Goal: Task Accomplishment & Management: Complete application form

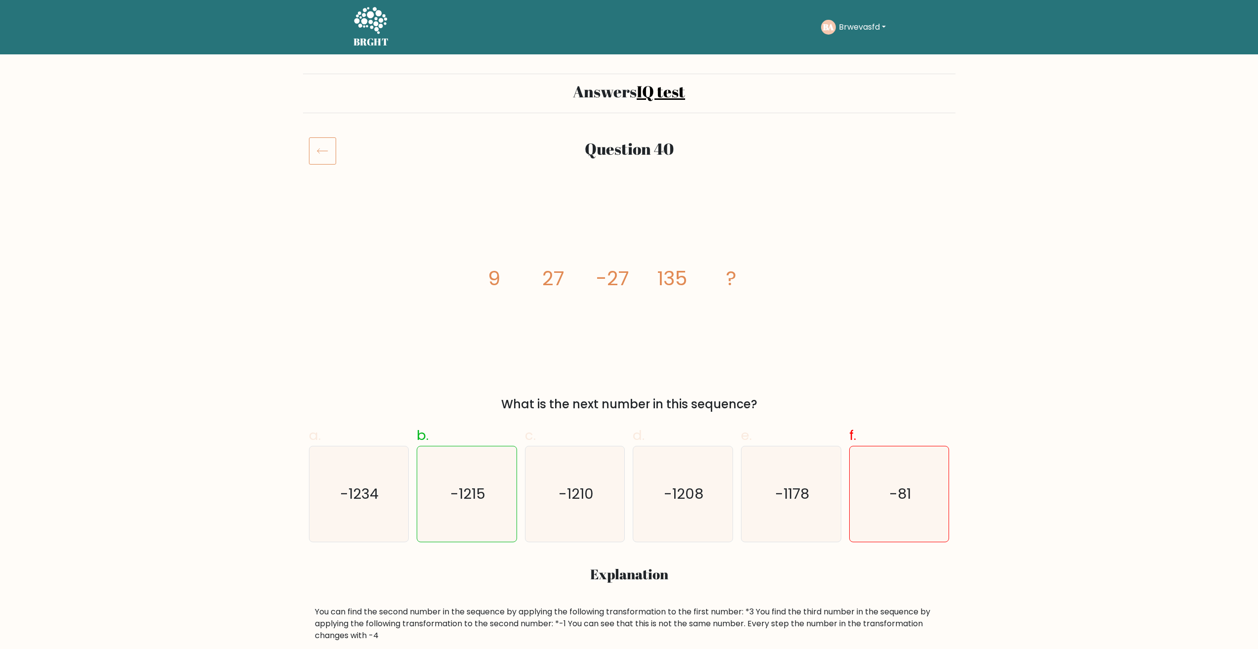
click at [374, 28] on icon at bounding box center [370, 21] width 34 height 30
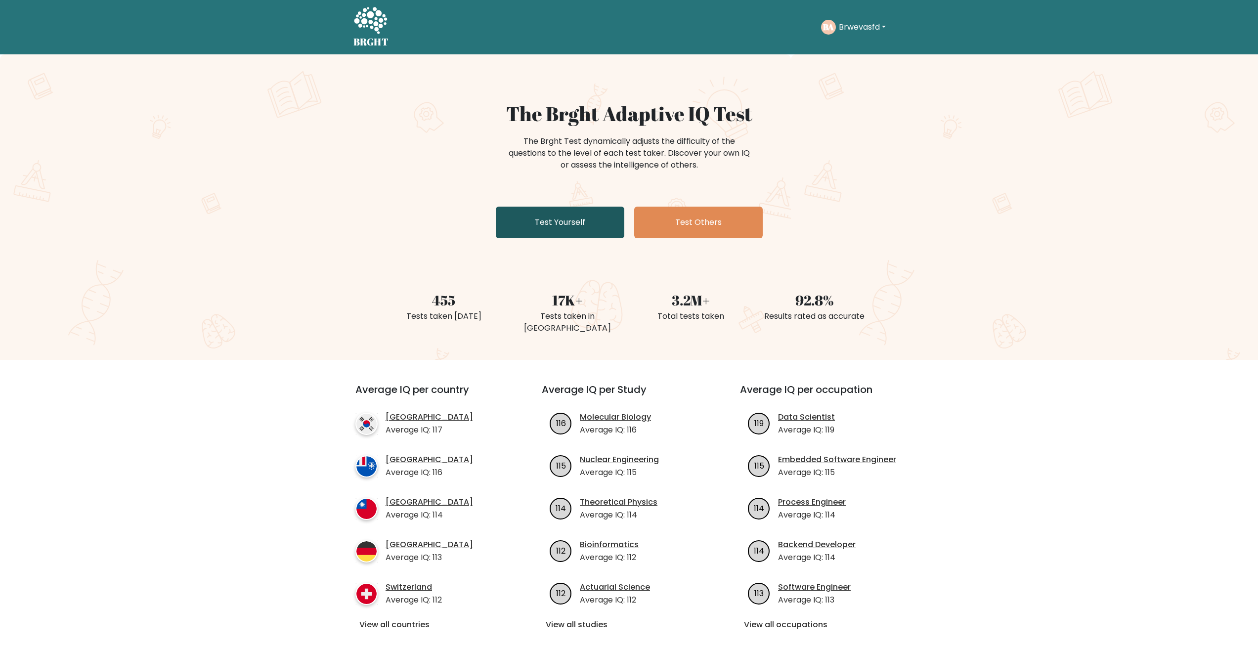
click at [583, 223] on link "Test Yourself" at bounding box center [560, 223] width 129 height 32
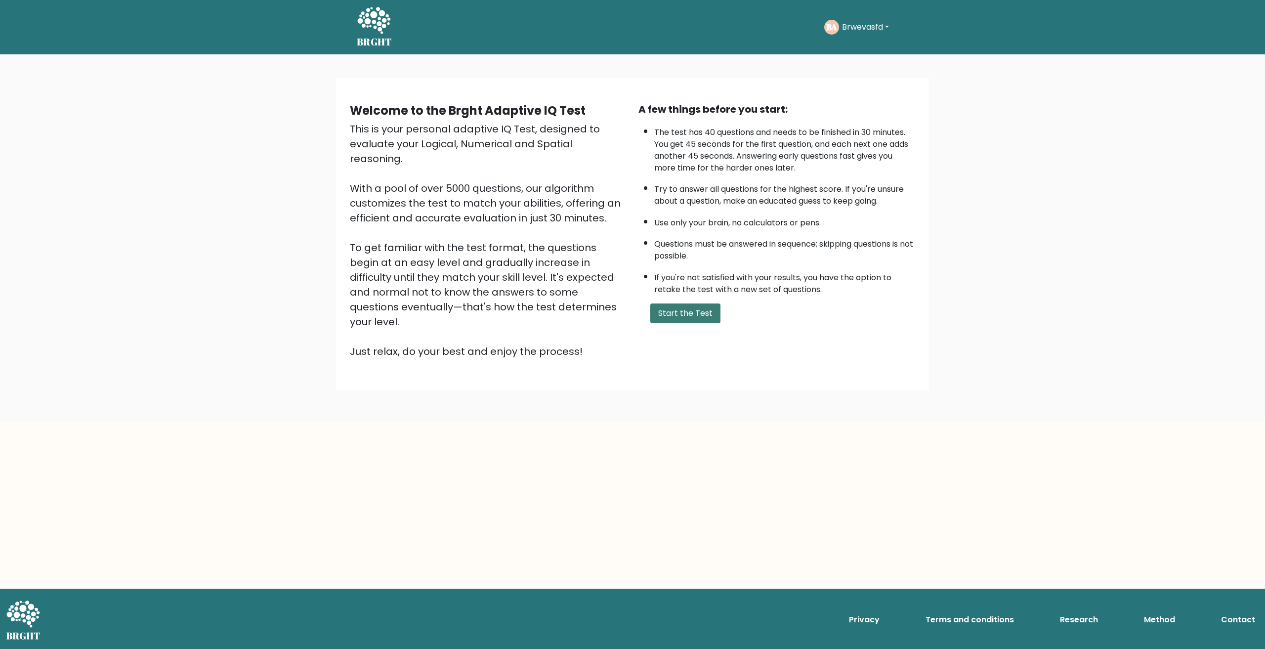
click at [706, 311] on button "Start the Test" at bounding box center [686, 314] width 70 height 20
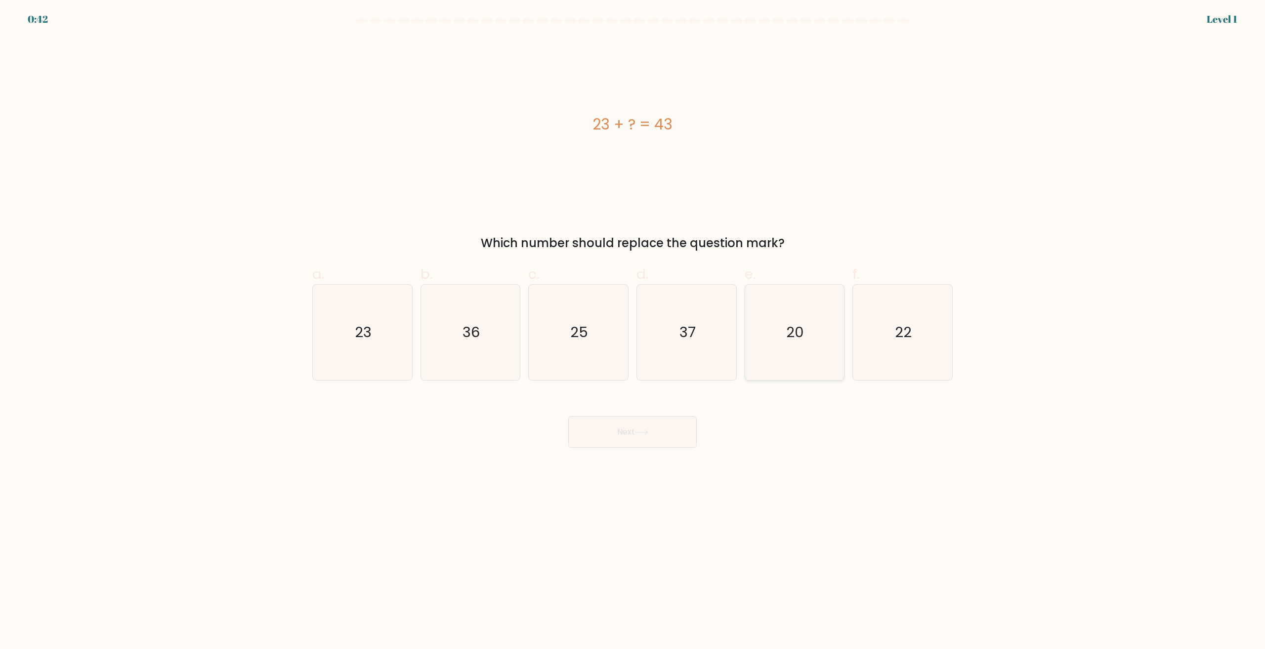
click at [813, 335] on icon "20" at bounding box center [794, 332] width 95 height 95
click at [633, 331] on input "e. 20" at bounding box center [633, 328] width 0 height 6
radio input "true"
click at [679, 434] on button "Next" at bounding box center [632, 432] width 129 height 32
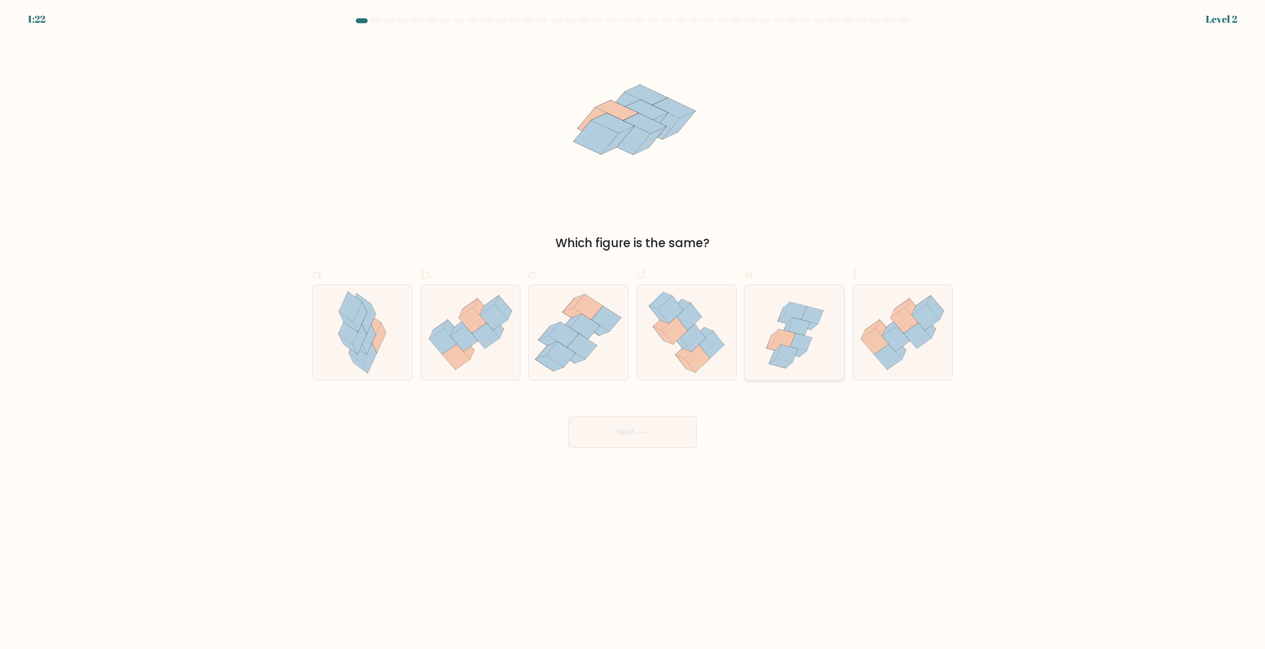
click at [803, 349] on icon at bounding box center [801, 342] width 22 height 18
click at [633, 331] on input "e." at bounding box center [633, 328] width 0 height 6
radio input "true"
click at [642, 442] on button "Next" at bounding box center [632, 432] width 129 height 32
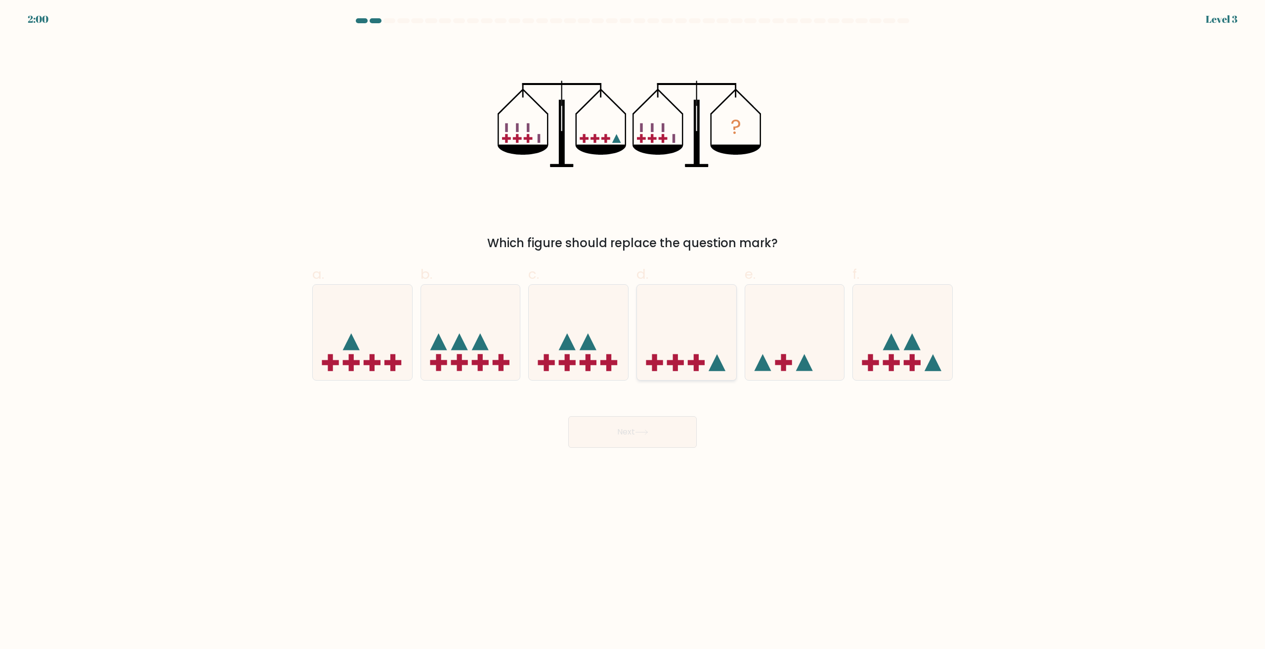
click at [709, 330] on icon at bounding box center [686, 333] width 99 height 82
click at [633, 330] on input "d." at bounding box center [633, 328] width 0 height 6
radio input "true"
click at [660, 440] on button "Next" at bounding box center [632, 432] width 129 height 32
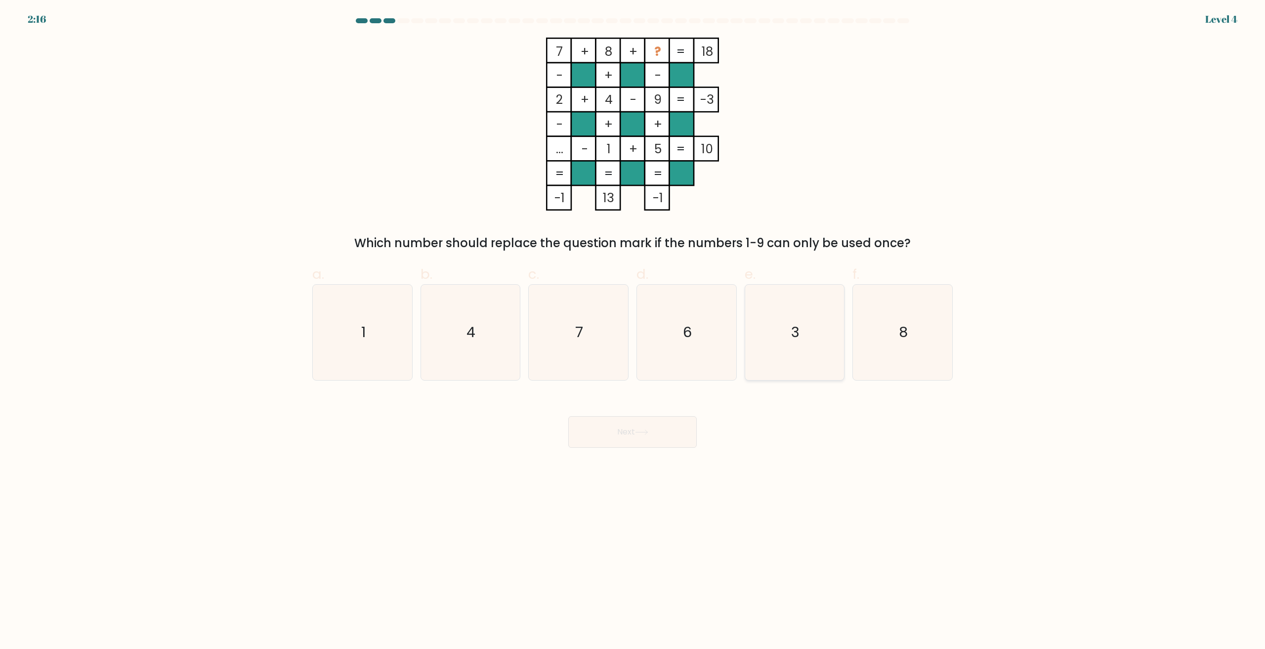
click at [779, 379] on icon "3" at bounding box center [794, 332] width 95 height 95
click at [633, 331] on input "e. 3" at bounding box center [633, 328] width 0 height 6
radio input "true"
click at [643, 439] on button "Next" at bounding box center [632, 432] width 129 height 32
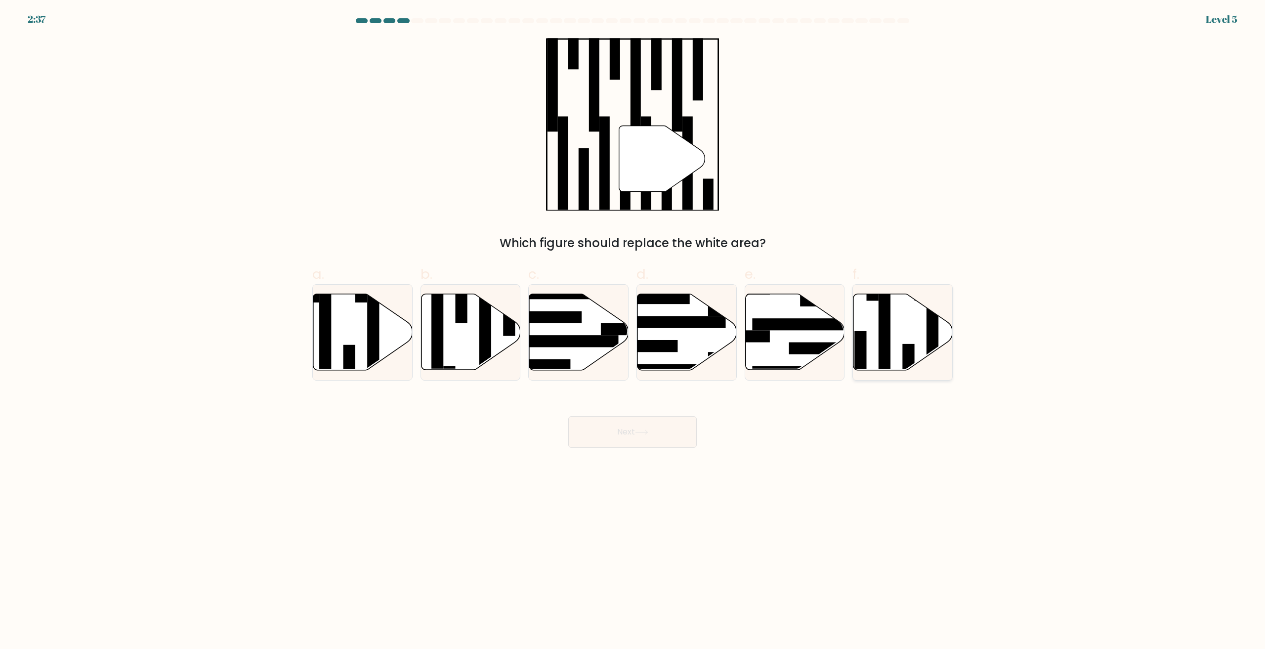
click at [908, 345] on rect at bounding box center [909, 368] width 12 height 48
click at [633, 331] on input "f." at bounding box center [633, 328] width 0 height 6
radio input "true"
click at [624, 431] on button "Next" at bounding box center [632, 432] width 129 height 32
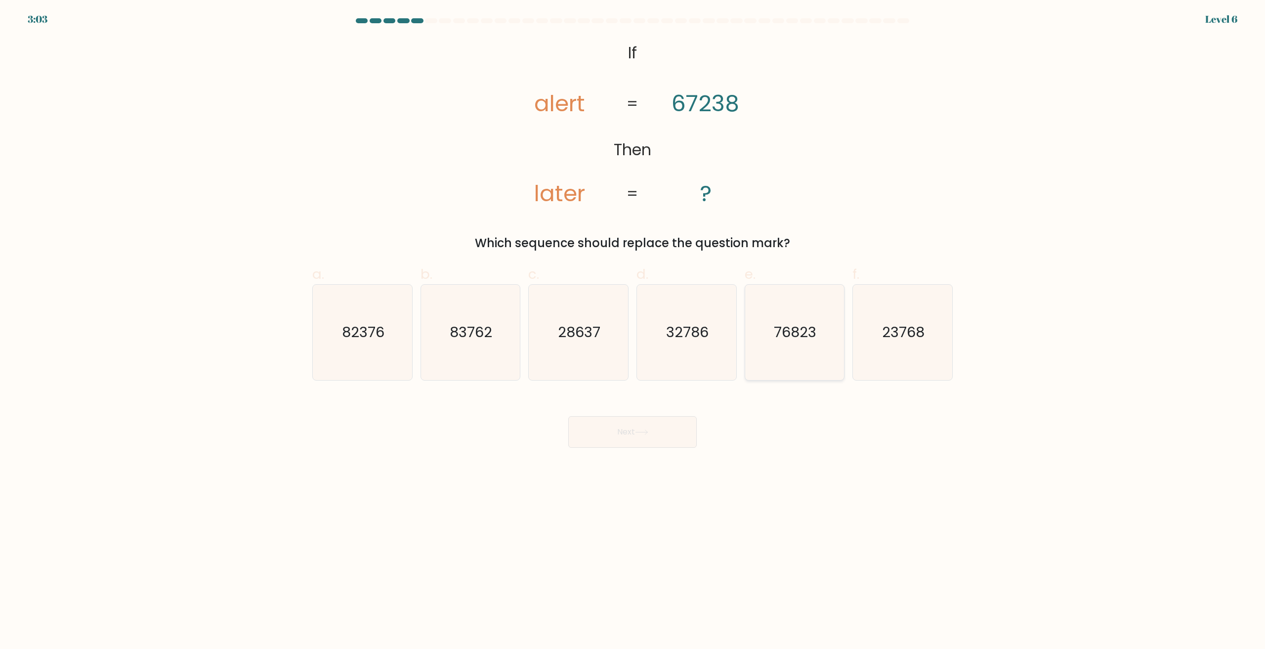
click at [804, 358] on icon "76823" at bounding box center [794, 332] width 95 height 95
click at [633, 331] on input "e. 76823" at bounding box center [633, 328] width 0 height 6
radio input "true"
click at [675, 422] on button "Next" at bounding box center [632, 432] width 129 height 32
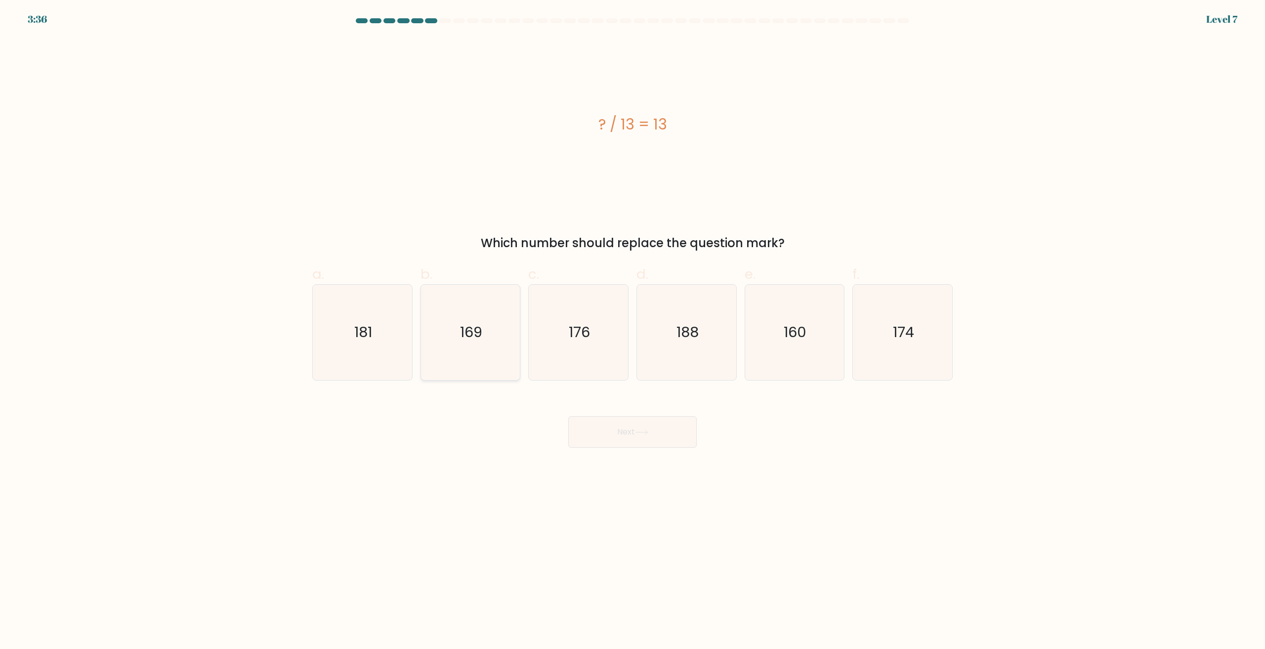
click at [505, 347] on icon "169" at bounding box center [470, 332] width 95 height 95
click at [633, 331] on input "b. 169" at bounding box center [633, 328] width 0 height 6
radio input "true"
click at [649, 427] on button "Next" at bounding box center [632, 432] width 129 height 32
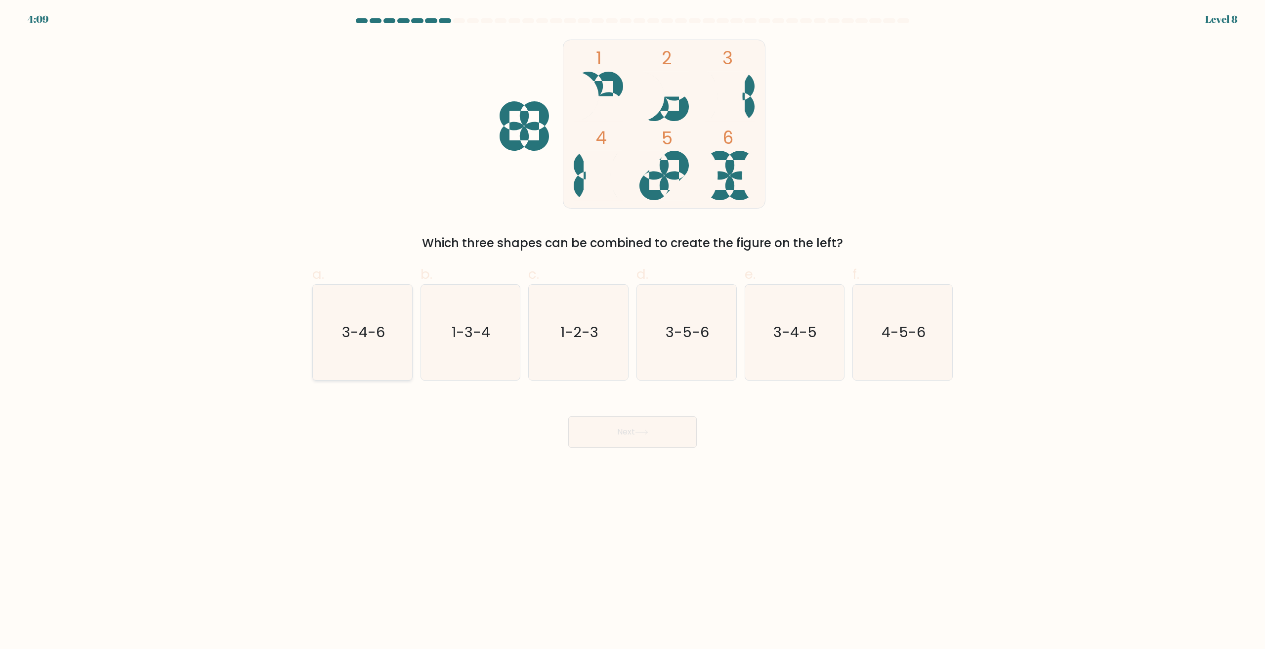
click at [348, 346] on icon "3-4-6" at bounding box center [362, 332] width 95 height 95
click at [633, 331] on input "a. 3-4-6" at bounding box center [633, 328] width 0 height 6
radio input "true"
click at [618, 433] on button "Next" at bounding box center [632, 432] width 129 height 32
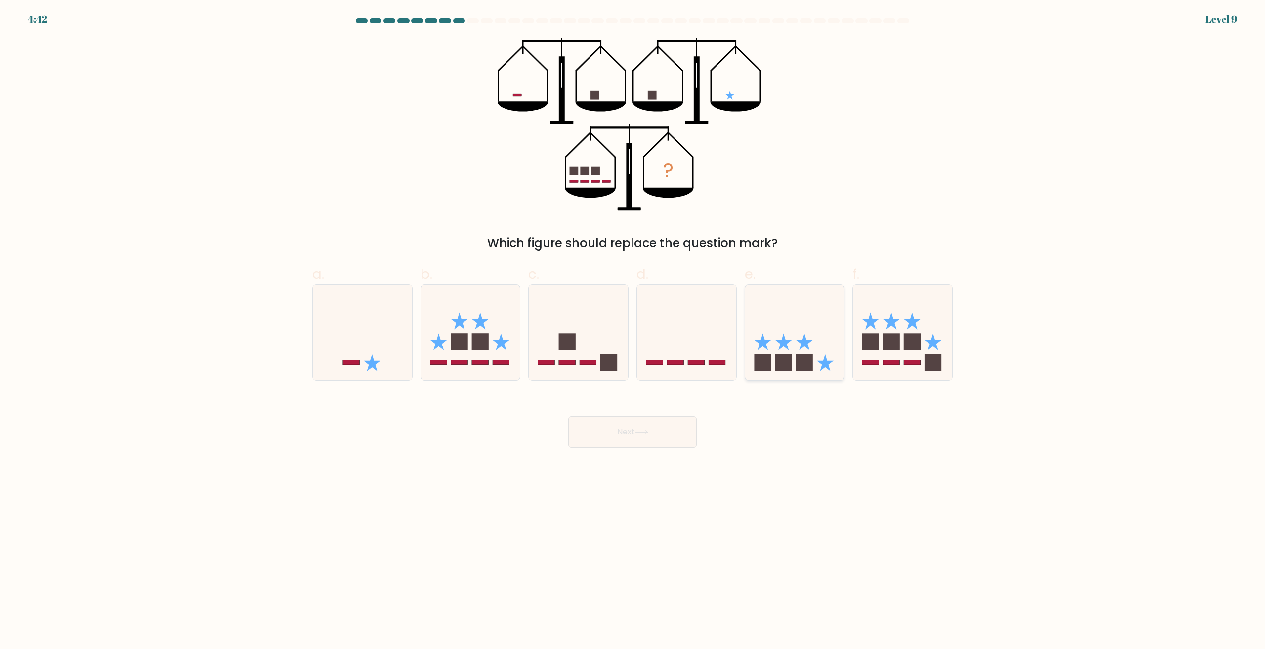
click at [808, 353] on icon at bounding box center [794, 333] width 99 height 82
click at [633, 331] on input "e." at bounding box center [633, 328] width 0 height 6
radio input "true"
click at [657, 437] on button "Next" at bounding box center [632, 432] width 129 height 32
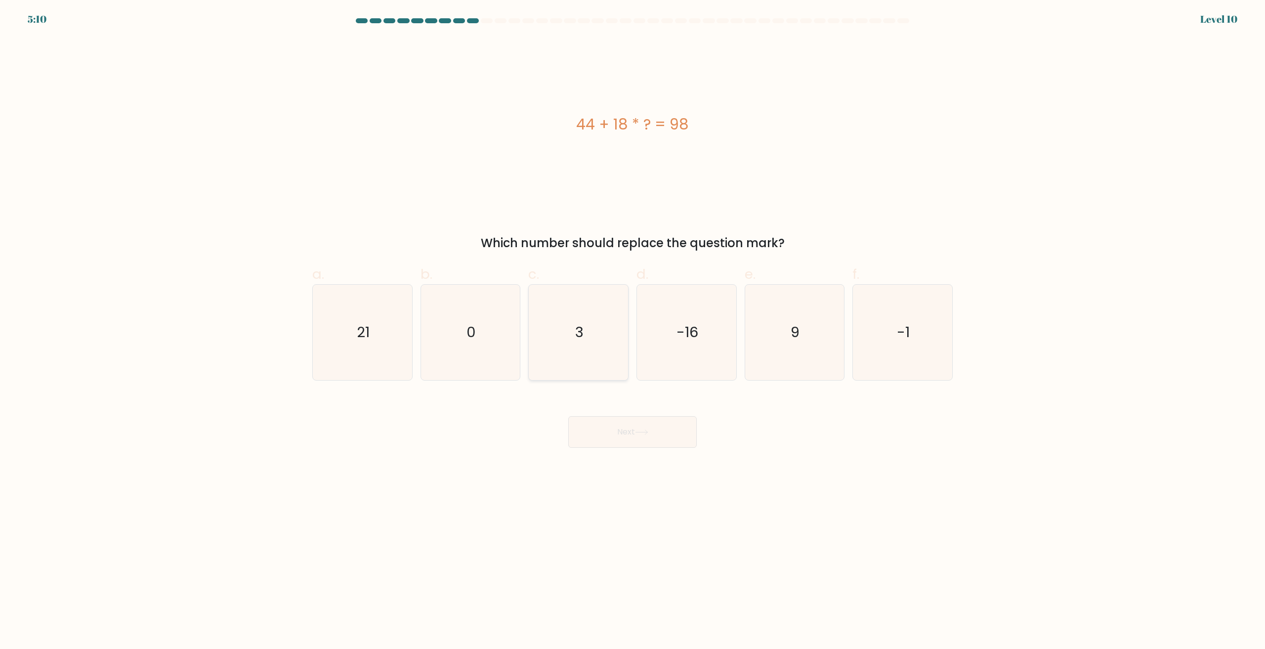
click at [591, 375] on icon "3" at bounding box center [578, 332] width 95 height 95
click at [633, 331] on input "c. 3" at bounding box center [633, 328] width 0 height 6
radio input "true"
click at [645, 436] on button "Next" at bounding box center [632, 432] width 129 height 32
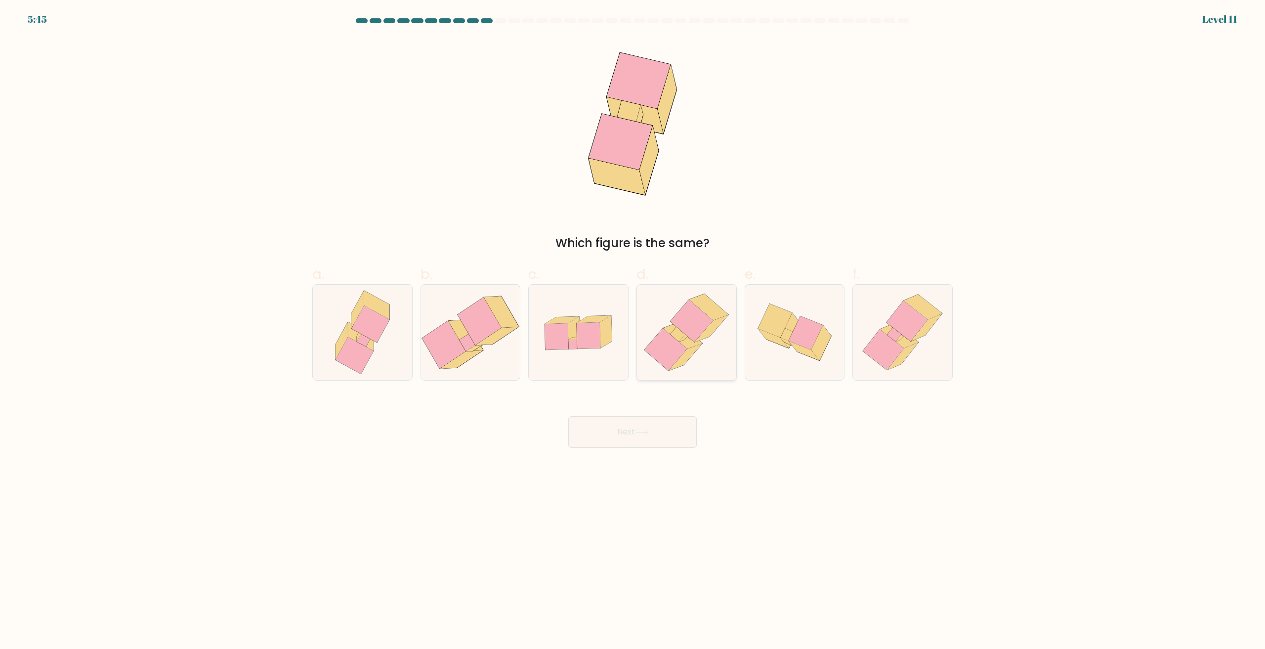
click at [699, 324] on icon at bounding box center [692, 321] width 43 height 43
click at [633, 325] on input "d." at bounding box center [633, 328] width 0 height 6
radio input "true"
click at [651, 441] on button "Next" at bounding box center [632, 432] width 129 height 32
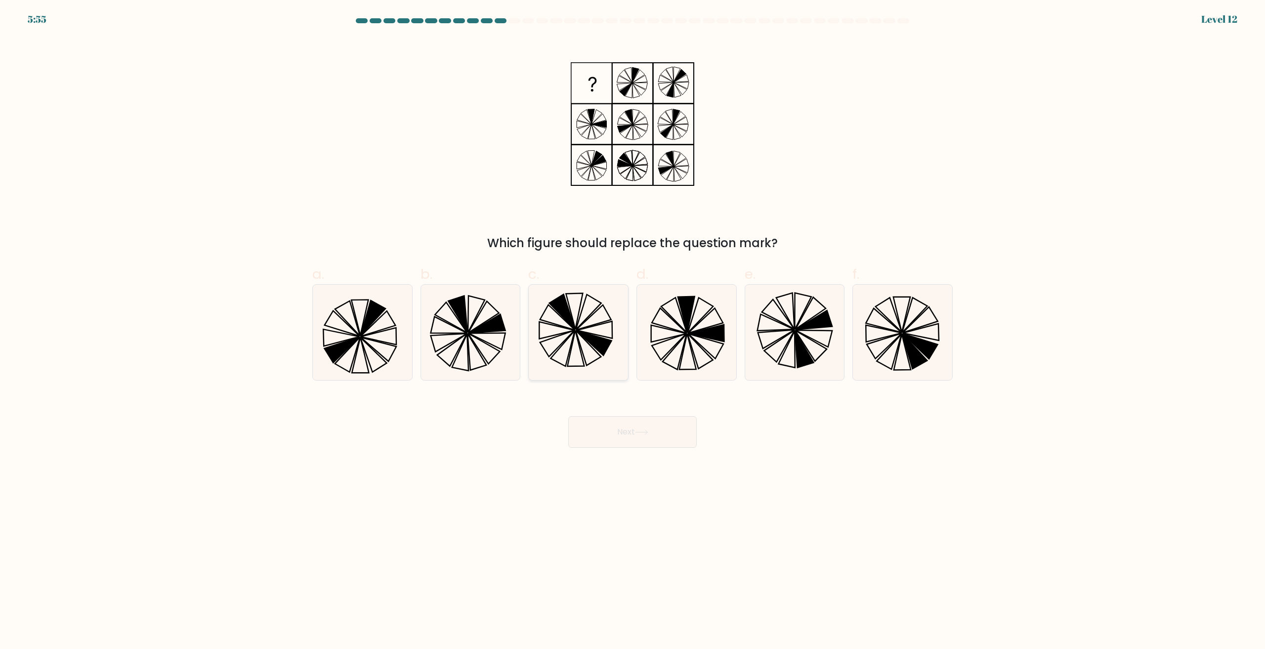
click at [597, 358] on icon at bounding box center [578, 332] width 95 height 95
click at [633, 331] on input "c." at bounding box center [633, 328] width 0 height 6
radio input "true"
click at [656, 427] on button "Next" at bounding box center [632, 432] width 129 height 32
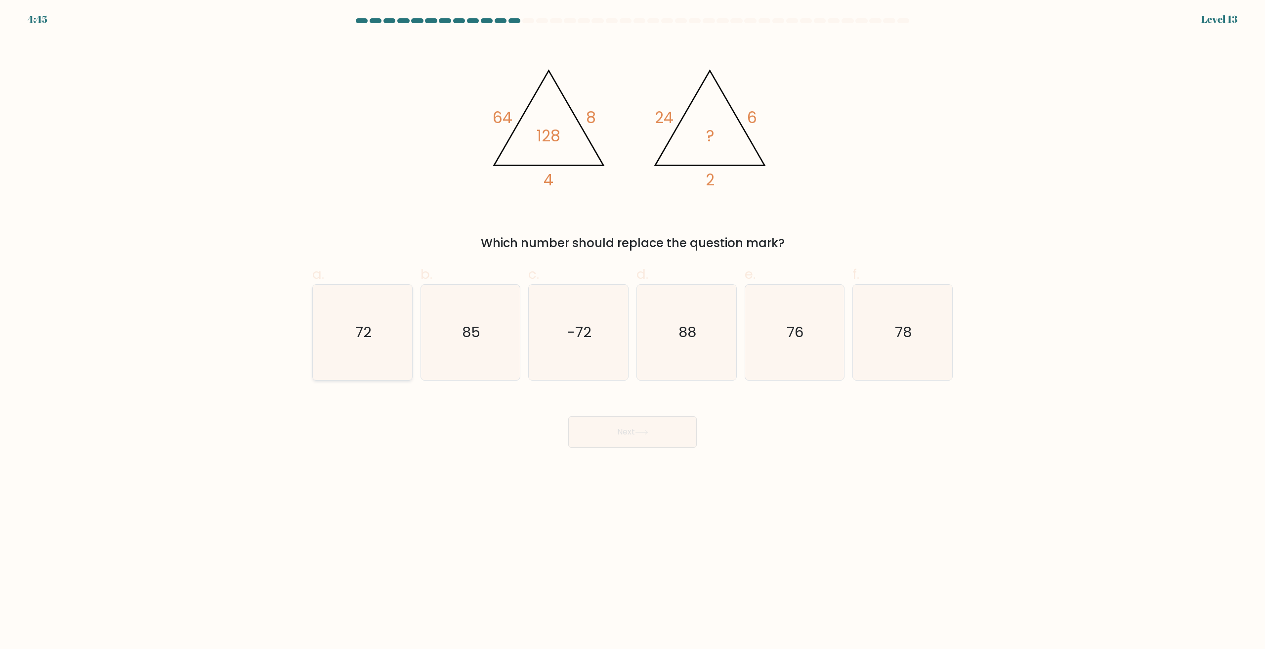
click at [375, 352] on icon "72" at bounding box center [362, 332] width 95 height 95
click at [633, 331] on input "a. 72" at bounding box center [633, 328] width 0 height 6
radio input "true"
click at [644, 434] on icon at bounding box center [641, 432] width 13 height 5
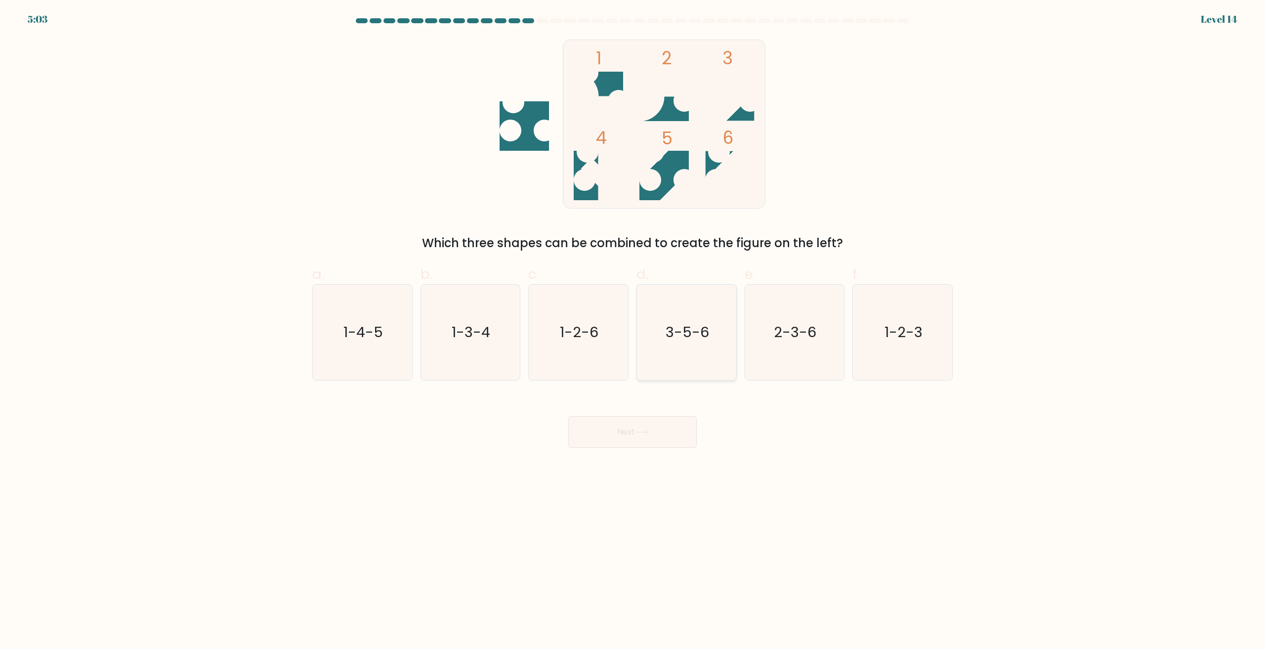
click at [692, 365] on icon "3-5-6" at bounding box center [686, 332] width 95 height 95
click at [633, 331] on input "d. 3-5-6" at bounding box center [633, 328] width 0 height 6
radio input "true"
click at [635, 436] on button "Next" at bounding box center [632, 432] width 129 height 32
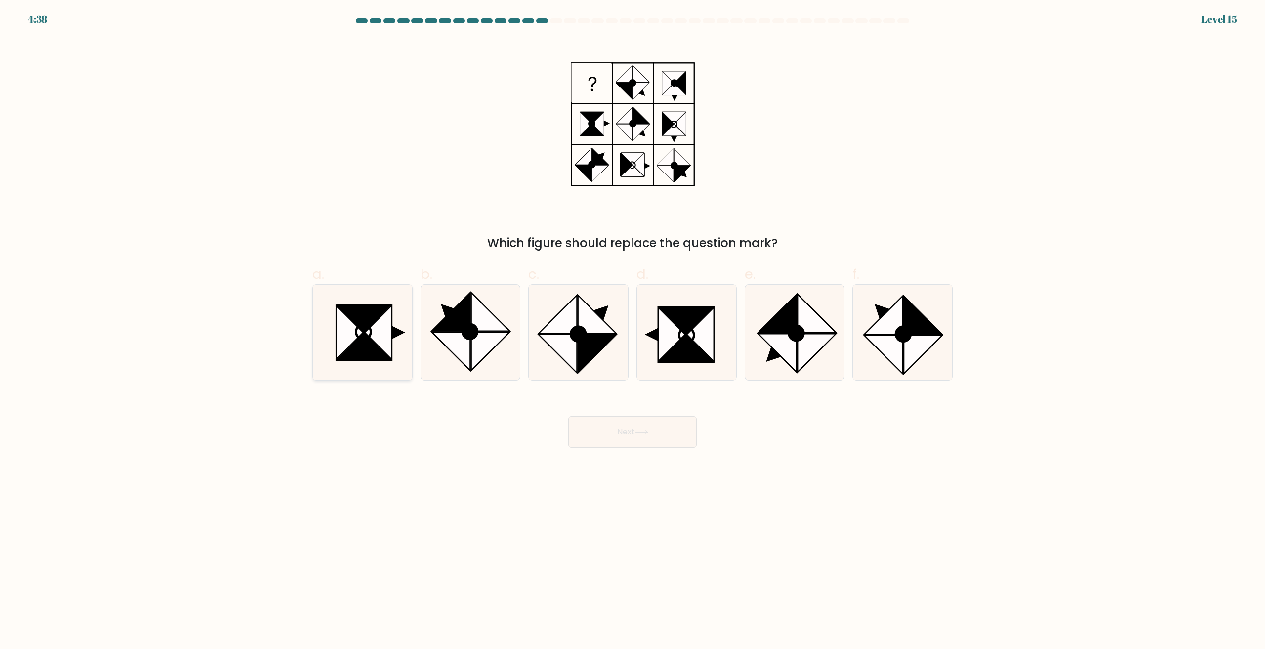
click at [376, 344] on icon at bounding box center [378, 332] width 27 height 54
click at [633, 331] on input "a." at bounding box center [633, 328] width 0 height 6
radio input "true"
click at [623, 433] on button "Next" at bounding box center [632, 432] width 129 height 32
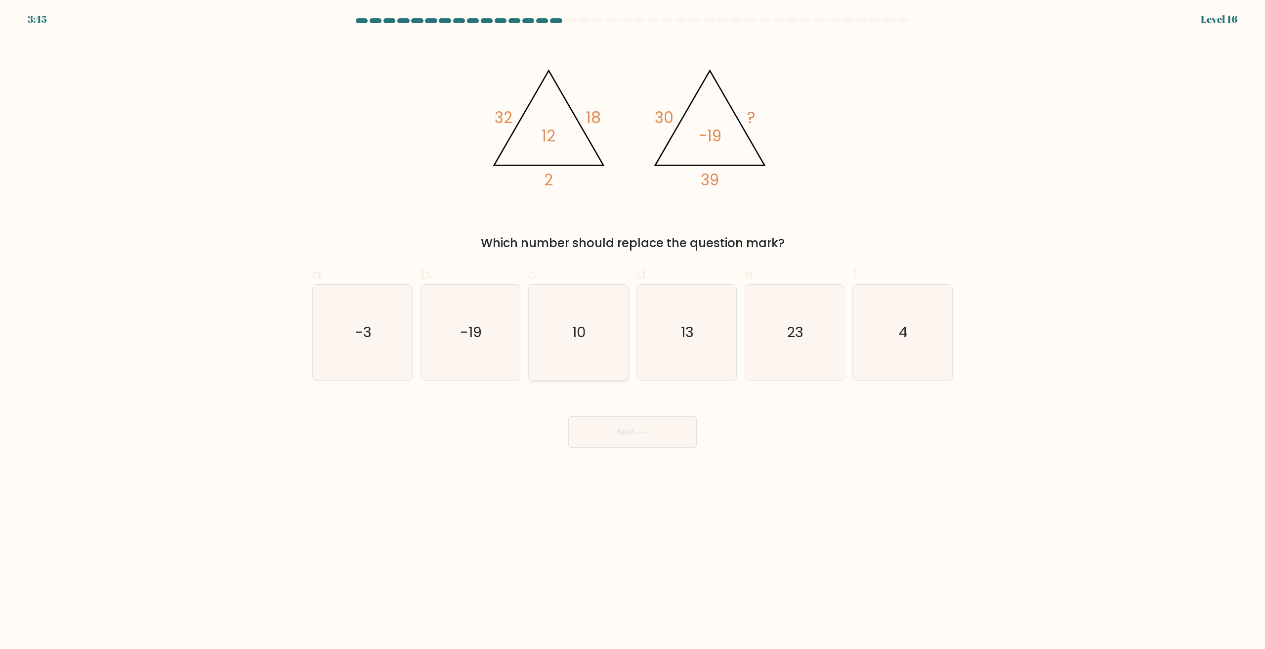
drag, startPoint x: 548, startPoint y: 327, endPoint x: 574, endPoint y: 345, distance: 31.8
click at [548, 327] on icon "10" at bounding box center [578, 332] width 95 height 95
click at [633, 327] on input "c. 10" at bounding box center [633, 328] width 0 height 6
radio input "true"
click at [644, 440] on button "Next" at bounding box center [632, 432] width 129 height 32
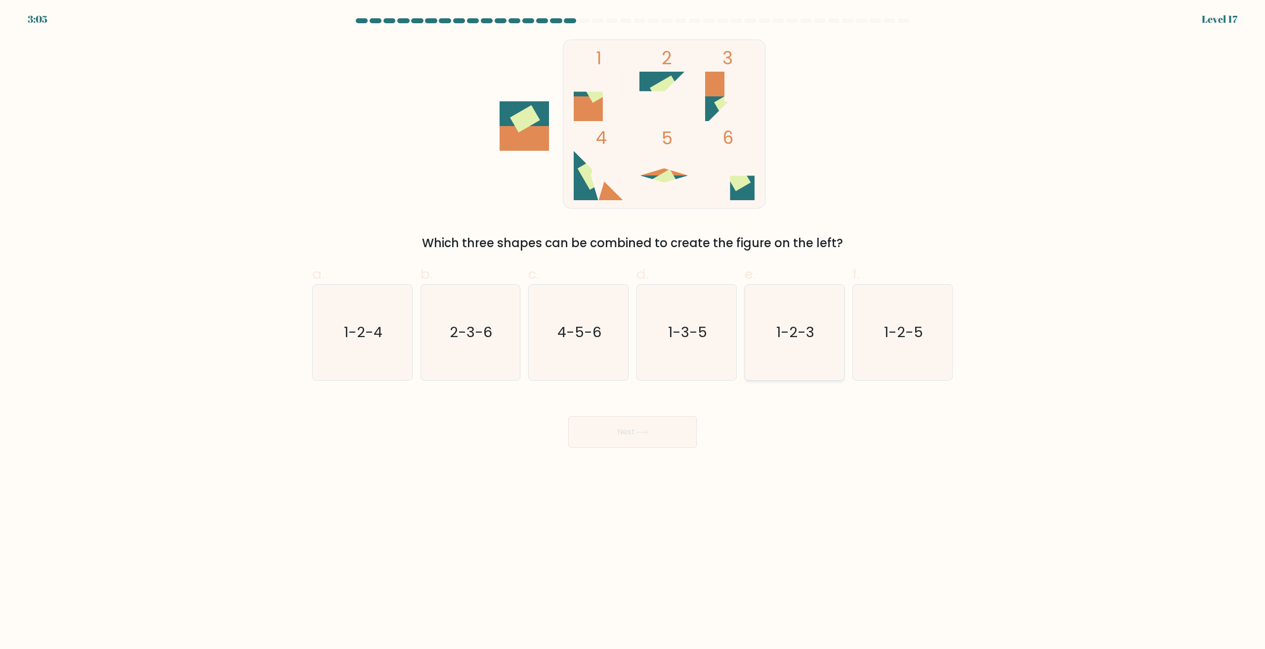
click at [816, 326] on icon "1-2-3" at bounding box center [794, 332] width 95 height 95
click at [633, 326] on input "e. 1-2-3" at bounding box center [633, 328] width 0 height 6
radio input "true"
click at [616, 441] on button "Next" at bounding box center [632, 432] width 129 height 32
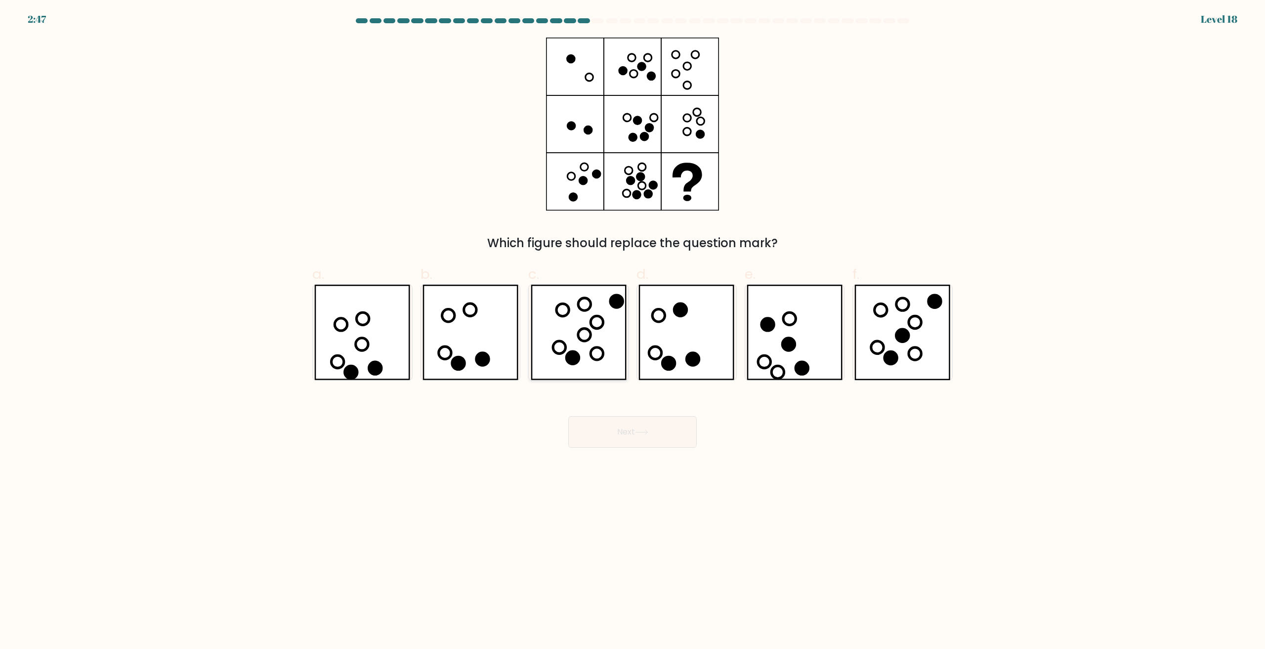
click at [599, 321] on icon at bounding box center [579, 332] width 96 height 95
click at [633, 325] on input "c." at bounding box center [633, 328] width 0 height 6
radio input "true"
click at [633, 435] on button "Next" at bounding box center [632, 432] width 129 height 32
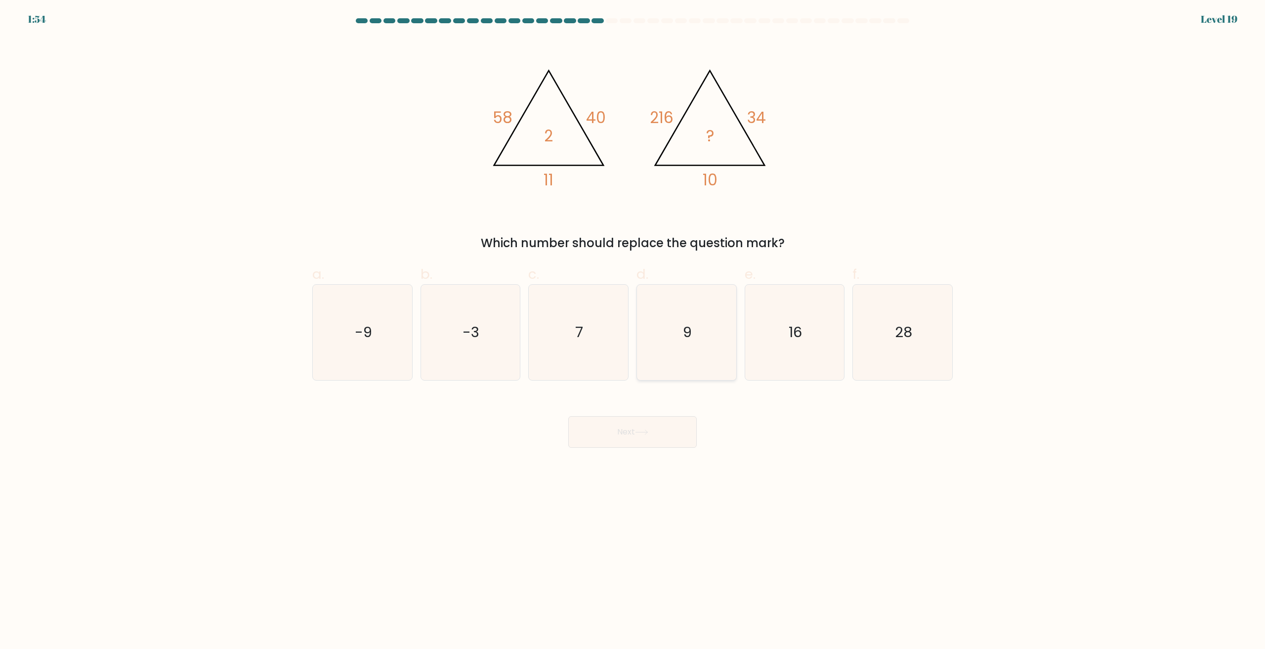
click at [717, 360] on icon "9" at bounding box center [686, 332] width 95 height 95
click at [633, 331] on input "d. 9" at bounding box center [633, 328] width 0 height 6
radio input "true"
click at [665, 436] on button "Next" at bounding box center [632, 432] width 129 height 32
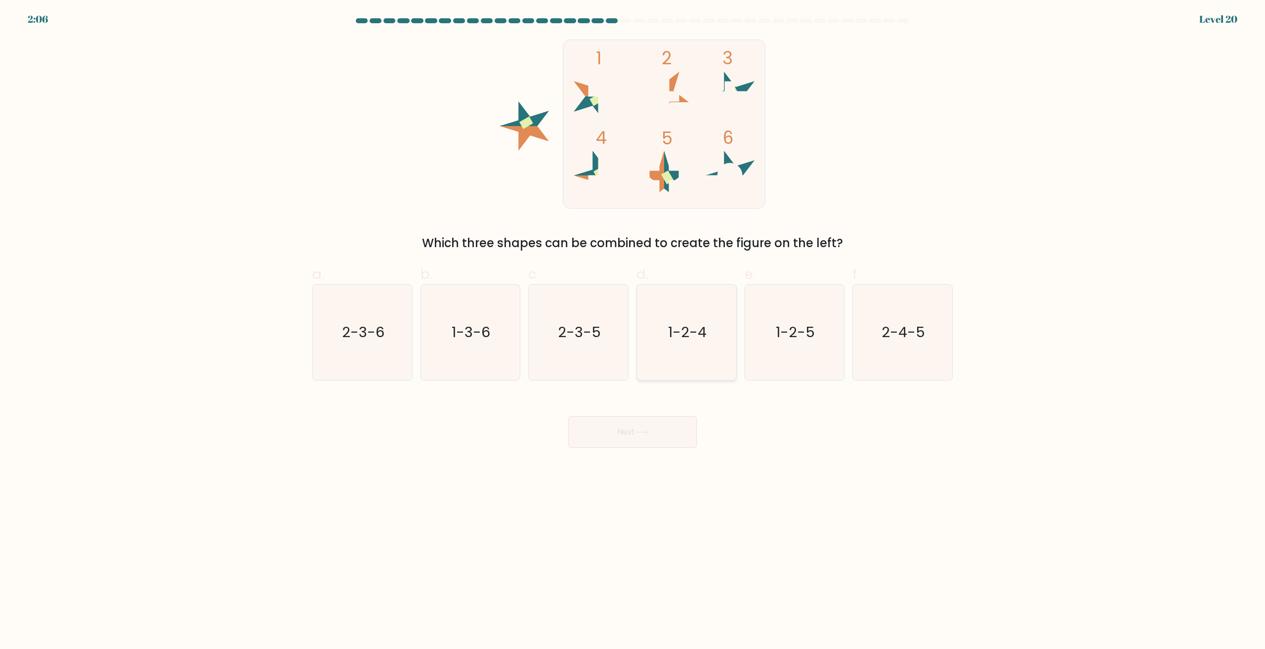
click at [691, 349] on icon "1-2-4" at bounding box center [686, 332] width 95 height 95
click at [633, 331] on input "d. 1-2-4" at bounding box center [633, 328] width 0 height 6
radio input "true"
click at [649, 442] on button "Next" at bounding box center [632, 432] width 129 height 32
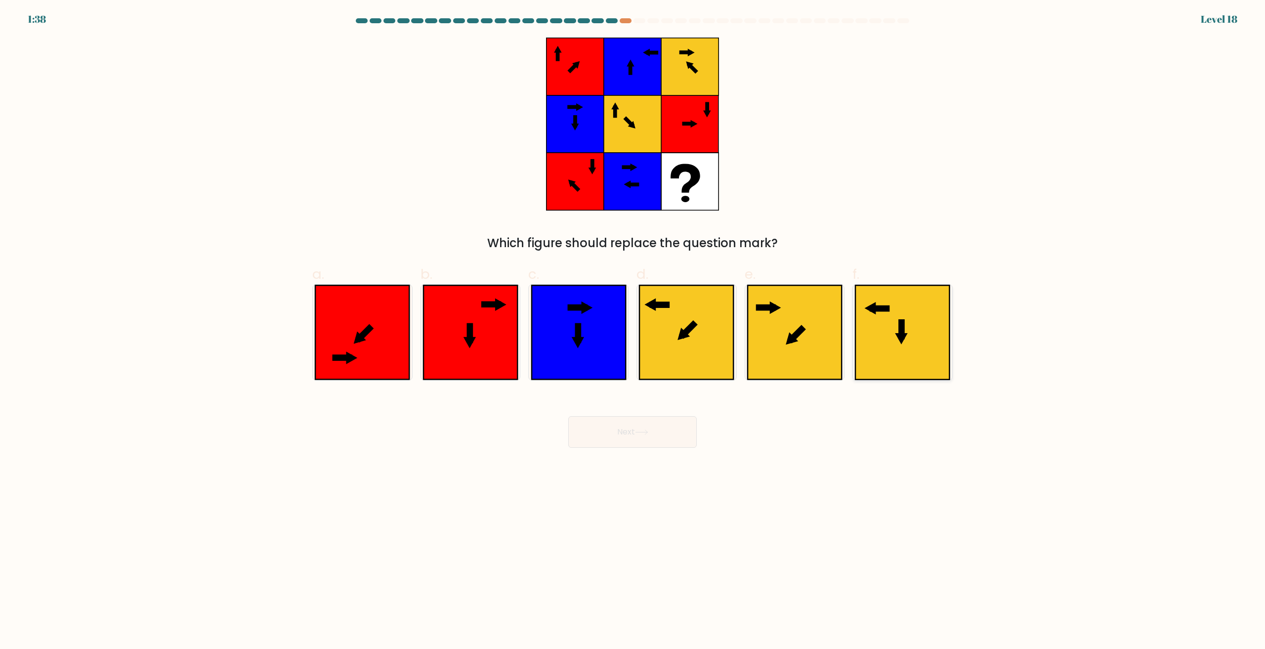
click at [951, 339] on div at bounding box center [903, 332] width 100 height 96
click at [633, 331] on input "f." at bounding box center [633, 328] width 0 height 6
radio input "true"
click at [644, 438] on button "Next" at bounding box center [632, 432] width 129 height 32
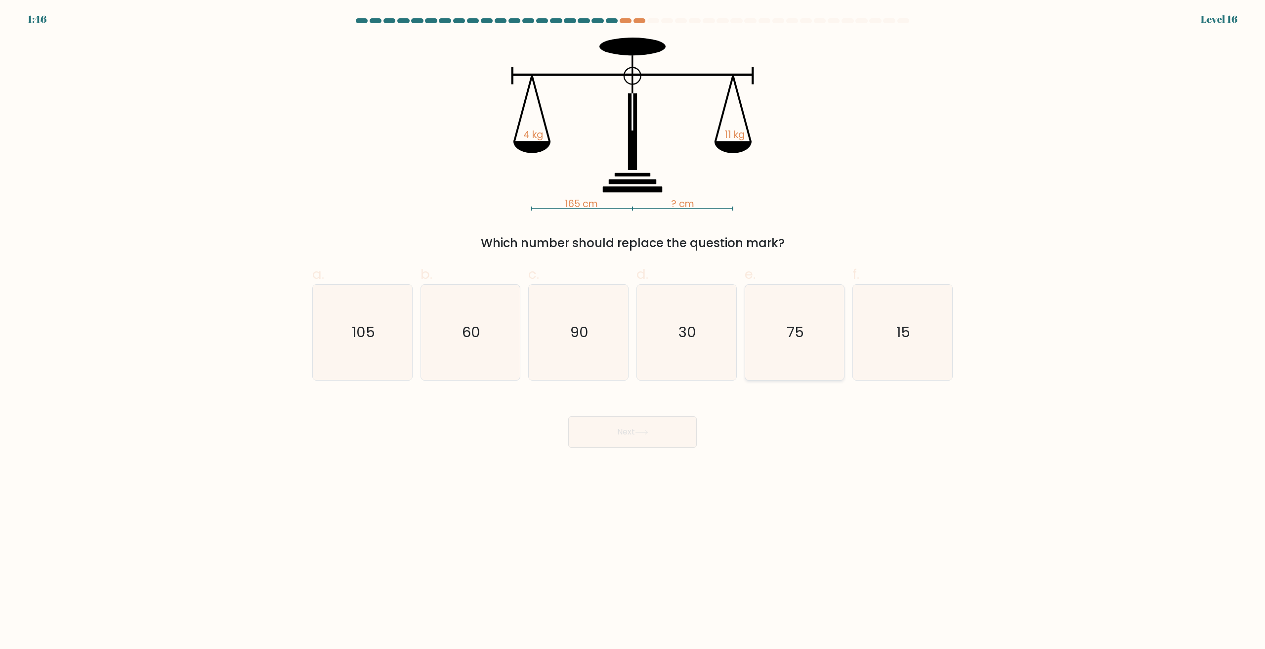
click at [775, 351] on icon "75" at bounding box center [794, 332] width 95 height 95
click at [633, 331] on input "e. 75" at bounding box center [633, 328] width 0 height 6
radio input "true"
click at [691, 409] on div "Next" at bounding box center [632, 419] width 652 height 55
click at [689, 420] on button "Next" at bounding box center [632, 432] width 129 height 32
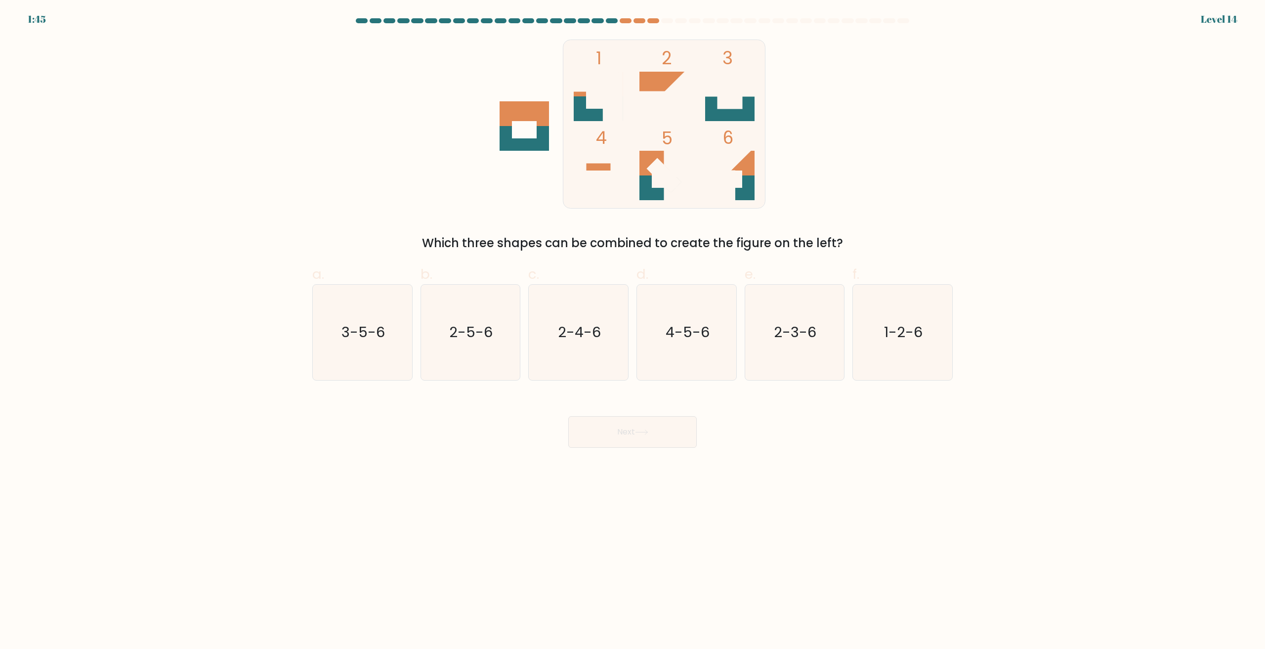
click at [688, 425] on button "Next" at bounding box center [632, 432] width 129 height 32
click at [974, 330] on form at bounding box center [632, 233] width 1265 height 430
click at [618, 436] on button "Next" at bounding box center [632, 432] width 129 height 32
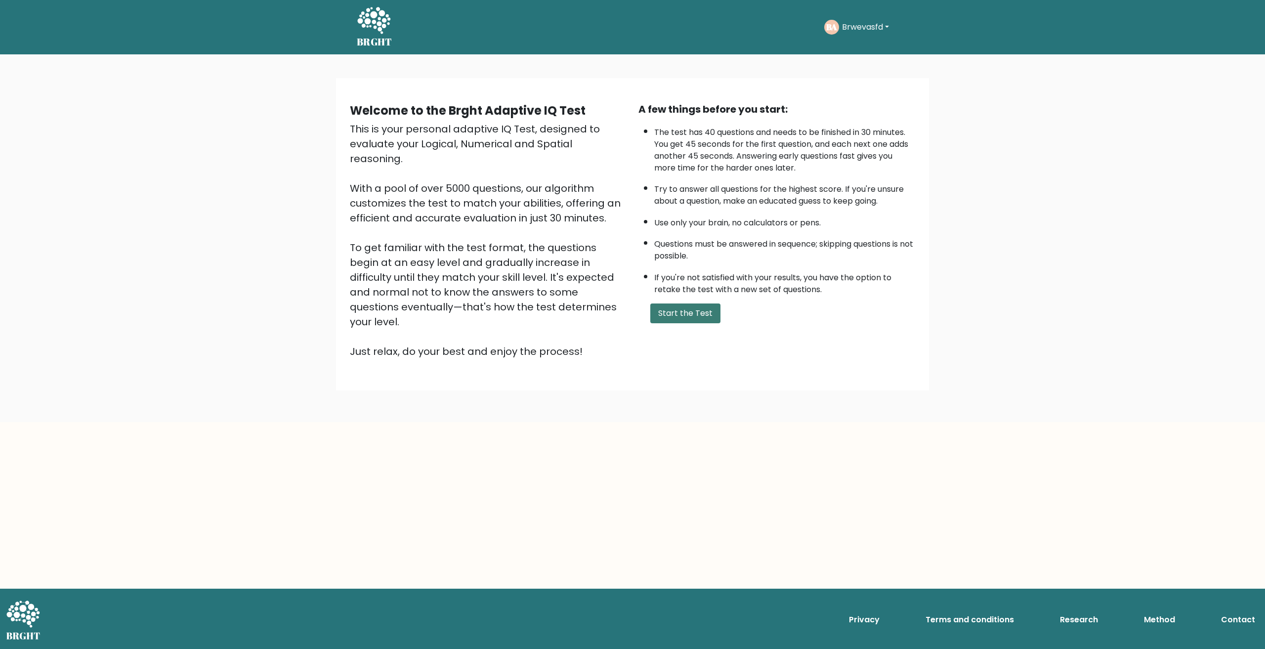
click at [708, 321] on button "Start the Test" at bounding box center [686, 314] width 70 height 20
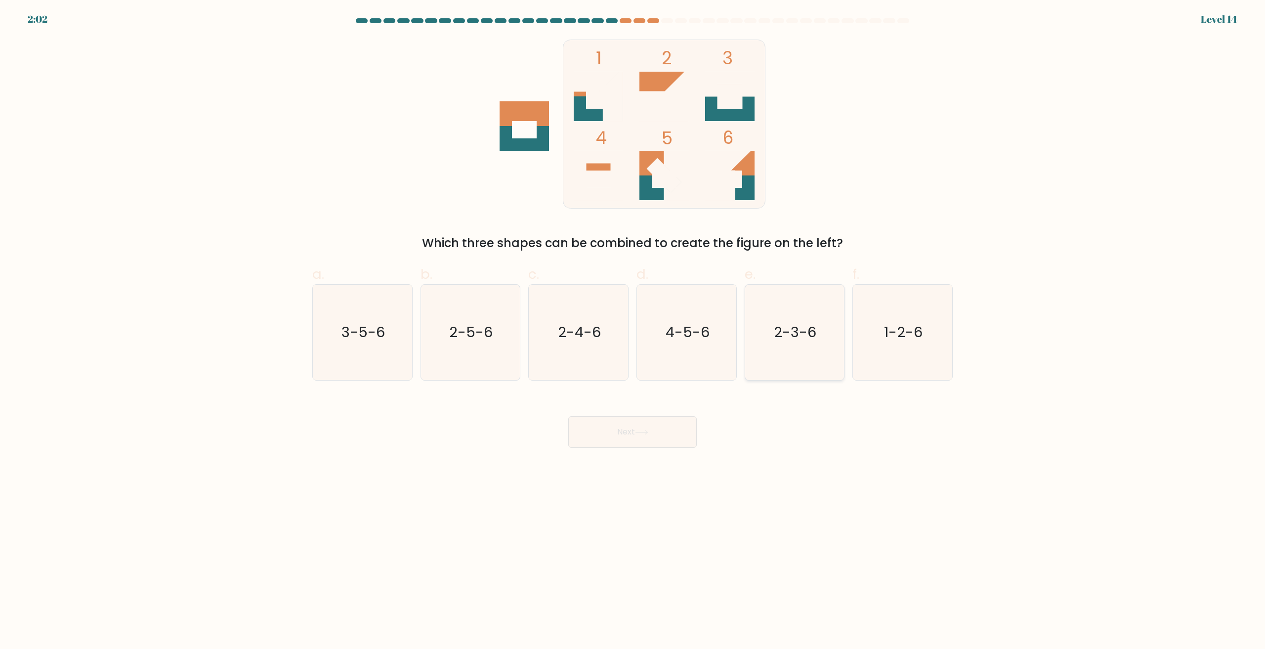
click at [822, 348] on icon "2-3-6" at bounding box center [794, 332] width 95 height 95
click at [633, 331] on input "e. 2-3-6" at bounding box center [633, 328] width 0 height 6
radio input "true"
click at [651, 422] on button "Next" at bounding box center [632, 432] width 129 height 32
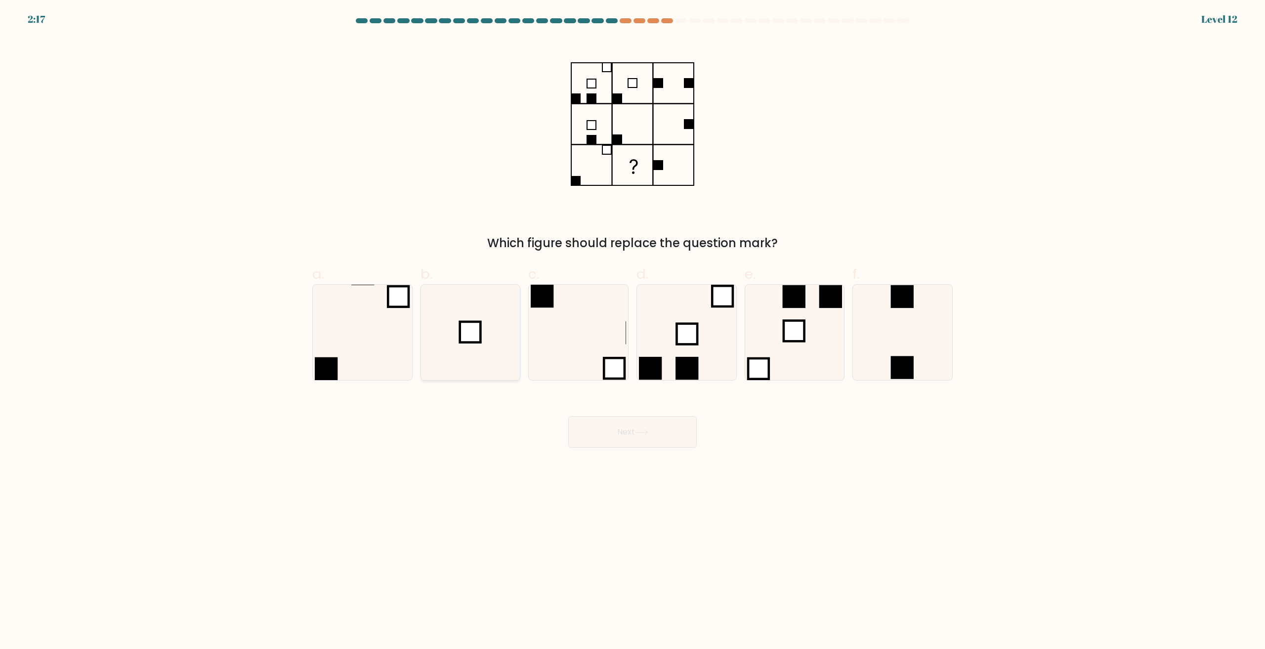
click at [478, 329] on rect at bounding box center [470, 332] width 21 height 21
click at [633, 329] on input "b." at bounding box center [633, 328] width 0 height 6
radio input "true"
click at [638, 428] on button "Next" at bounding box center [632, 432] width 129 height 32
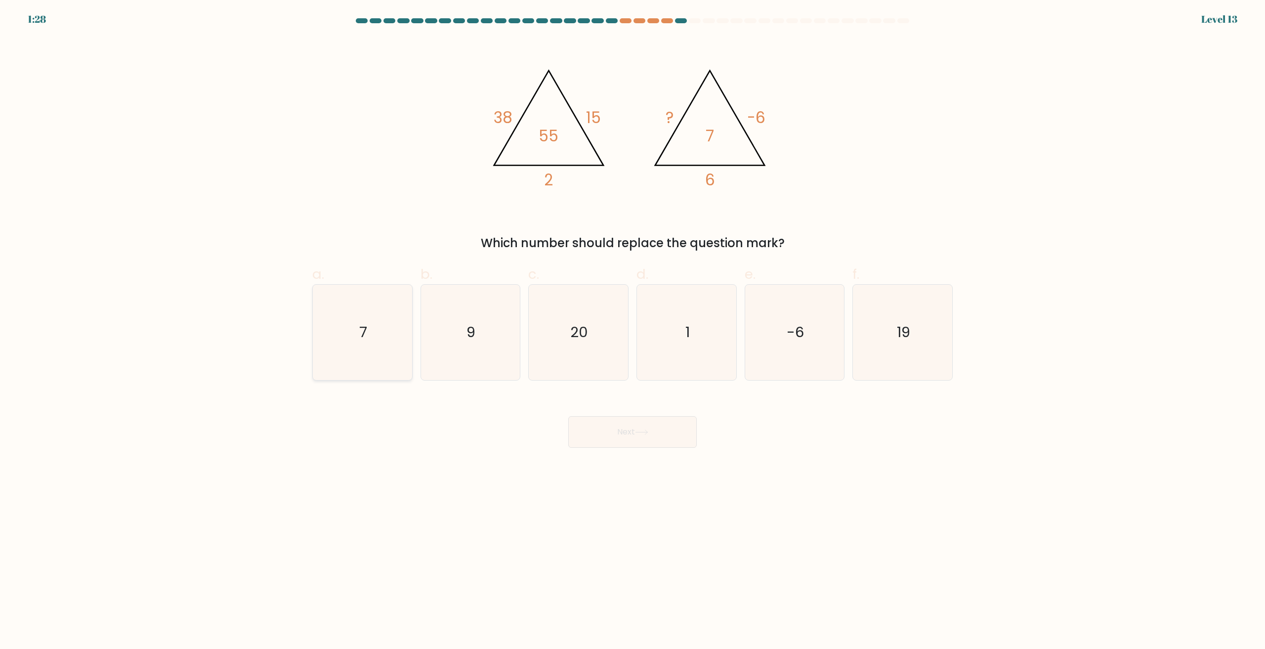
click at [356, 350] on icon "7" at bounding box center [362, 332] width 95 height 95
click at [633, 331] on input "a. 7" at bounding box center [633, 328] width 0 height 6
radio input "true"
click at [664, 434] on button "Next" at bounding box center [632, 432] width 129 height 32
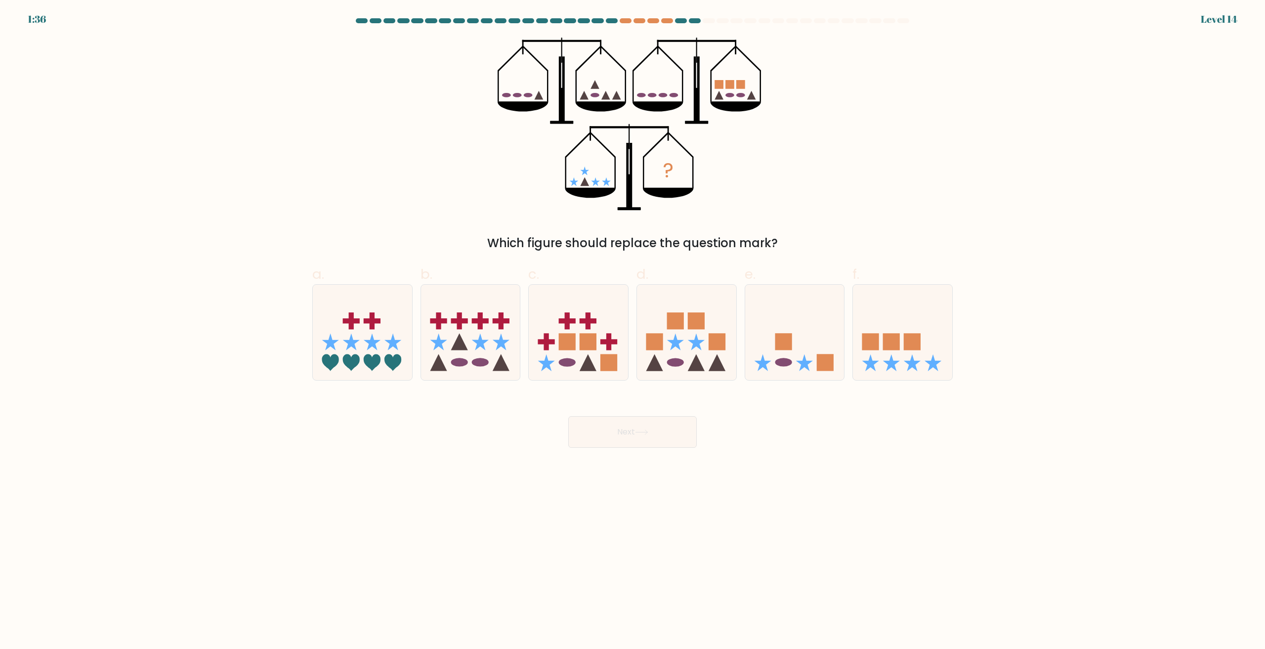
click at [1118, 406] on form at bounding box center [632, 233] width 1265 height 430
click at [584, 186] on icon "?" at bounding box center [633, 124] width 270 height 173
click at [474, 364] on ellipse at bounding box center [480, 362] width 17 height 8
click at [633, 331] on input "b." at bounding box center [633, 328] width 0 height 6
radio input "true"
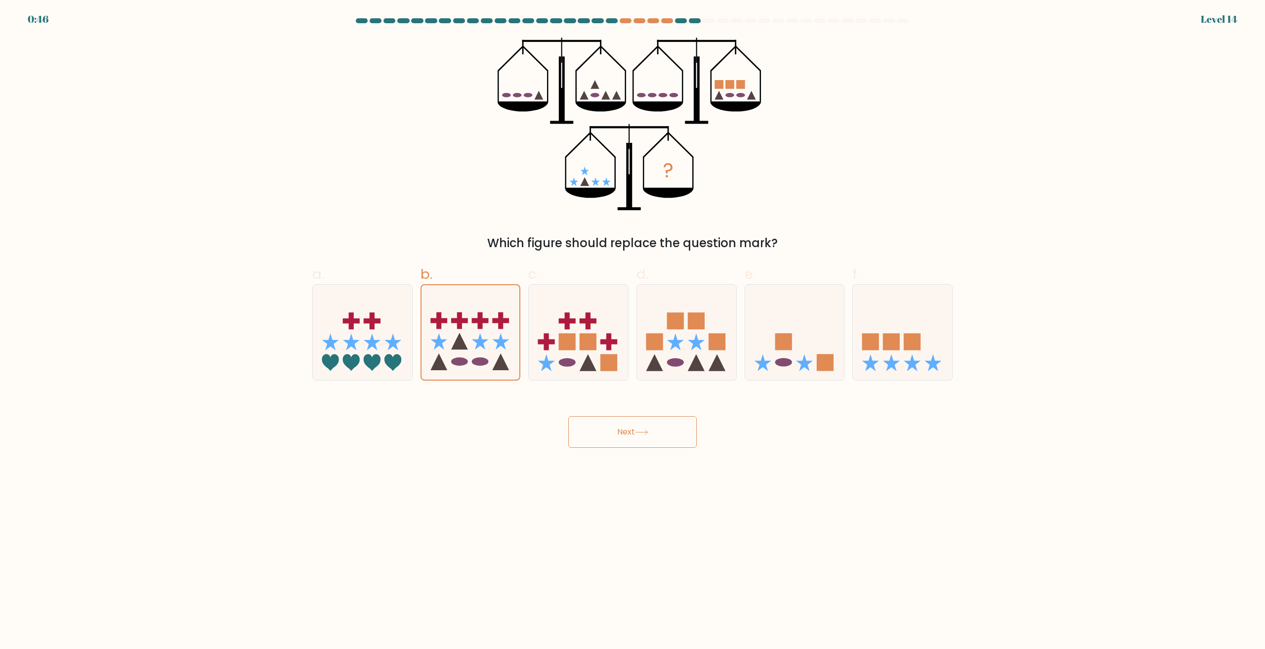
click at [660, 436] on button "Next" at bounding box center [632, 432] width 129 height 32
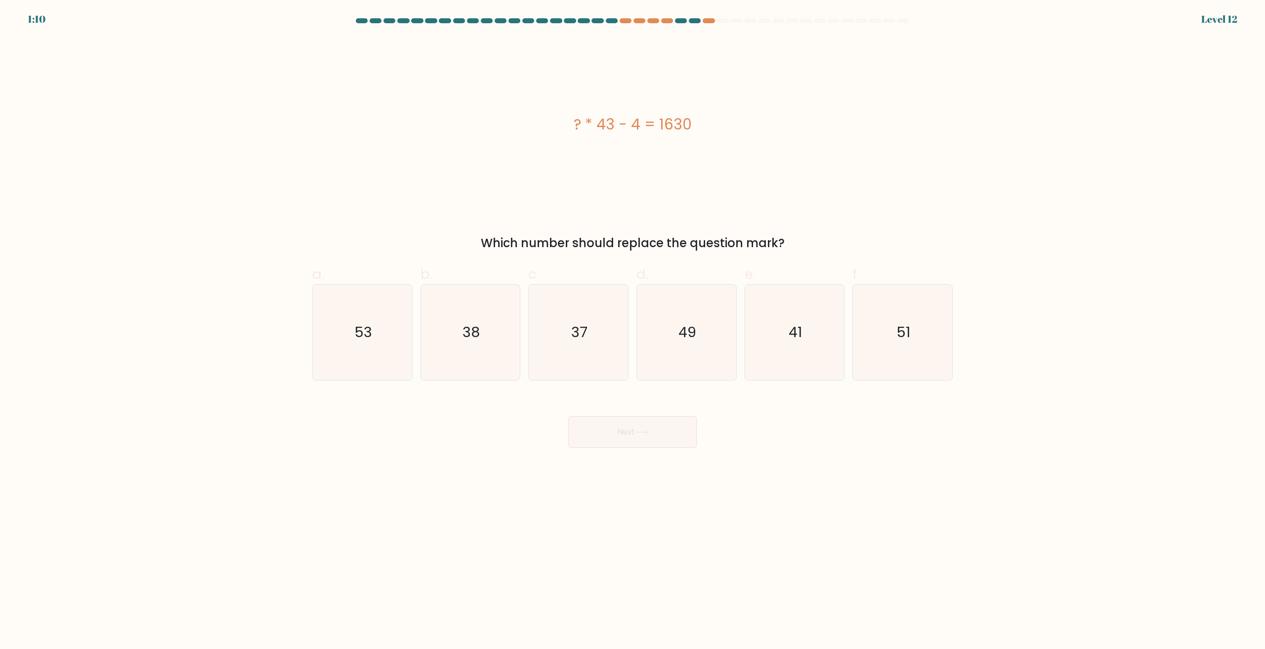
click at [791, 347] on icon "41" at bounding box center [794, 332] width 95 height 95
click at [633, 331] on input "e. 41" at bounding box center [633, 328] width 0 height 6
radio input "true"
click at [632, 440] on button "Next" at bounding box center [632, 432] width 129 height 32
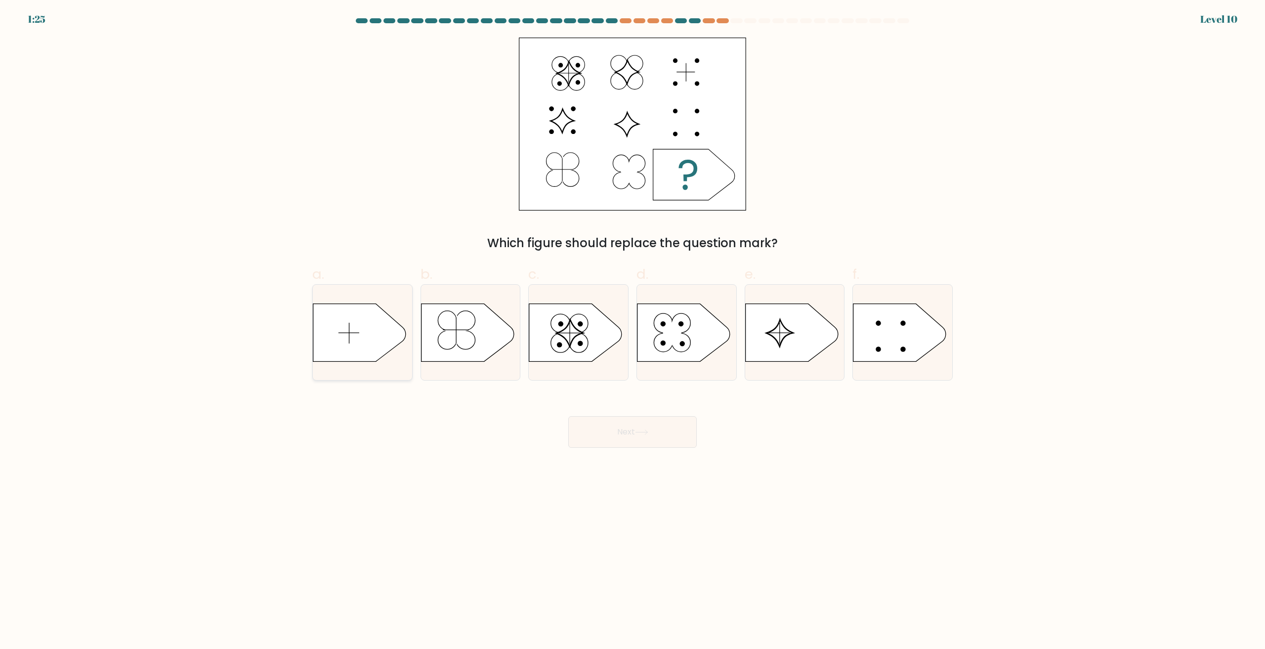
click at [360, 356] on icon at bounding box center [359, 333] width 93 height 58
click at [633, 331] on input "a." at bounding box center [633, 328] width 0 height 6
radio input "true"
click at [642, 430] on icon at bounding box center [641, 432] width 13 height 5
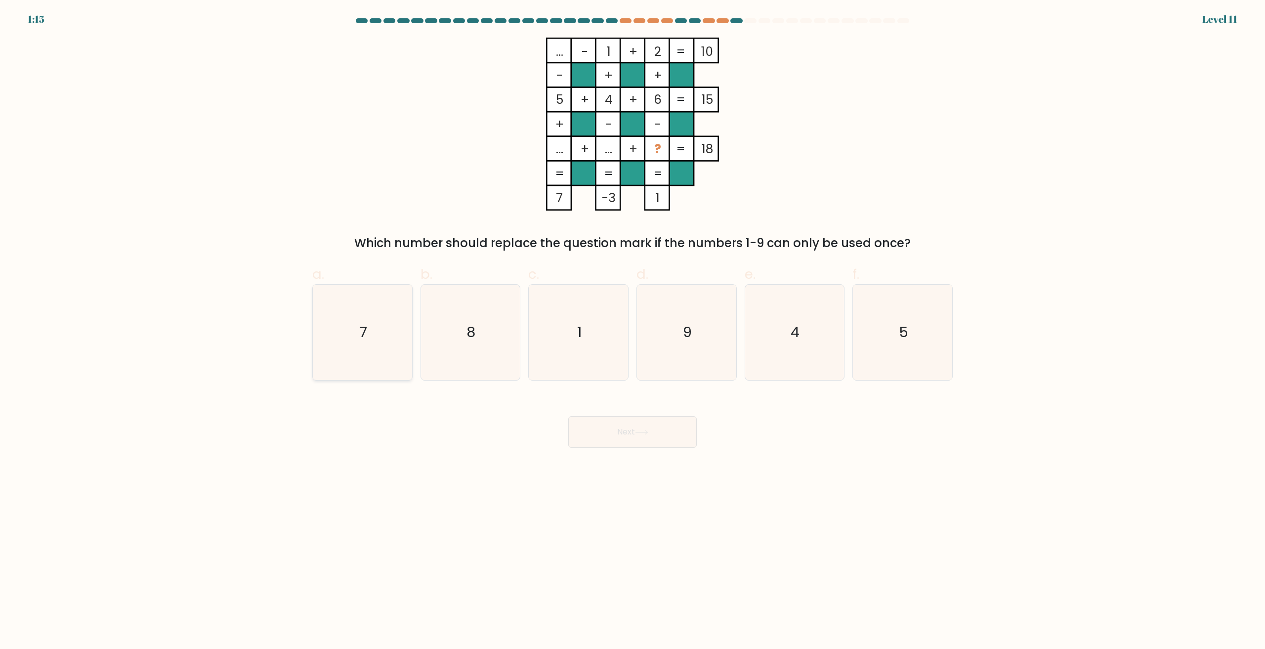
click at [391, 351] on icon "7" at bounding box center [362, 332] width 95 height 95
click at [633, 331] on input "a. 7" at bounding box center [633, 328] width 0 height 6
radio input "true"
click at [625, 431] on button "Next" at bounding box center [632, 432] width 129 height 32
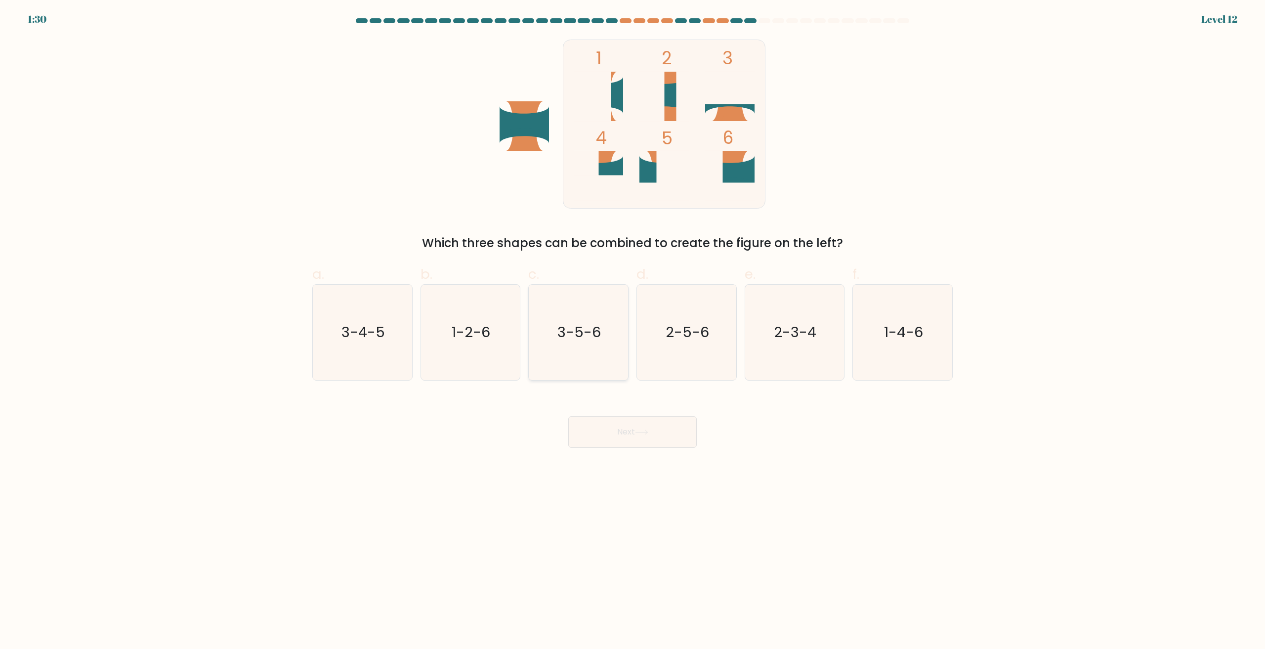
drag, startPoint x: 561, startPoint y: 352, endPoint x: 632, endPoint y: 430, distance: 105.3
click at [561, 352] on icon "3-5-6" at bounding box center [578, 332] width 95 height 95
click at [633, 331] on input "c. 3-5-6" at bounding box center [633, 328] width 0 height 6
radio input "true"
click at [633, 430] on button "Next" at bounding box center [632, 432] width 129 height 32
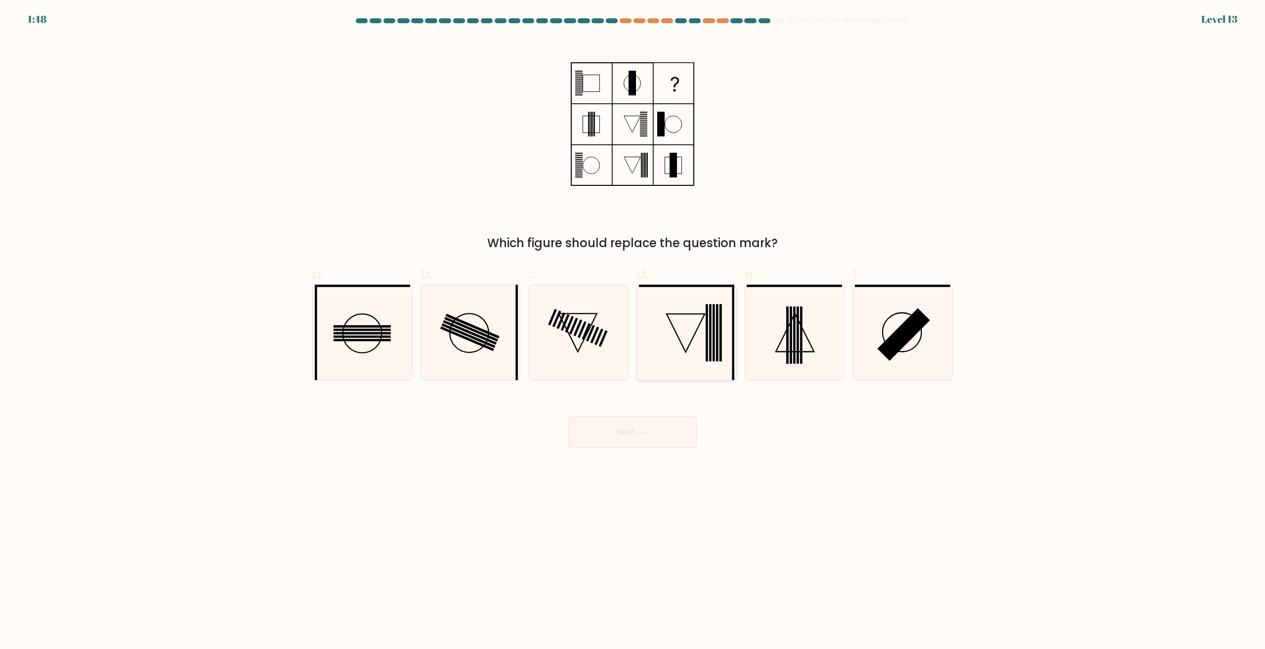
click at [706, 358] on rect at bounding box center [707, 332] width 2 height 57
click at [633, 331] on input "d." at bounding box center [633, 328] width 0 height 6
radio input "true"
click at [780, 324] on icon at bounding box center [794, 332] width 95 height 95
click at [633, 325] on input "e." at bounding box center [633, 328] width 0 height 6
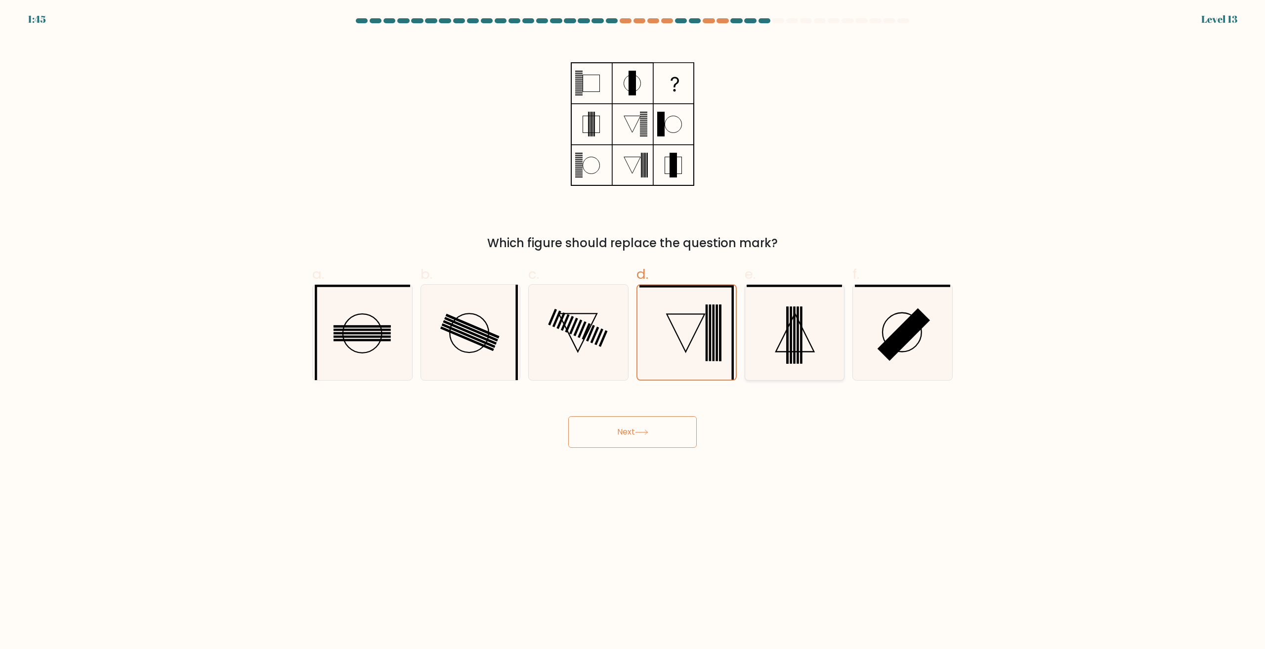
radio input "true"
click at [644, 422] on button "Next" at bounding box center [632, 432] width 129 height 32
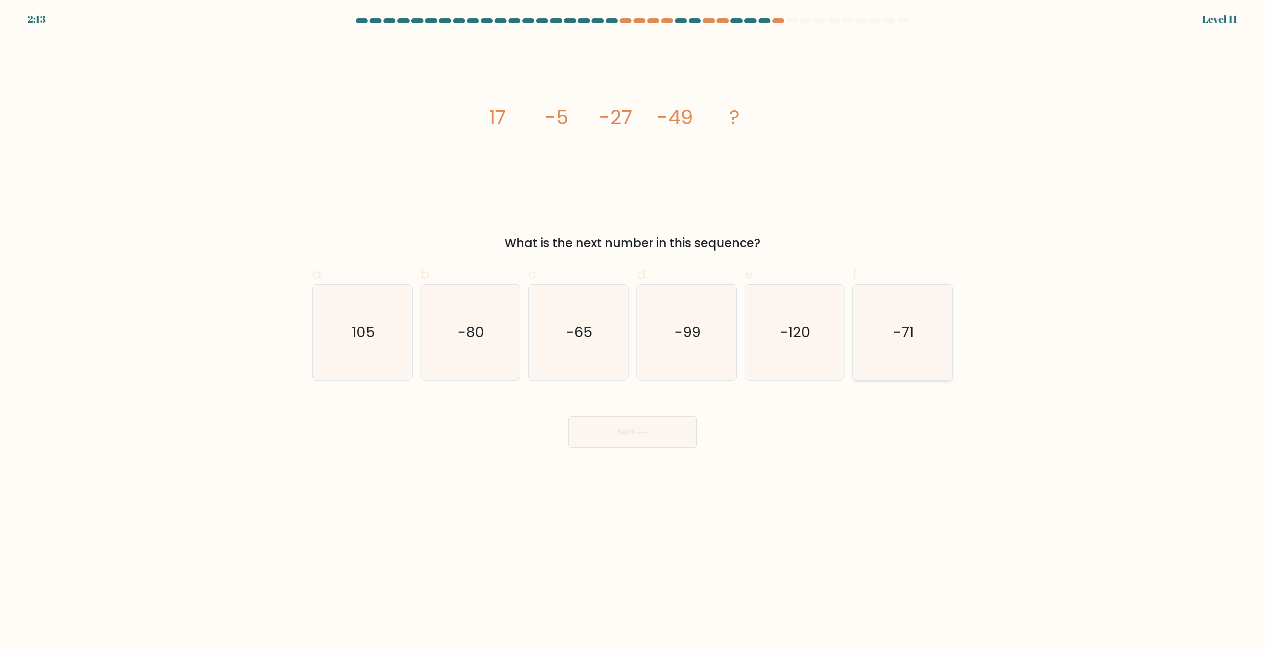
click at [896, 349] on icon "-71" at bounding box center [902, 332] width 95 height 95
click at [633, 331] on input "f. -71" at bounding box center [633, 328] width 0 height 6
radio input "true"
click at [648, 434] on icon at bounding box center [642, 432] width 12 height 4
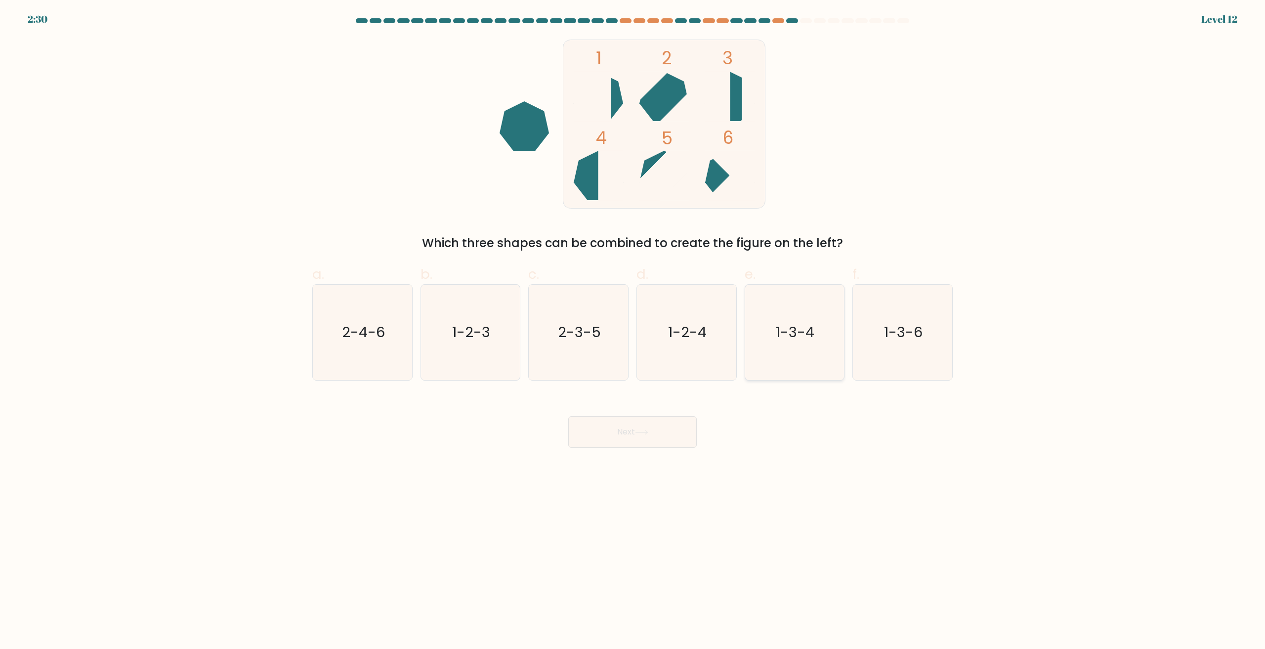
click at [803, 355] on icon "1-3-4" at bounding box center [794, 332] width 95 height 95
click at [633, 331] on input "e. 1-3-4" at bounding box center [633, 328] width 0 height 6
radio input "true"
click at [653, 437] on button "Next" at bounding box center [632, 432] width 129 height 32
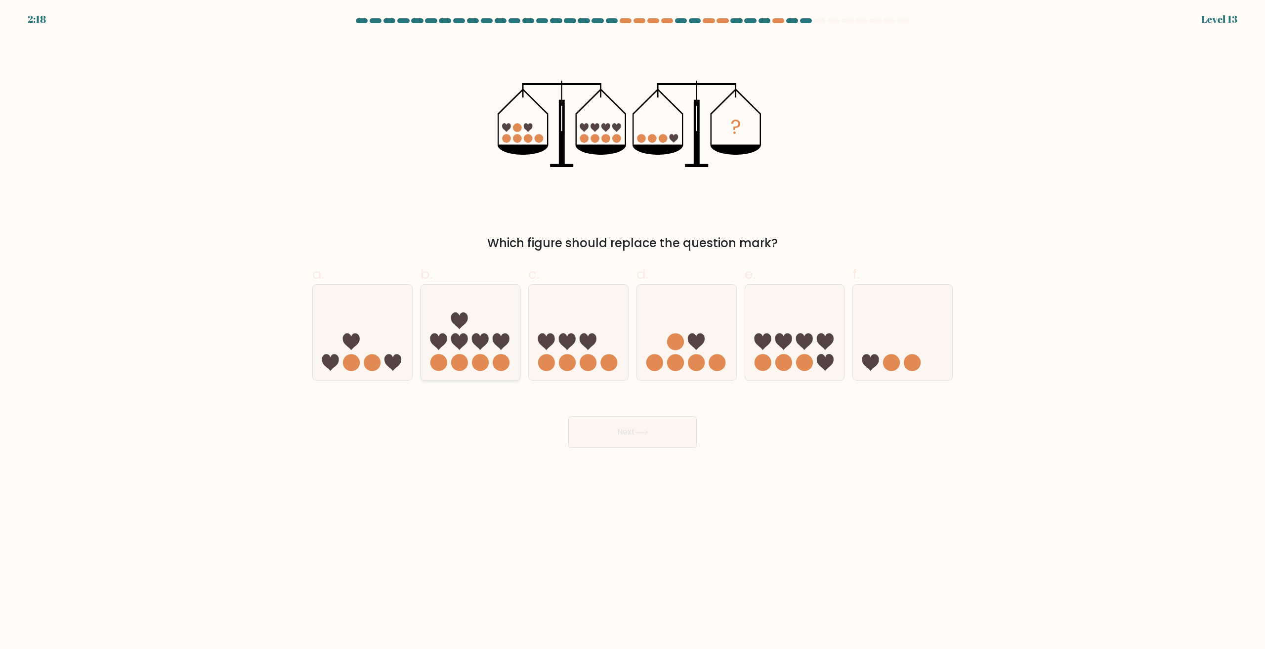
drag, startPoint x: 468, startPoint y: 353, endPoint x: 652, endPoint y: 432, distance: 201.1
click at [470, 353] on icon at bounding box center [470, 333] width 99 height 82
click at [633, 331] on input "b." at bounding box center [633, 328] width 0 height 6
radio input "true"
click at [652, 432] on button "Next" at bounding box center [632, 432] width 129 height 32
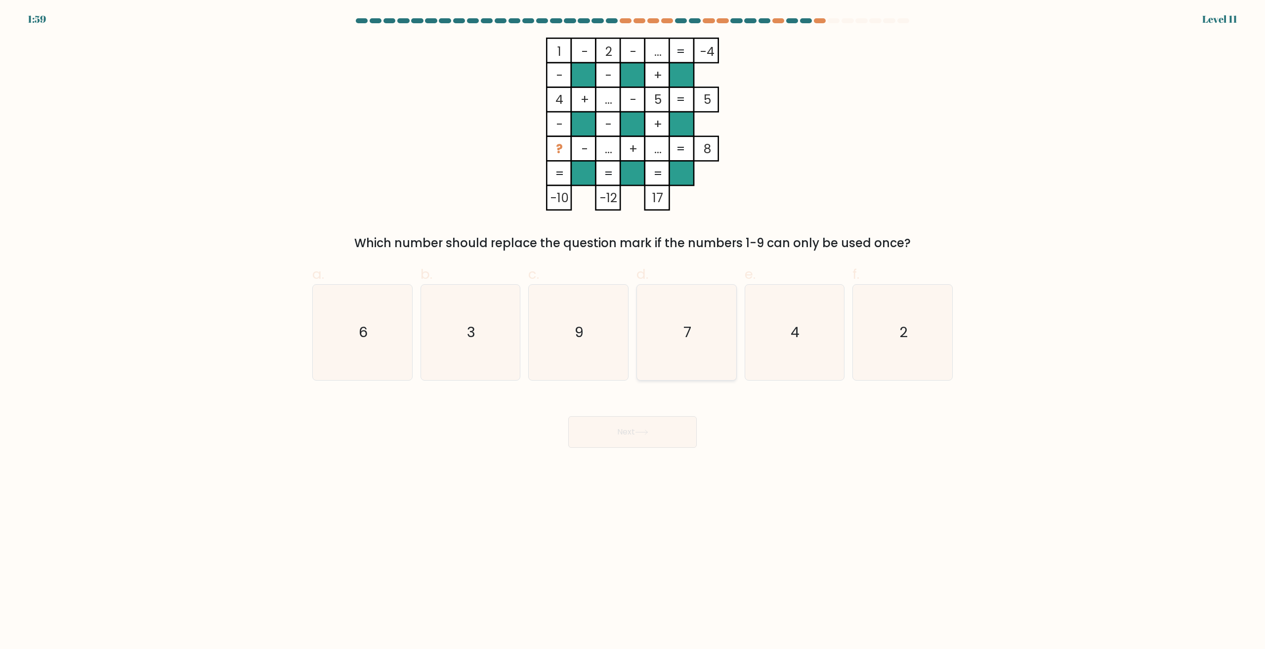
click at [700, 325] on icon "7" at bounding box center [686, 332] width 95 height 95
click at [633, 325] on input "d. 7" at bounding box center [633, 328] width 0 height 6
radio input "true"
click at [678, 441] on button "Next" at bounding box center [632, 432] width 129 height 32
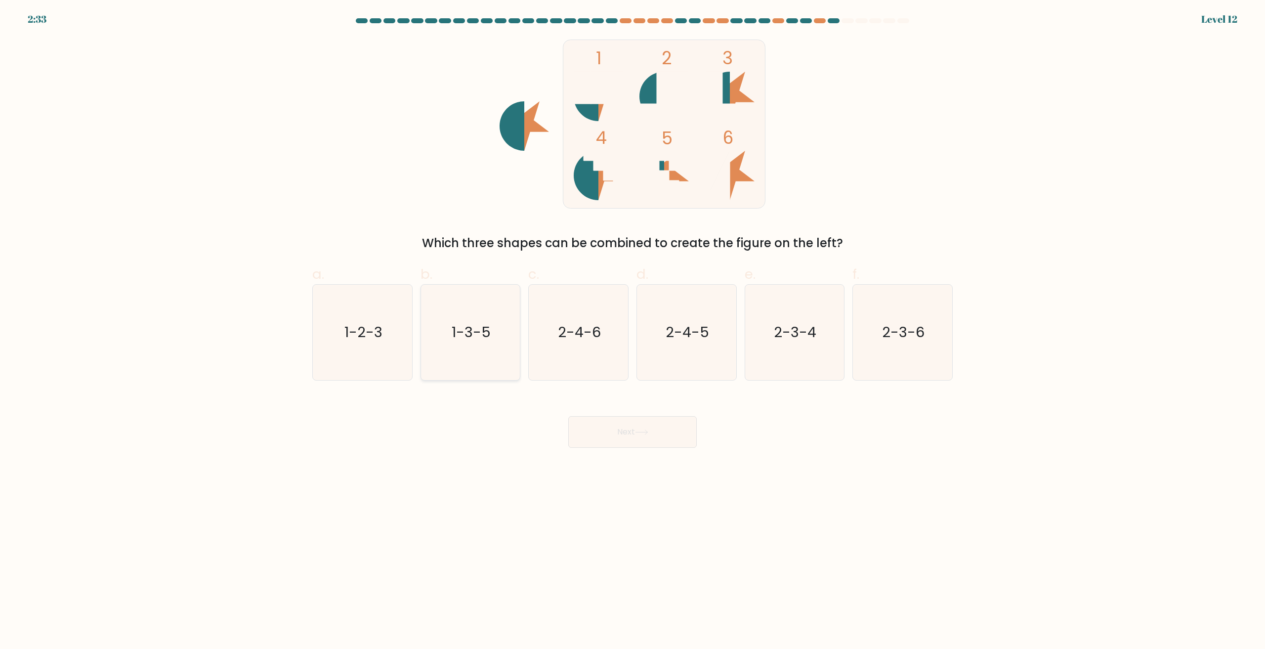
click at [361, 345] on icon "1-2-3" at bounding box center [362, 332] width 95 height 95
click at [633, 331] on input "a. 1-2-3" at bounding box center [633, 328] width 0 height 6
radio input "true"
click at [660, 434] on button "Next" at bounding box center [632, 432] width 129 height 32
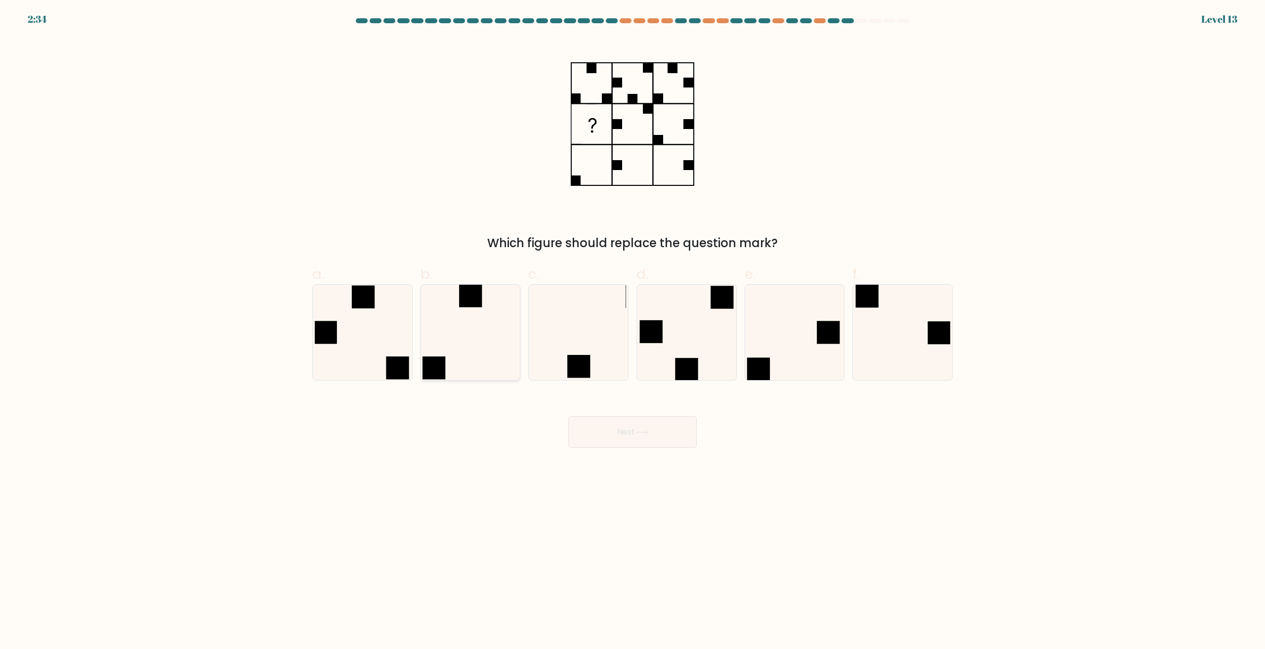
click at [441, 351] on icon at bounding box center [470, 332] width 95 height 95
click at [633, 331] on input "b." at bounding box center [633, 328] width 0 height 6
radio input "true"
click at [654, 433] on button "Next" at bounding box center [632, 432] width 129 height 32
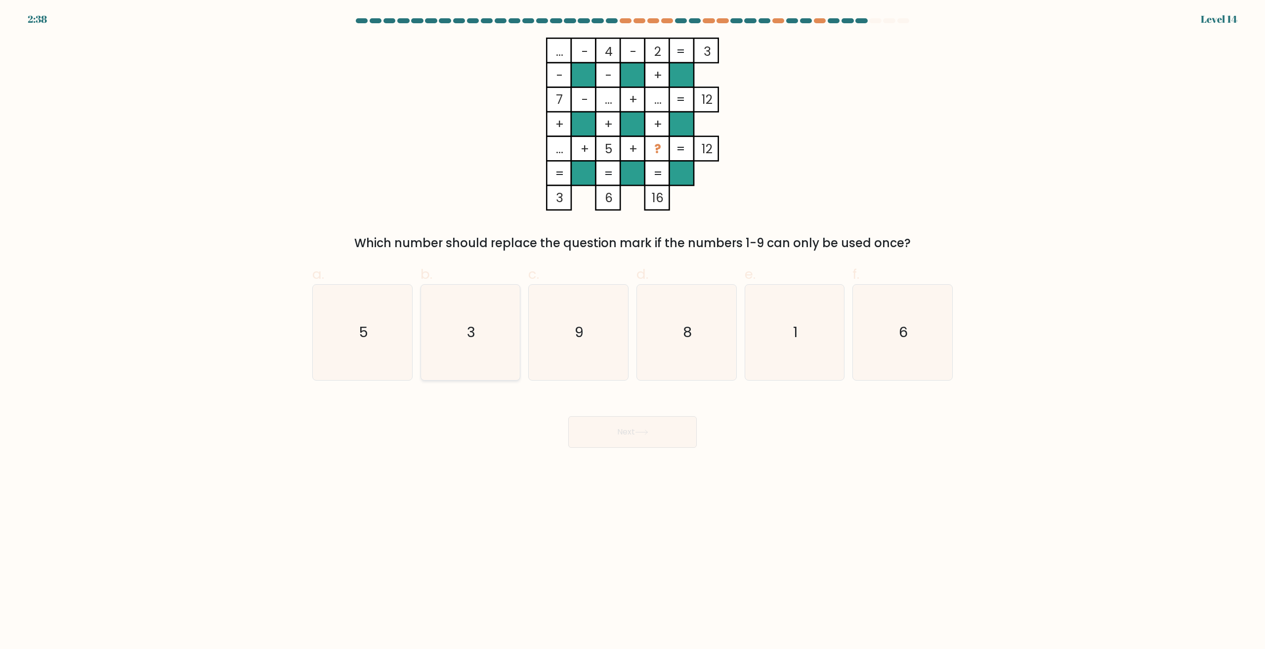
click at [471, 375] on icon "3" at bounding box center [470, 332] width 95 height 95
click at [633, 331] on input "b. 3" at bounding box center [633, 328] width 0 height 6
radio input "true"
click at [607, 435] on button "Next" at bounding box center [632, 432] width 129 height 32
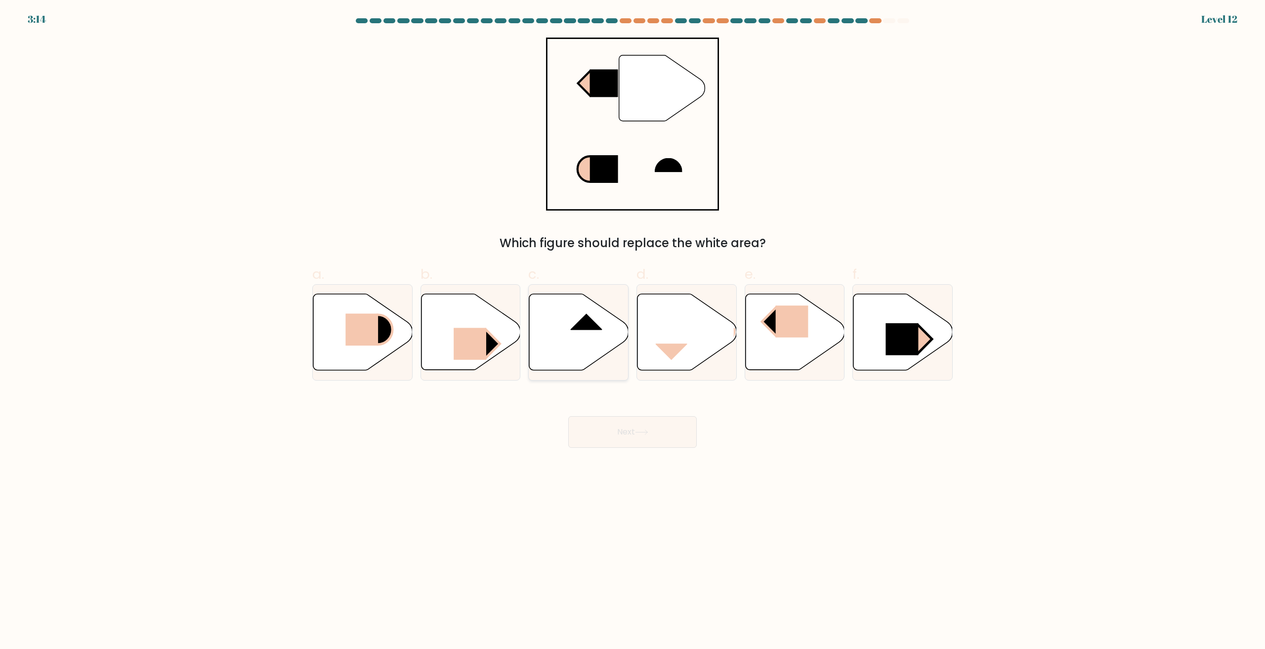
click at [564, 339] on icon at bounding box center [578, 332] width 99 height 76
click at [633, 331] on input "c." at bounding box center [633, 328] width 0 height 6
radio input "true"
click at [639, 429] on button "Next" at bounding box center [632, 432] width 129 height 32
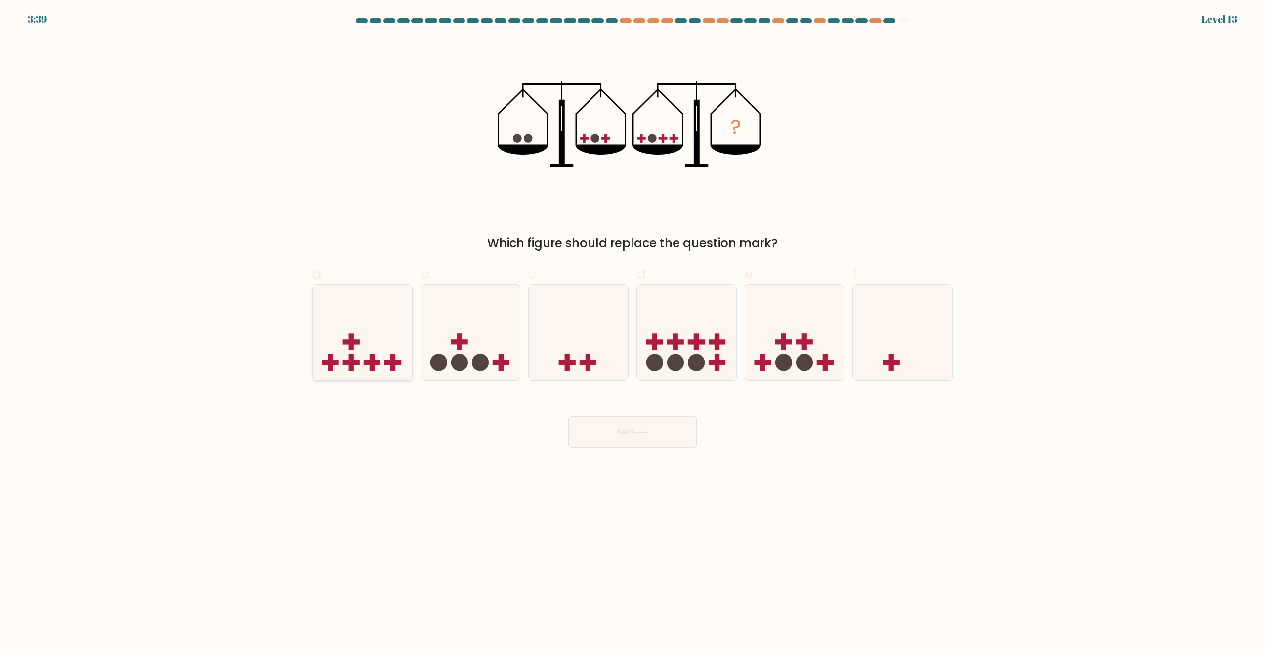
click at [351, 343] on rect at bounding box center [351, 341] width 17 height 5
click at [633, 331] on input "a." at bounding box center [633, 328] width 0 height 6
radio input "true"
click at [648, 422] on button "Next" at bounding box center [632, 432] width 129 height 32
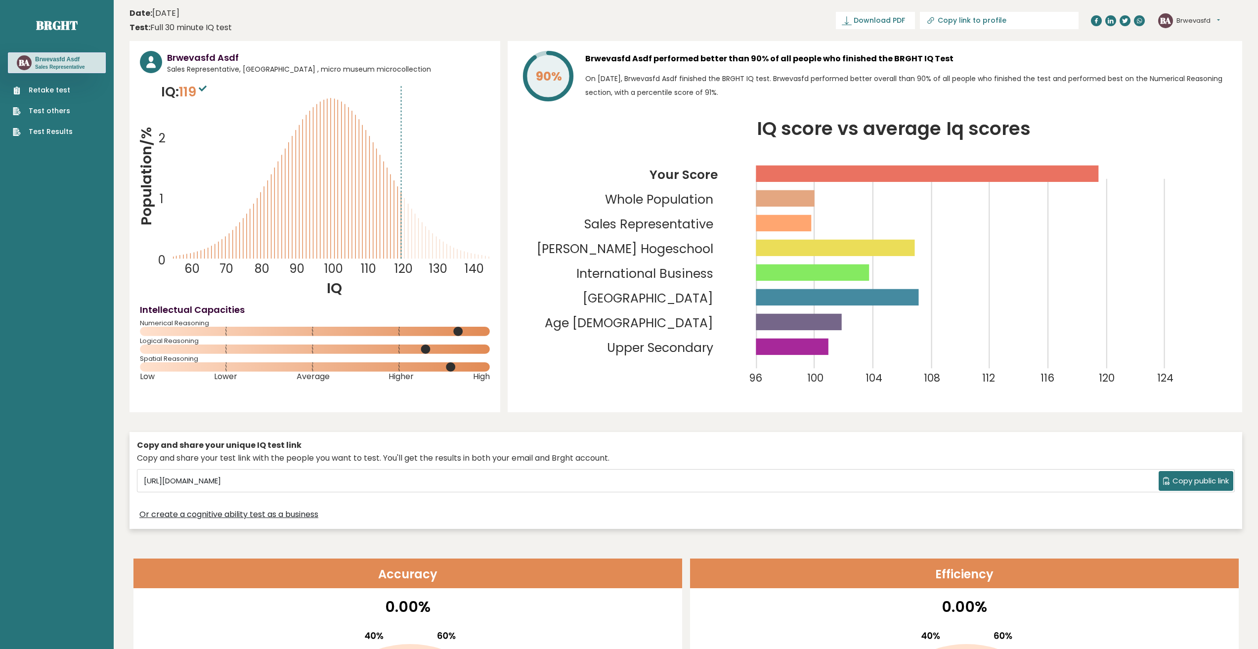
click at [933, 123] on tspan "IQ score vs average Iq scores" at bounding box center [893, 129] width 273 height 26
click at [927, 85] on p "On September 11, 2025, Brwevasfd Asdf finished the BRGHT IQ test. Brwevasfd per…" at bounding box center [908, 86] width 647 height 28
click at [925, 67] on div "Brwevasfd Asdf performed better than 90% of all people who finished the BRGHT I…" at bounding box center [908, 78] width 647 height 54
drag, startPoint x: 334, startPoint y: 278, endPoint x: 389, endPoint y: 209, distance: 88.6
click at [334, 277] on icon "Population/% IQ 0 1 2 60 70 80 90 100 110 120 130 140" at bounding box center [315, 190] width 350 height 216
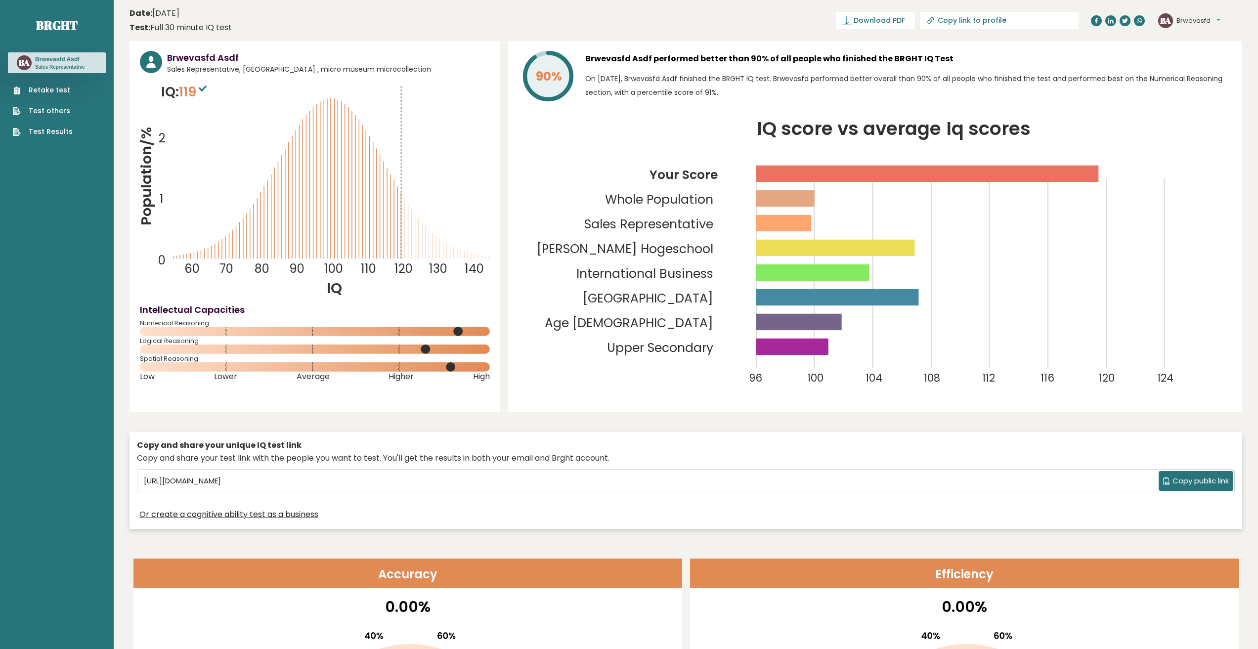
click at [398, 208] on icon "Population/% IQ 0 1 2 60 70 80 90 100 110 120 130 140" at bounding box center [315, 190] width 350 height 216
drag, startPoint x: 398, startPoint y: 251, endPoint x: 417, endPoint y: 253, distance: 18.9
click at [417, 253] on icon "Population/% IQ 0 1 2 60 70 80 90 100 110 120 130 140" at bounding box center [315, 190] width 350 height 216
click at [438, 265] on tspan "130" at bounding box center [438, 269] width 18 height 16
drag, startPoint x: 192, startPoint y: 94, endPoint x: 147, endPoint y: 84, distance: 46.1
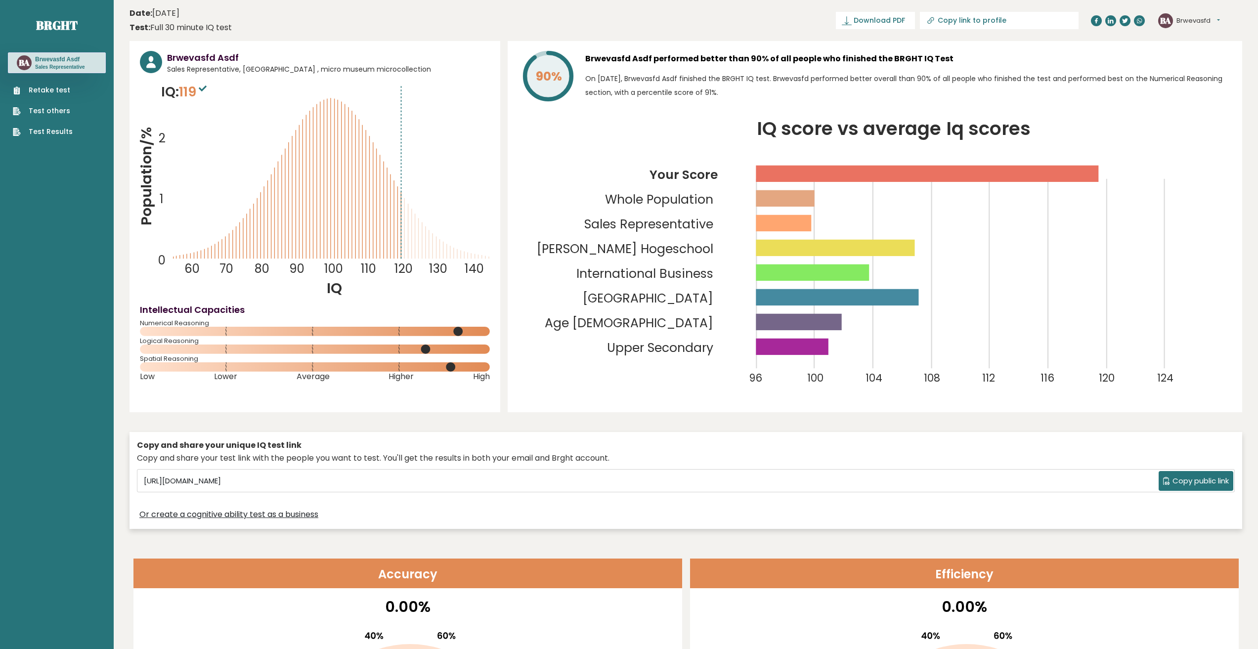
click at [192, 94] on span "119" at bounding box center [194, 92] width 30 height 18
click at [66, 88] on link "Retake test" at bounding box center [43, 90] width 60 height 10
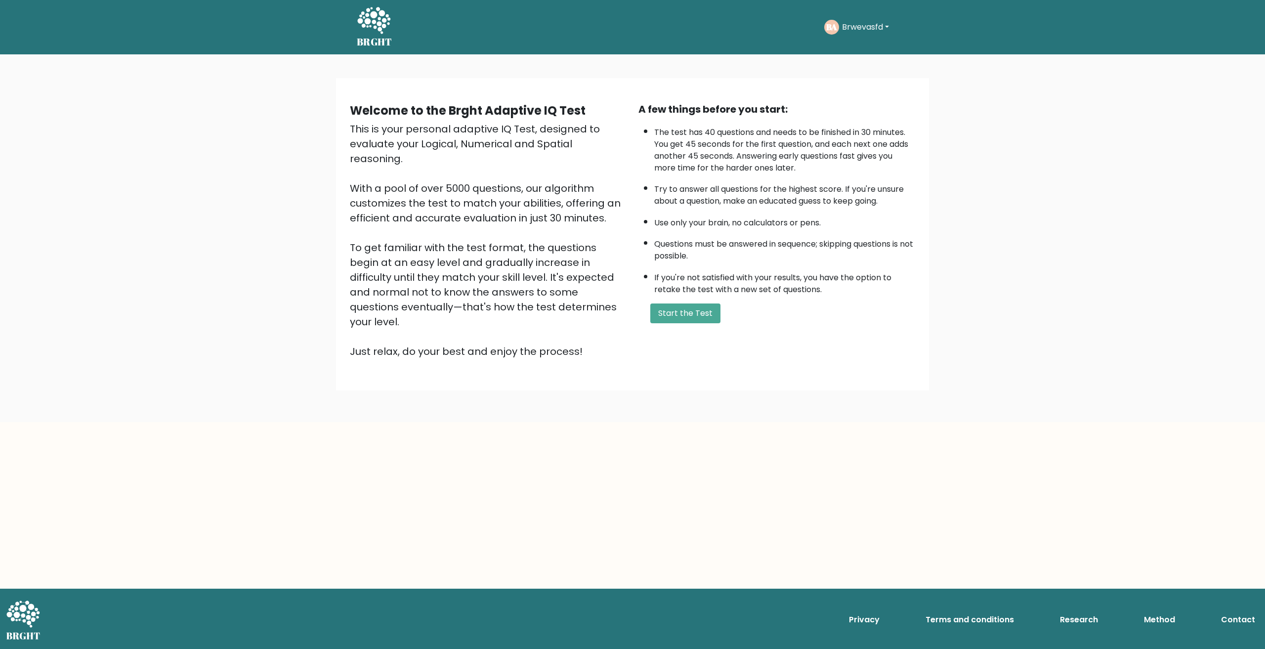
click at [701, 327] on div "A few things before you start: The test has 40 questions and needs to be finish…" at bounding box center [777, 230] width 289 height 257
click at [696, 318] on button "Start the Test" at bounding box center [686, 314] width 70 height 20
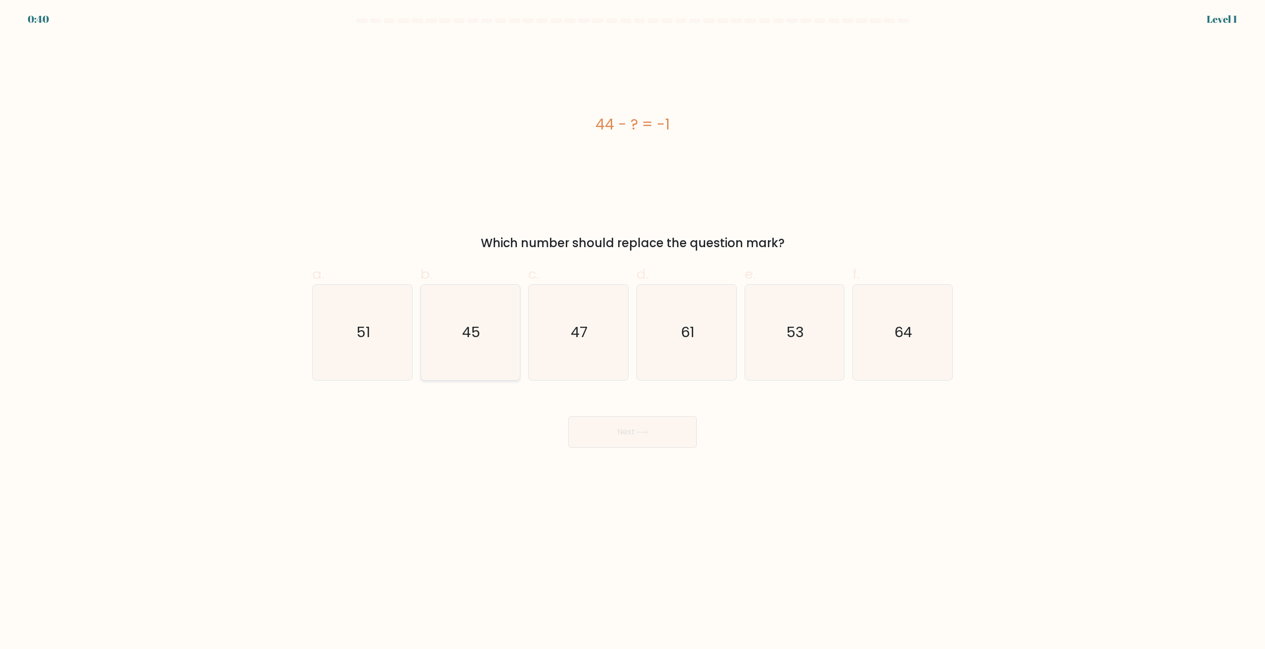
click at [505, 355] on icon "45" at bounding box center [470, 332] width 95 height 95
click at [633, 331] on input "b. 45" at bounding box center [633, 328] width 0 height 6
radio input "true"
click at [621, 433] on button "Next" at bounding box center [632, 432] width 129 height 32
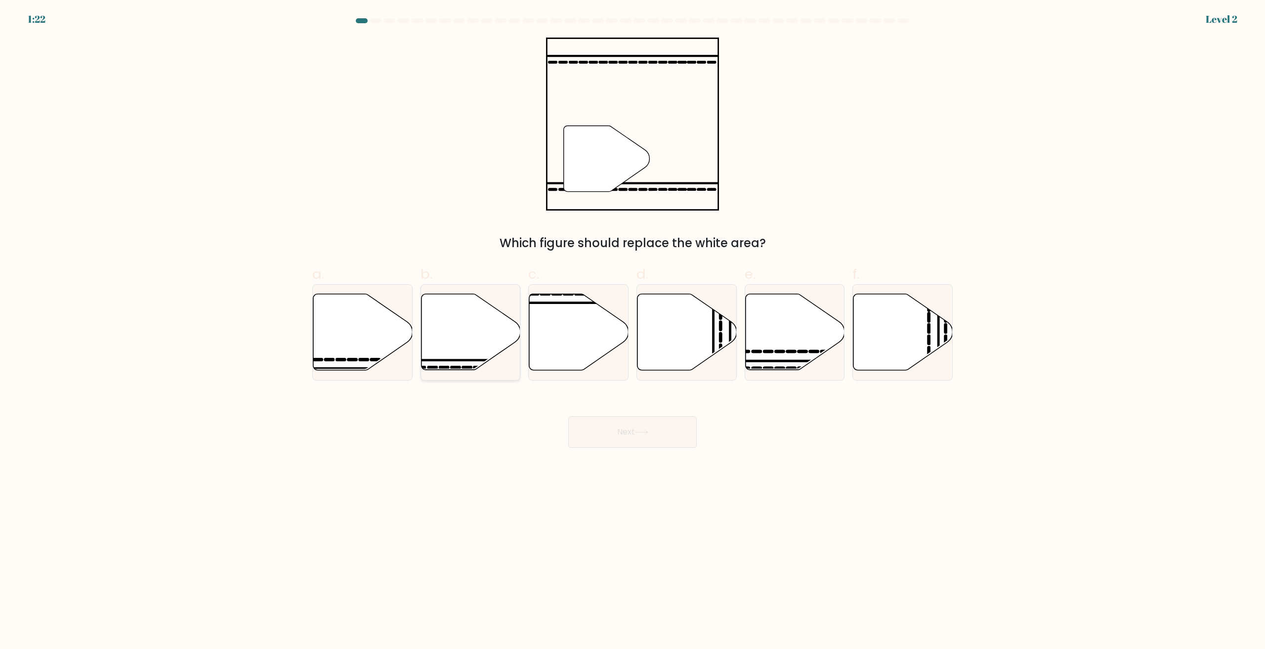
click at [459, 339] on icon at bounding box center [470, 332] width 99 height 76
click at [633, 331] on input "b." at bounding box center [633, 328] width 0 height 6
radio input "true"
click at [647, 396] on div "Next" at bounding box center [632, 419] width 652 height 55
click at [653, 423] on button "Next" at bounding box center [632, 432] width 129 height 32
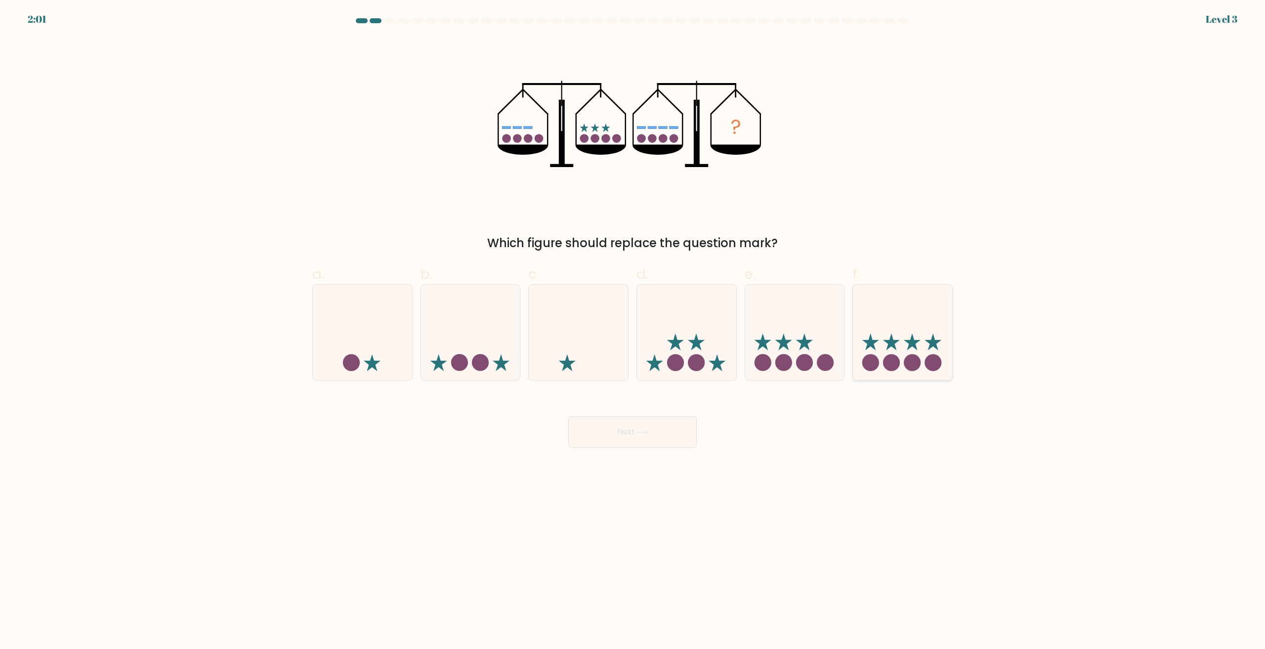
click at [917, 347] on icon at bounding box center [902, 333] width 99 height 82
click at [633, 331] on input "f." at bounding box center [633, 328] width 0 height 6
radio input "true"
click at [656, 442] on button "Next" at bounding box center [632, 432] width 129 height 32
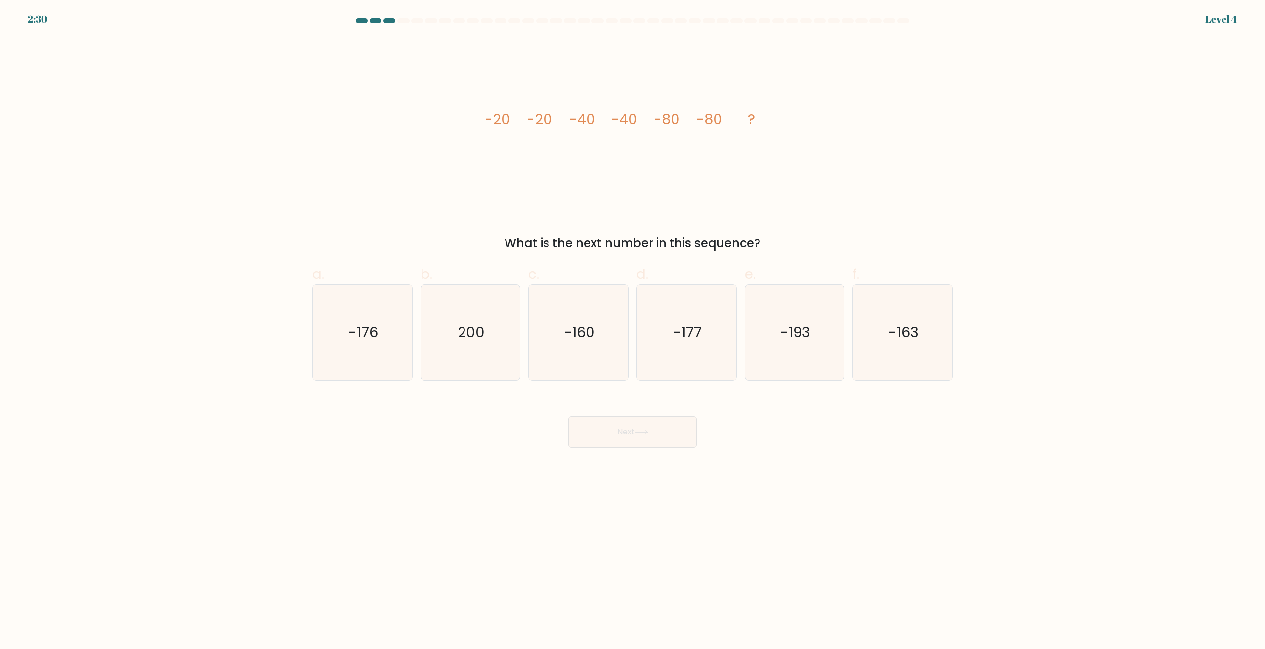
click at [888, 464] on body "2:30 Level 4" at bounding box center [632, 324] width 1265 height 649
drag, startPoint x: 596, startPoint y: 347, endPoint x: 621, endPoint y: 437, distance: 93.6
click at [597, 347] on icon "-160" at bounding box center [578, 332] width 95 height 95
click at [633, 331] on input "c. -160" at bounding box center [633, 328] width 0 height 6
radio input "true"
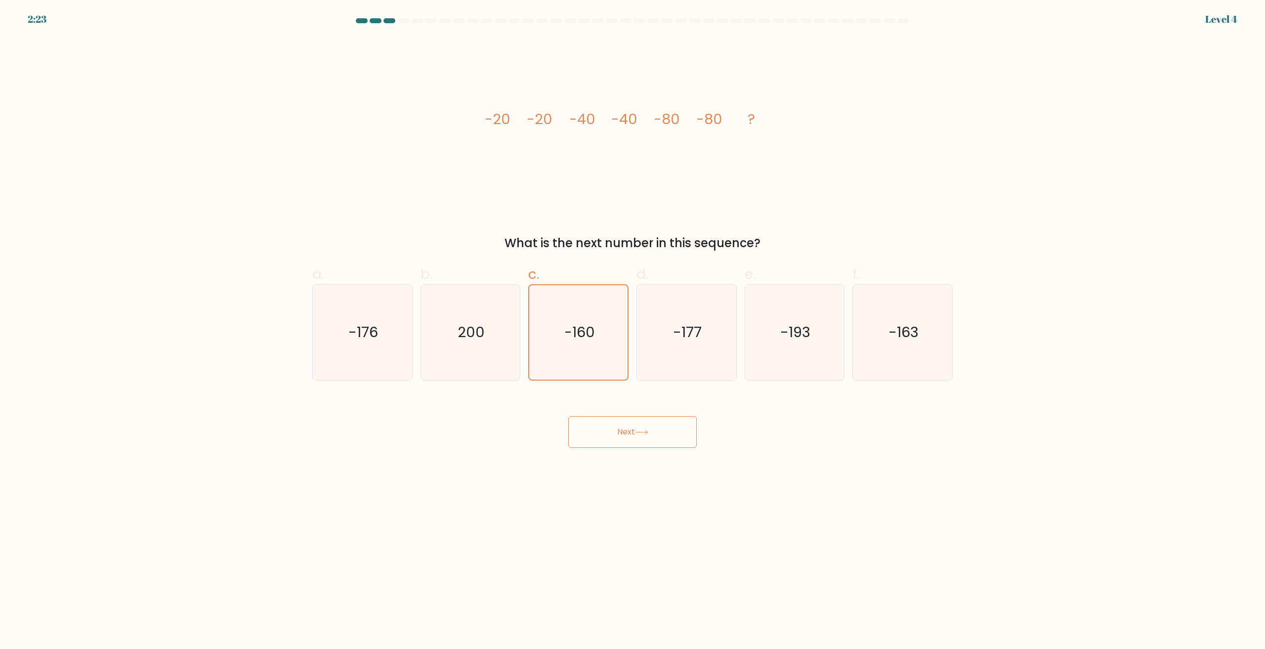
click at [621, 437] on button "Next" at bounding box center [632, 432] width 129 height 32
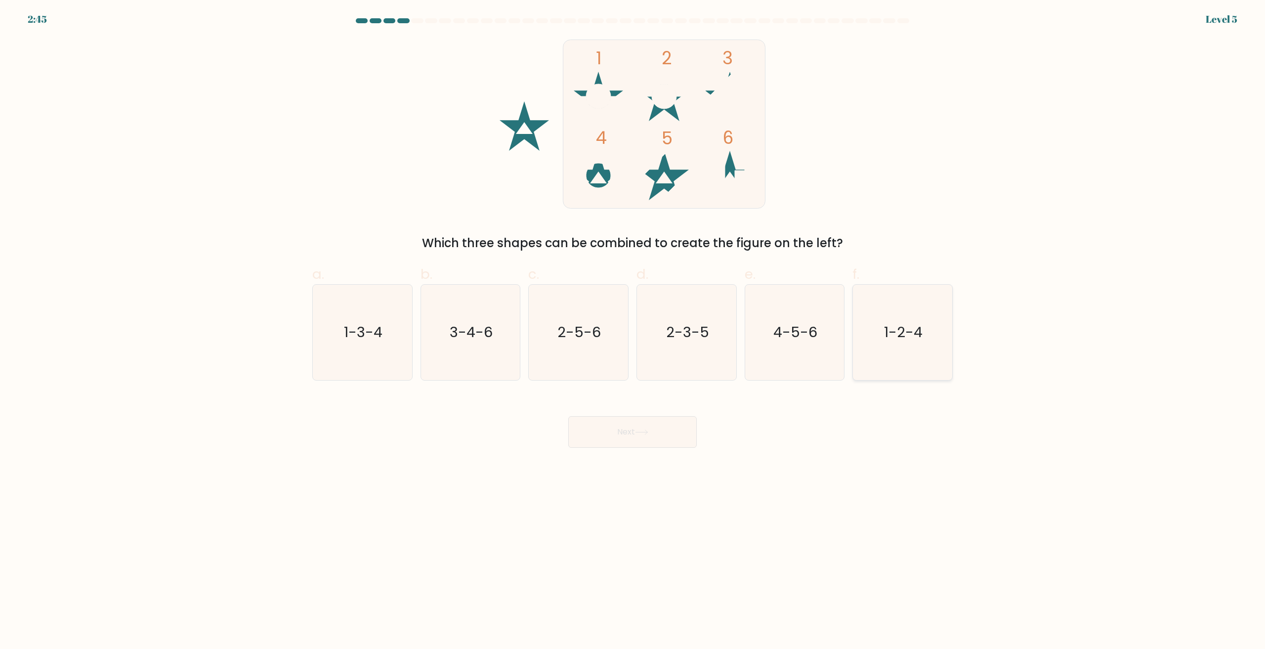
click at [910, 349] on icon "1-2-4" at bounding box center [902, 332] width 95 height 95
click at [633, 331] on input "f. 1-2-4" at bounding box center [633, 328] width 0 height 6
radio input "true"
click at [649, 435] on button "Next" at bounding box center [632, 432] width 129 height 32
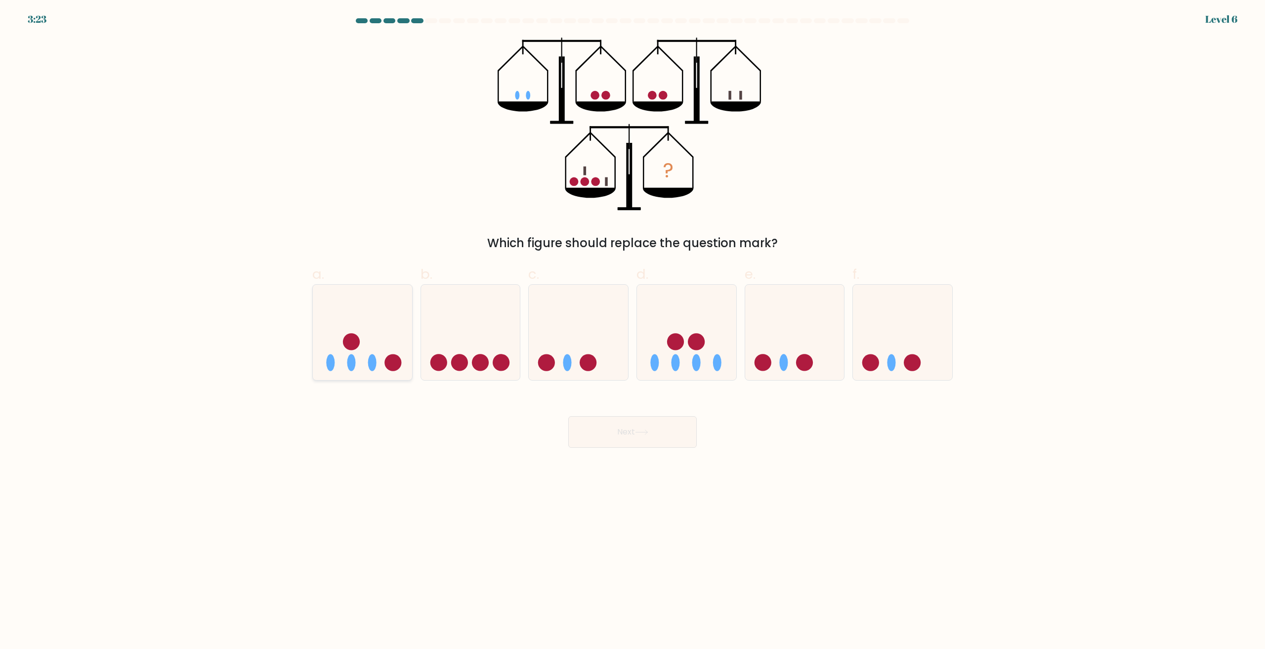
click at [363, 341] on icon at bounding box center [362, 333] width 99 height 82
click at [633, 331] on input "a." at bounding box center [633, 328] width 0 height 6
radio input "true"
click at [634, 443] on button "Next" at bounding box center [632, 432] width 129 height 32
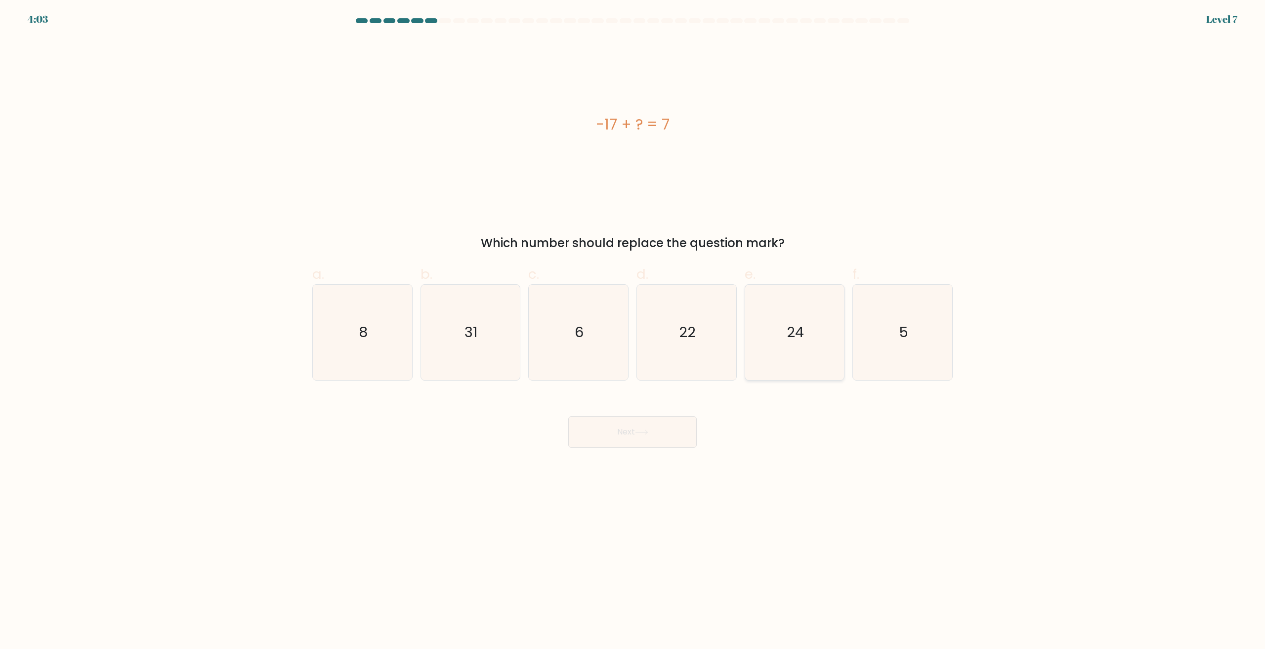
click at [823, 357] on icon "24" at bounding box center [794, 332] width 95 height 95
click at [633, 331] on input "e. 24" at bounding box center [633, 328] width 0 height 6
radio input "true"
click at [673, 428] on button "Next" at bounding box center [632, 432] width 129 height 32
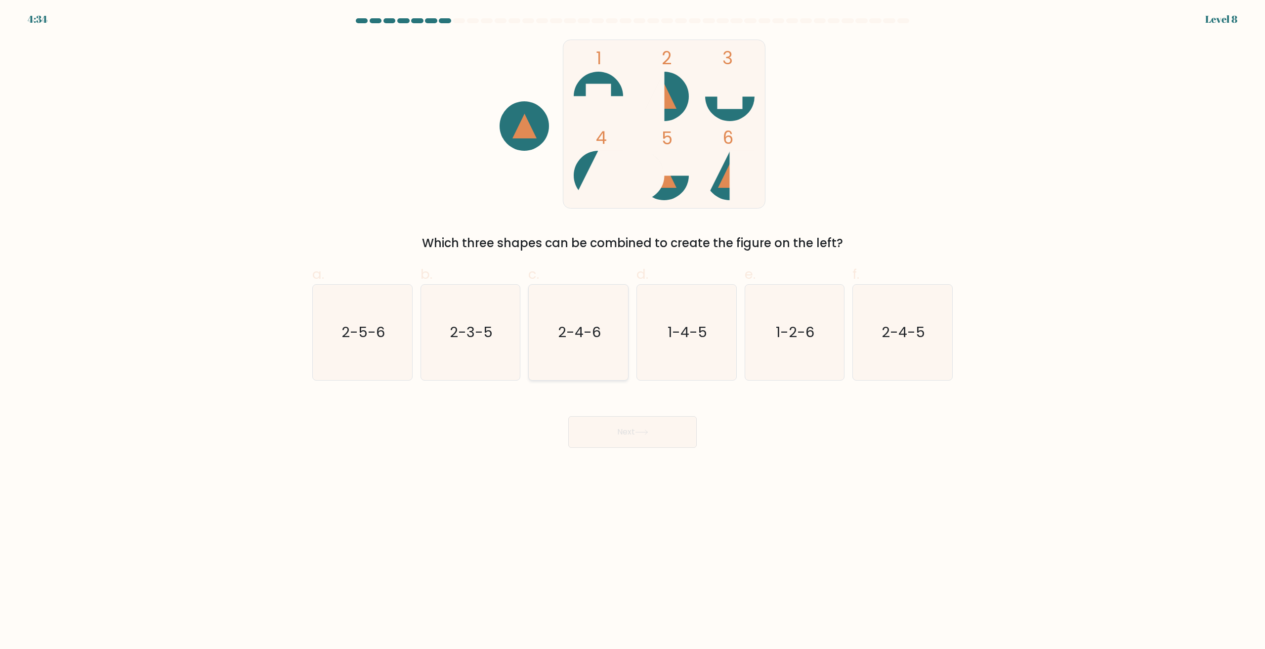
click at [595, 349] on icon "2-4-6" at bounding box center [578, 332] width 95 height 95
click at [633, 331] on input "c. 2-4-6" at bounding box center [633, 328] width 0 height 6
radio input "true"
click at [638, 434] on icon at bounding box center [641, 432] width 13 height 5
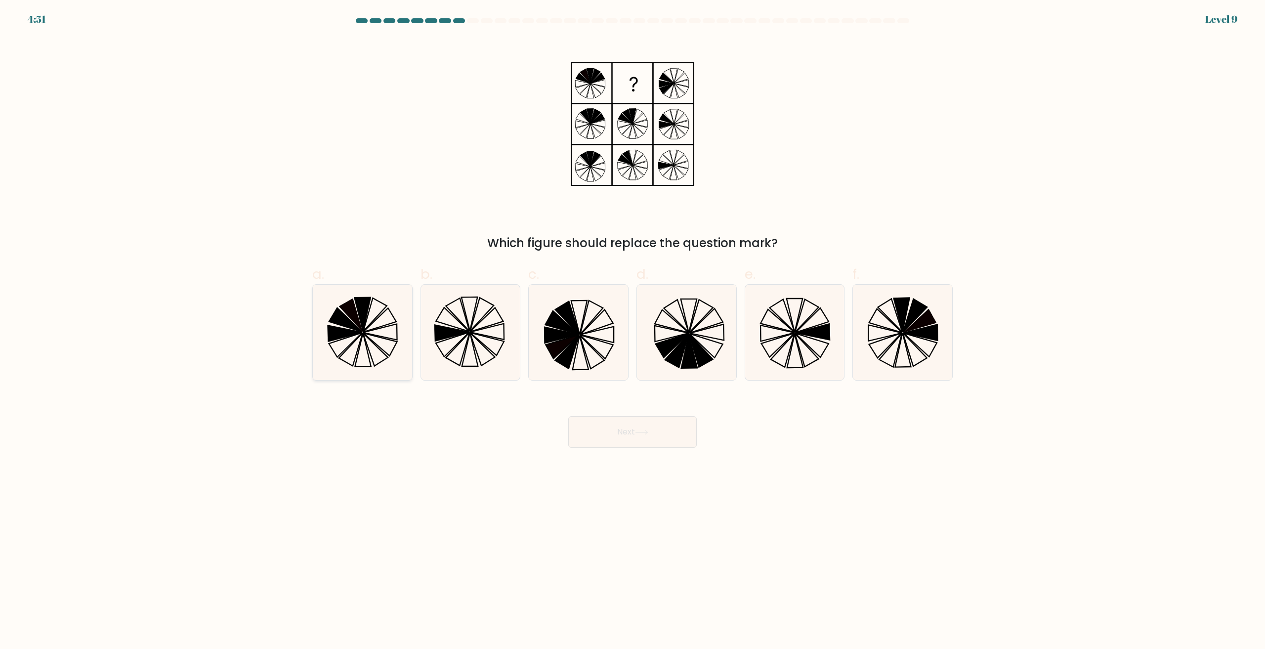
click at [365, 330] on icon at bounding box center [379, 320] width 33 height 24
click at [633, 330] on input "a." at bounding box center [633, 328] width 0 height 6
radio input "true"
click at [639, 447] on button "Next" at bounding box center [632, 432] width 129 height 32
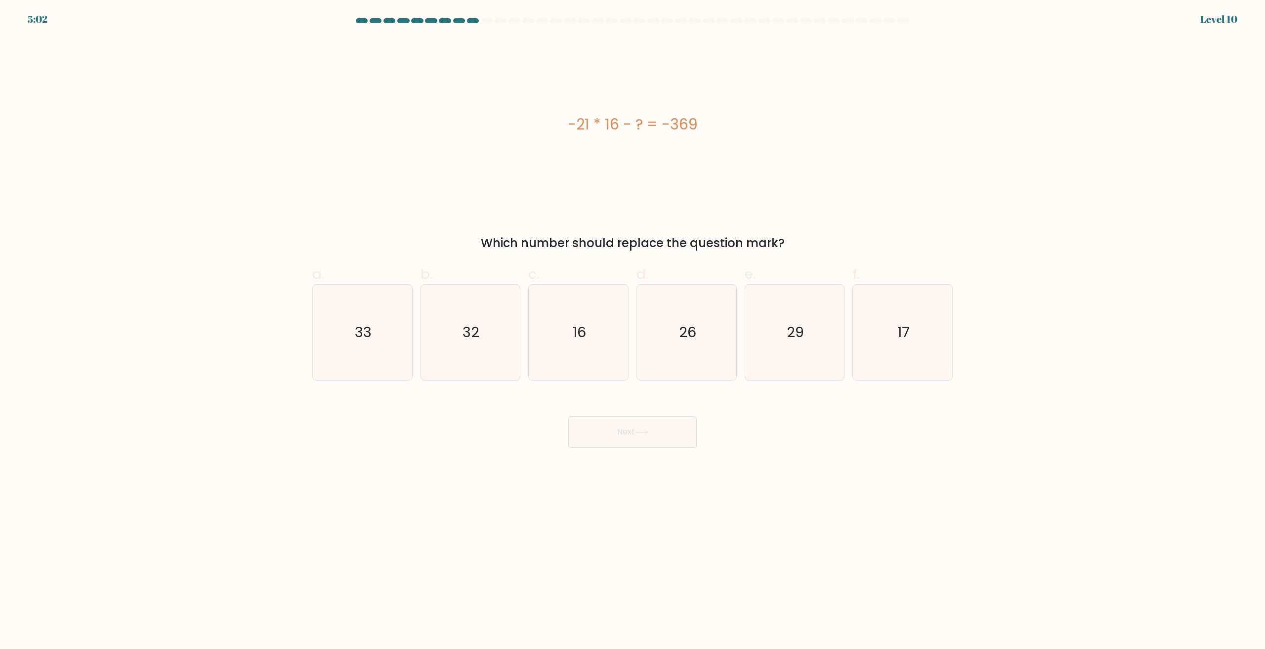
click at [312, 334] on div "a. 33" at bounding box center [362, 322] width 108 height 117
click at [336, 335] on icon "33" at bounding box center [362, 332] width 95 height 95
click at [633, 331] on input "a. 33" at bounding box center [633, 328] width 0 height 6
radio input "true"
click at [615, 423] on button "Next" at bounding box center [632, 432] width 129 height 32
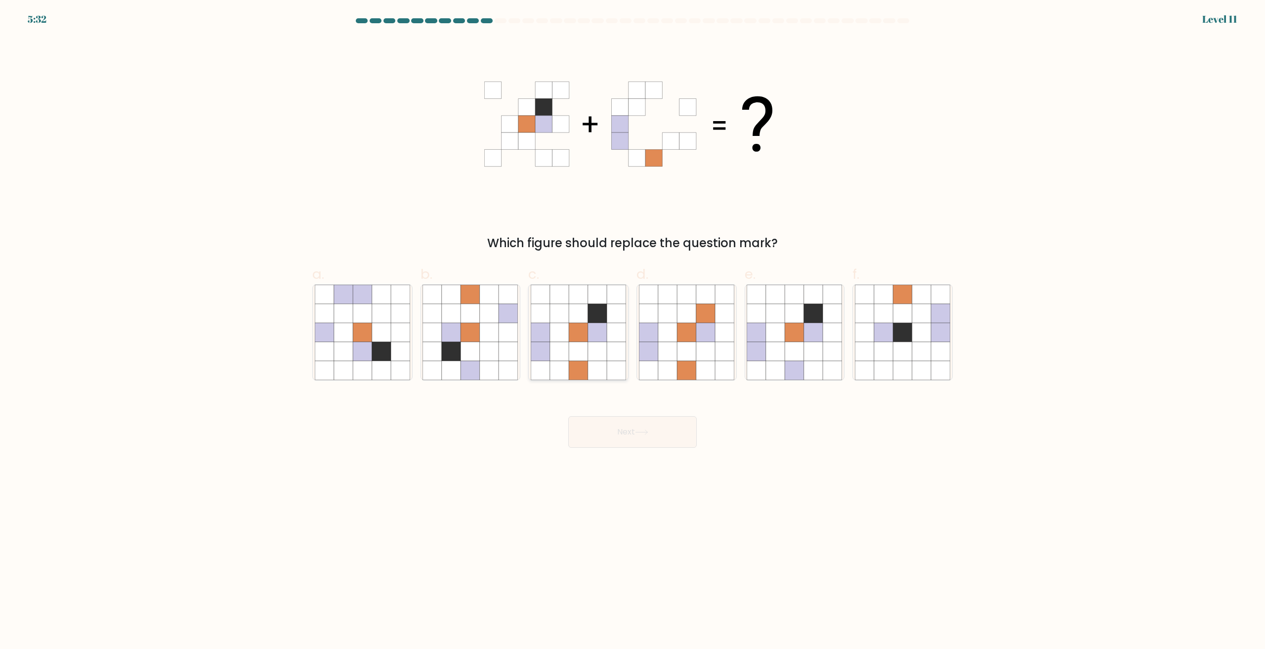
click at [559, 352] on icon at bounding box center [559, 351] width 19 height 19
click at [633, 331] on input "c." at bounding box center [633, 328] width 0 height 6
radio input "true"
click at [628, 424] on button "Next" at bounding box center [632, 432] width 129 height 32
click at [628, 430] on button "Next" at bounding box center [632, 432] width 129 height 32
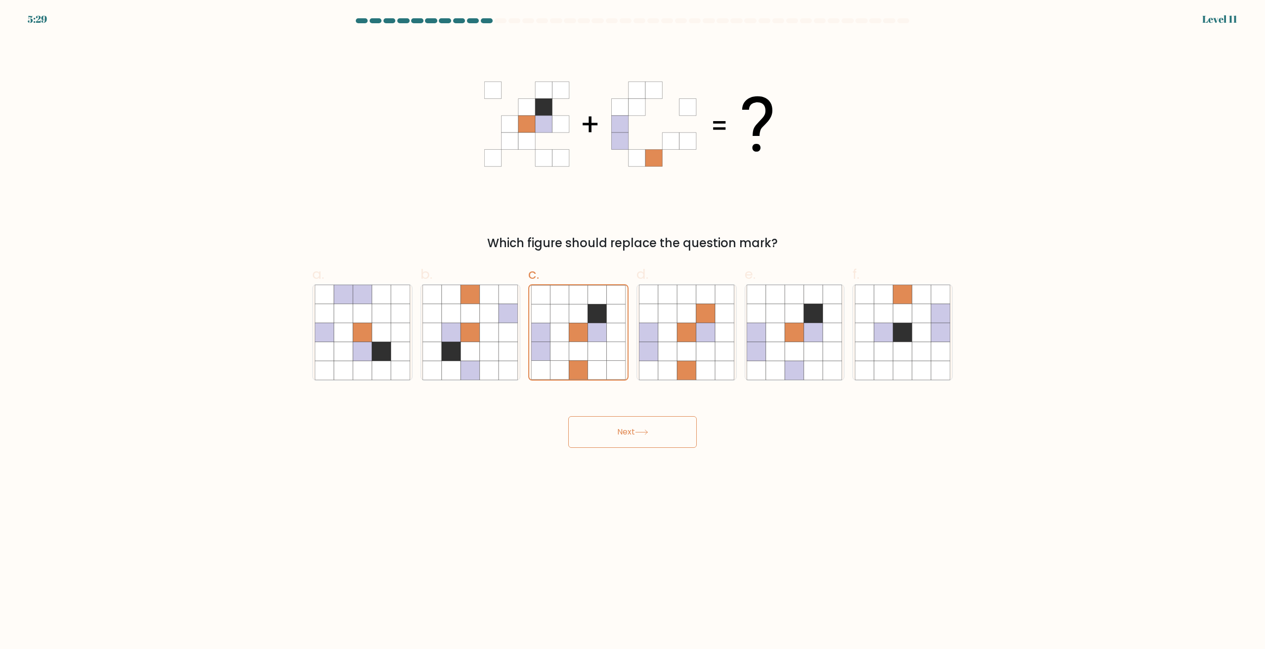
click at [637, 427] on button "Next" at bounding box center [632, 432] width 129 height 32
click at [651, 486] on body "5:28 Level 11" at bounding box center [632, 324] width 1265 height 649
click at [644, 474] on body "5:28 Level 11" at bounding box center [632, 324] width 1265 height 649
drag, startPoint x: 626, startPoint y: 428, endPoint x: 627, endPoint y: 440, distance: 12.0
click at [628, 438] on button "Next" at bounding box center [632, 432] width 129 height 32
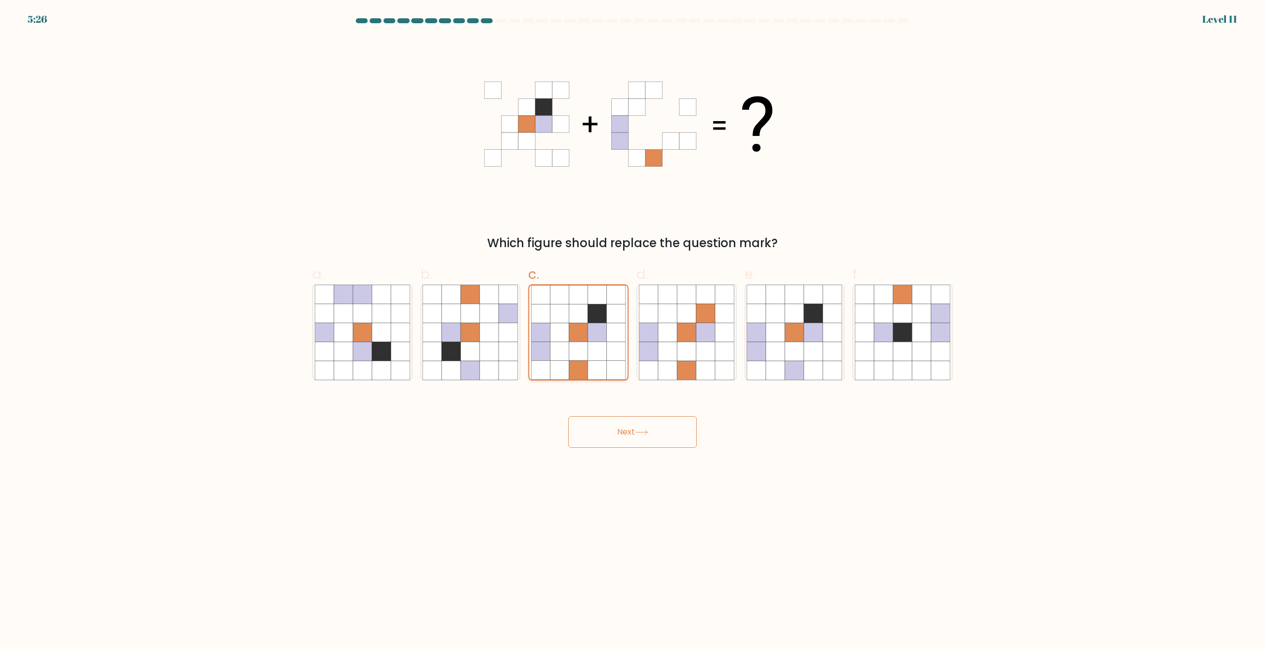
click at [572, 332] on icon at bounding box center [578, 332] width 19 height 19
click at [633, 331] on input "c." at bounding box center [633, 328] width 0 height 6
click at [628, 416] on div "Next" at bounding box center [632, 419] width 652 height 55
click at [631, 432] on button "Next" at bounding box center [632, 432] width 129 height 32
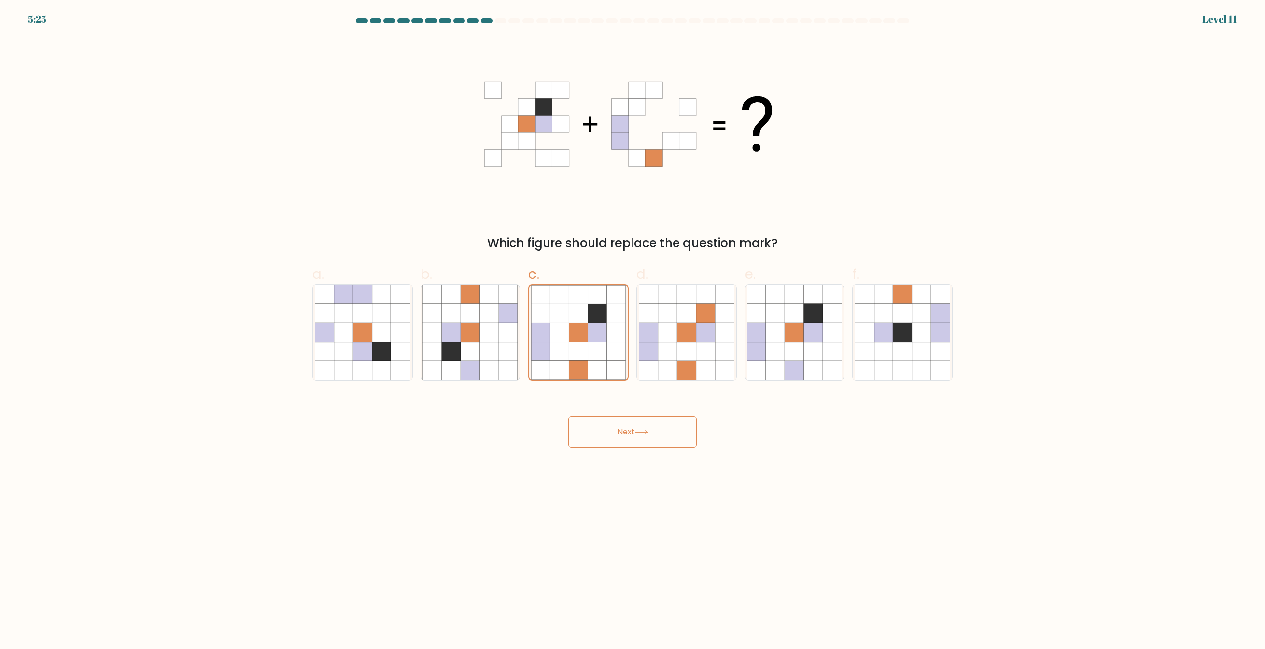
drag, startPoint x: 631, startPoint y: 432, endPoint x: 629, endPoint y: 427, distance: 5.6
click at [631, 432] on button "Next" at bounding box center [632, 432] width 129 height 32
click at [500, 336] on icon at bounding box center [508, 332] width 19 height 19
click at [633, 331] on input "b." at bounding box center [633, 328] width 0 height 6
radio input "true"
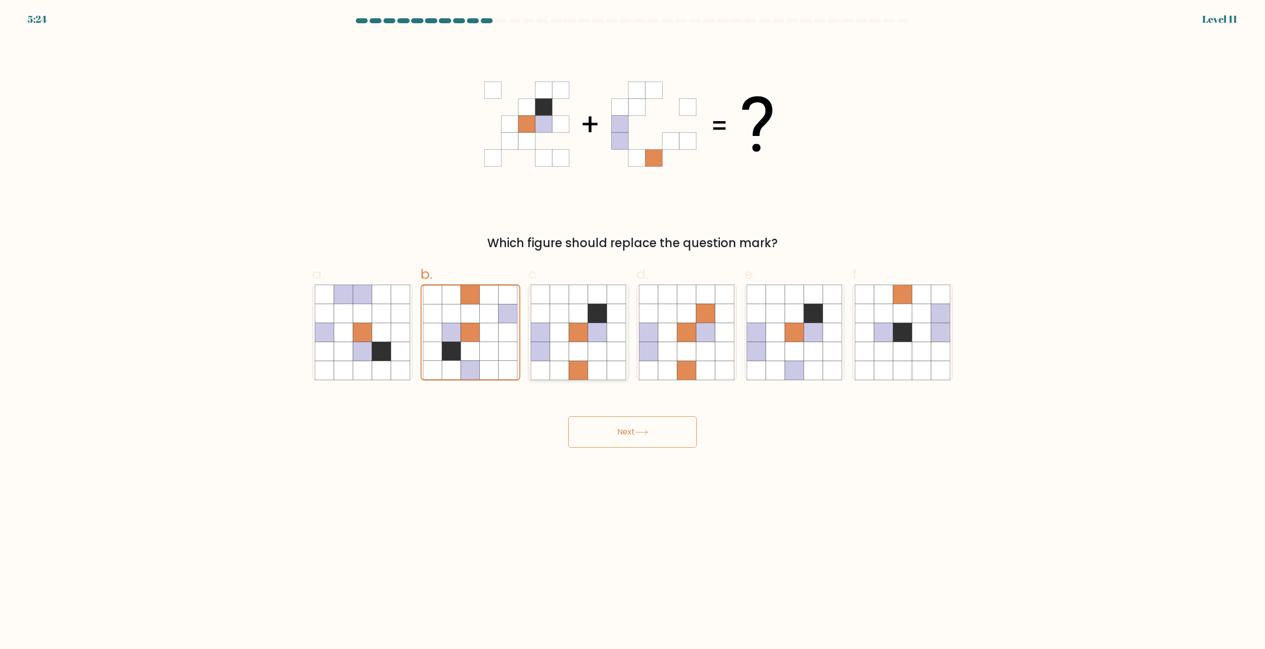
click at [568, 337] on icon at bounding box center [559, 332] width 19 height 19
click at [633, 331] on input "c." at bounding box center [633, 328] width 0 height 6
radio input "true"
click at [619, 428] on button "Next" at bounding box center [632, 432] width 129 height 32
click at [619, 431] on button "Next" at bounding box center [632, 432] width 129 height 32
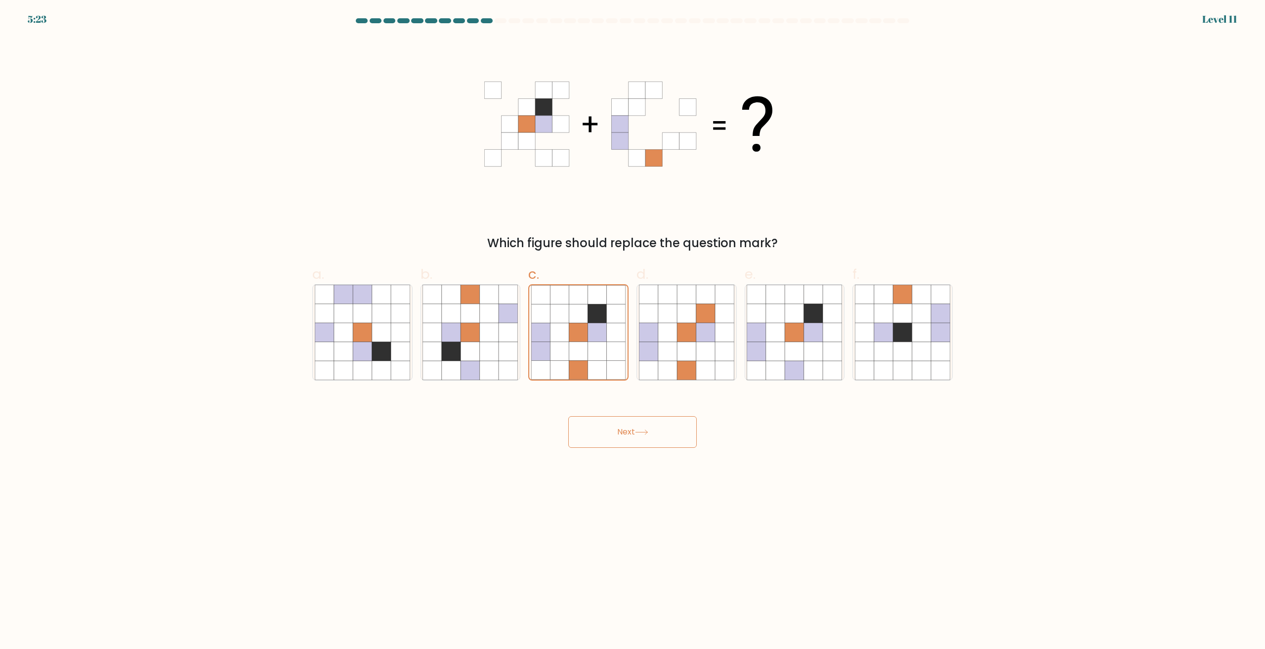
click at [619, 431] on button "Next" at bounding box center [632, 432] width 129 height 32
click at [577, 346] on icon at bounding box center [578, 351] width 19 height 19
click at [633, 331] on input "c." at bounding box center [633, 328] width 0 height 6
radio input "true"
click at [630, 433] on button "Next" at bounding box center [632, 432] width 129 height 32
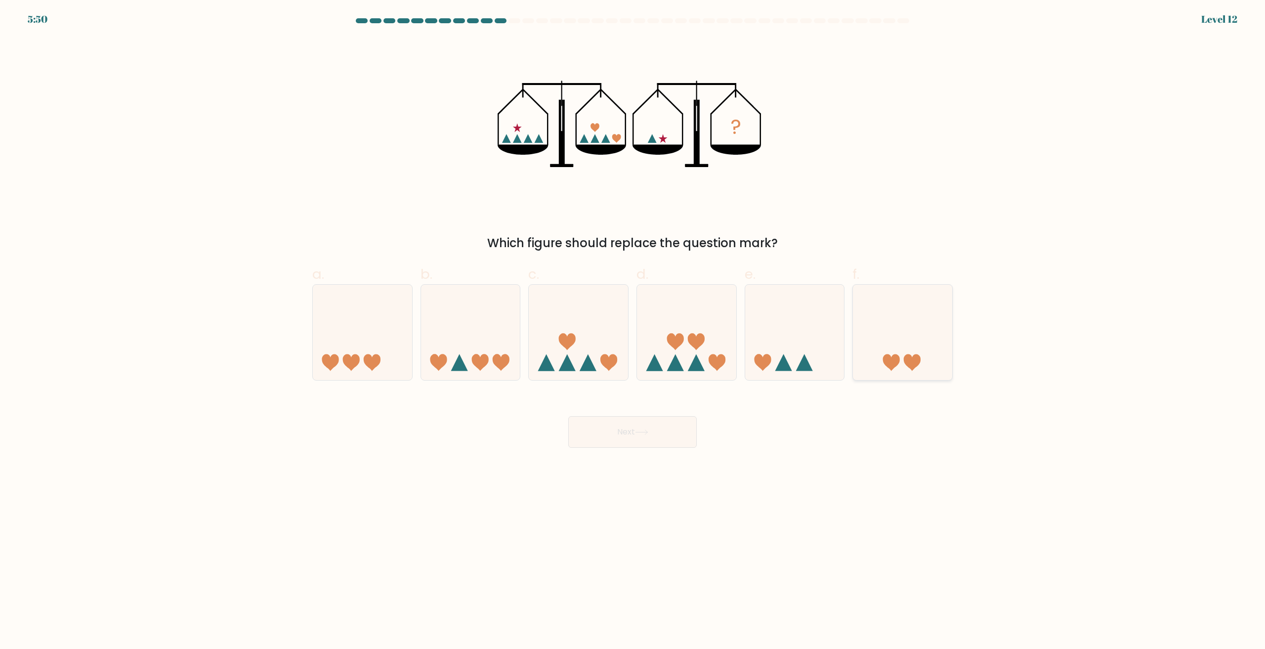
click at [913, 341] on icon at bounding box center [902, 333] width 99 height 82
click at [633, 331] on input "f." at bounding box center [633, 328] width 0 height 6
radio input "true"
click at [637, 429] on button "Next" at bounding box center [632, 432] width 129 height 32
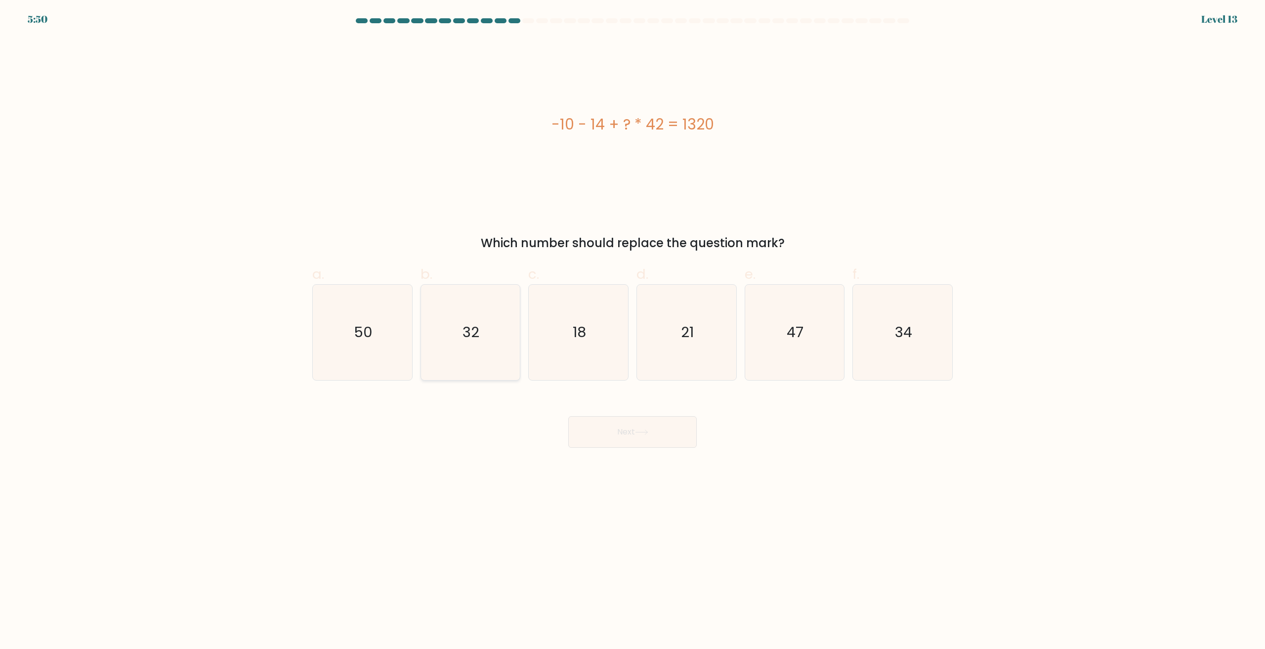
click at [501, 314] on icon "32" at bounding box center [470, 332] width 95 height 95
click at [633, 325] on input "b. 32" at bounding box center [633, 328] width 0 height 6
radio input "true"
click at [645, 446] on button "Next" at bounding box center [632, 432] width 129 height 32
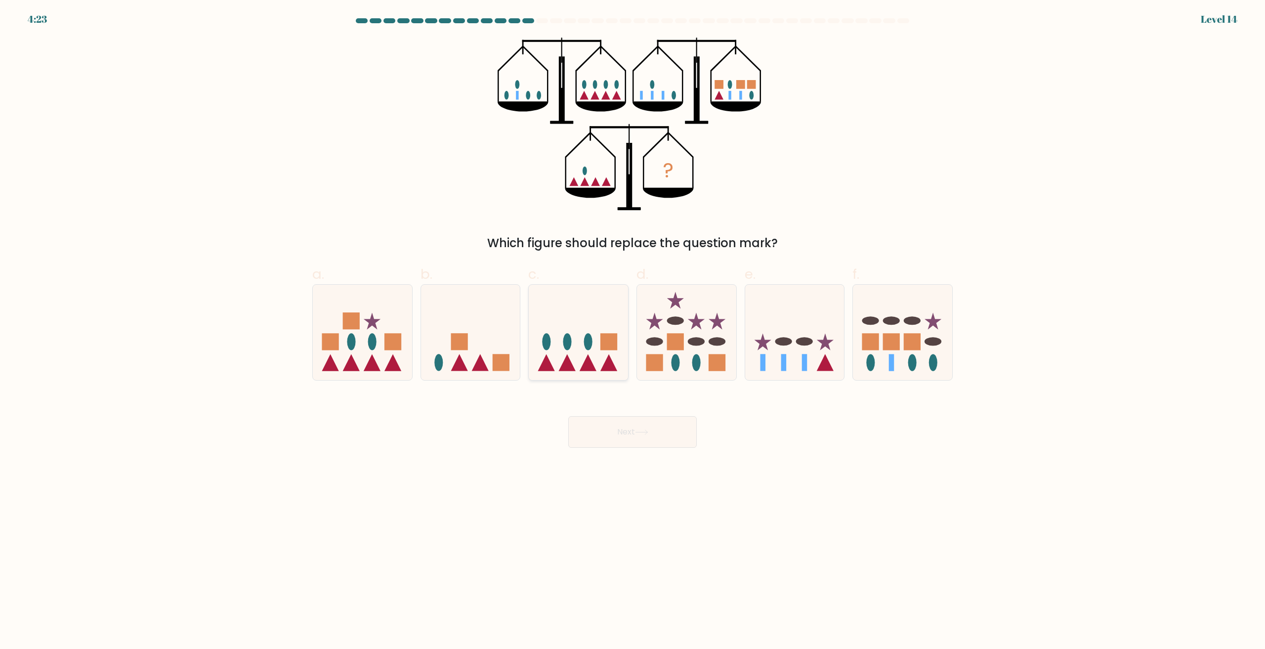
click at [616, 340] on rect at bounding box center [609, 341] width 17 height 17
click at [633, 331] on input "c." at bounding box center [633, 328] width 0 height 6
radio input "true"
click at [629, 449] on body "4:23 Level 14" at bounding box center [632, 324] width 1265 height 649
click at [624, 436] on button "Next" at bounding box center [632, 432] width 129 height 32
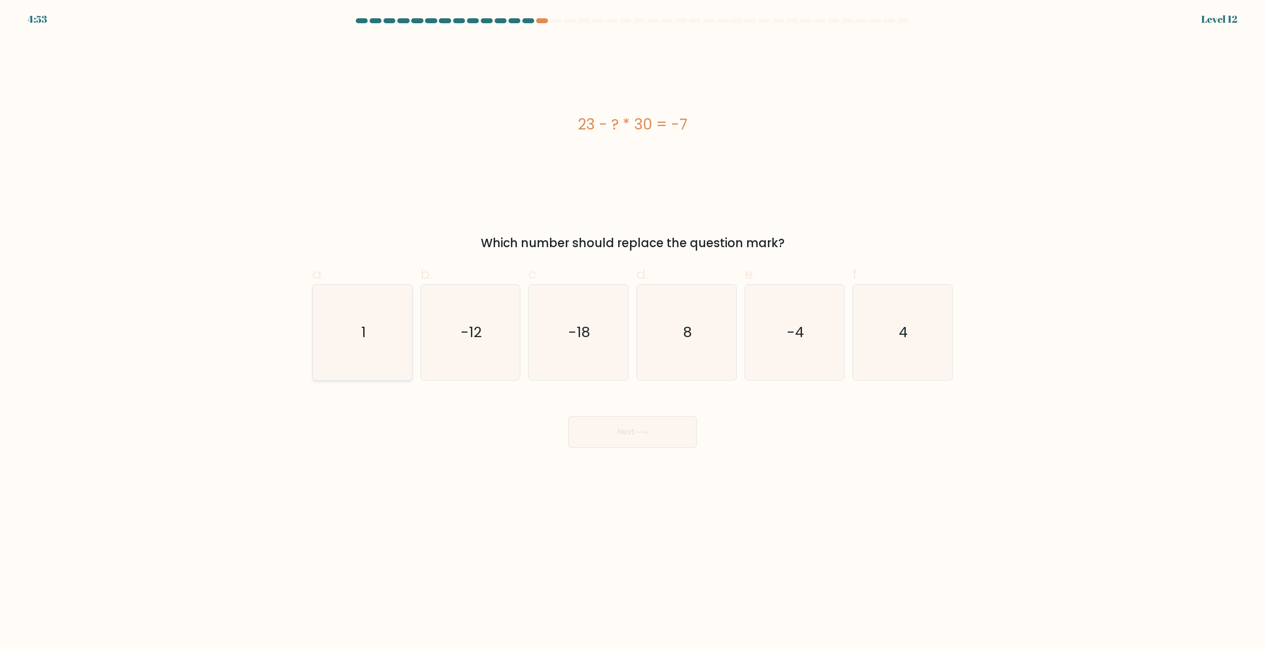
click at [368, 318] on icon "1" at bounding box center [362, 332] width 95 height 95
click at [633, 325] on input "a. 1" at bounding box center [633, 328] width 0 height 6
radio input "true"
click at [648, 438] on button "Next" at bounding box center [632, 432] width 129 height 32
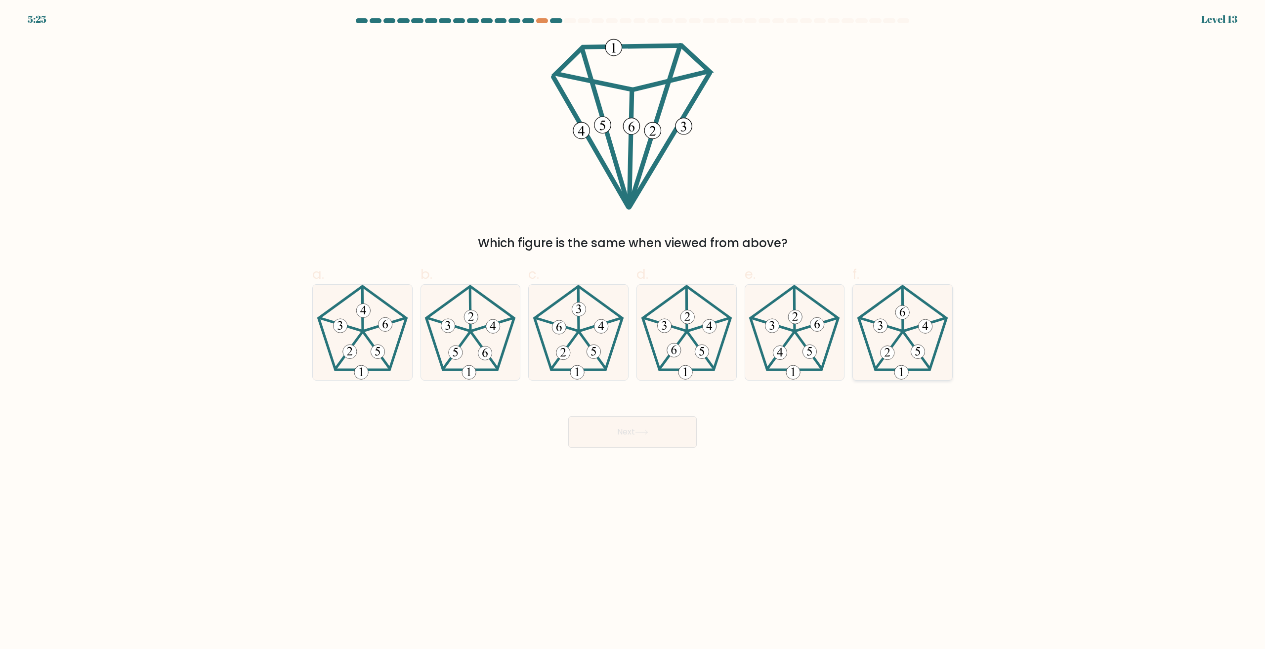
click at [916, 364] on icon at bounding box center [902, 332] width 95 height 95
click at [633, 331] on input "f." at bounding box center [633, 328] width 0 height 6
radio input "true"
click at [651, 429] on button "Next" at bounding box center [632, 432] width 129 height 32
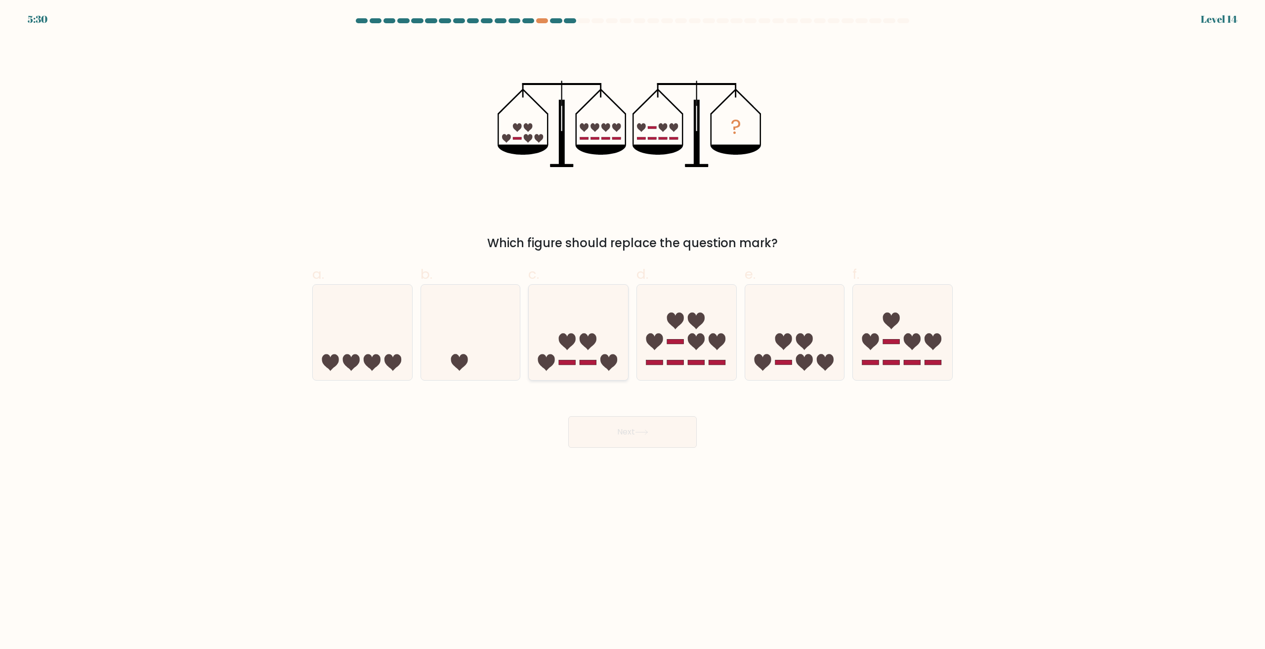
click at [560, 331] on icon at bounding box center [578, 333] width 99 height 82
click at [633, 331] on input "c." at bounding box center [633, 328] width 0 height 6
radio input "true"
click at [610, 415] on div "Next" at bounding box center [632, 419] width 652 height 55
click at [618, 430] on button "Next" at bounding box center [632, 432] width 129 height 32
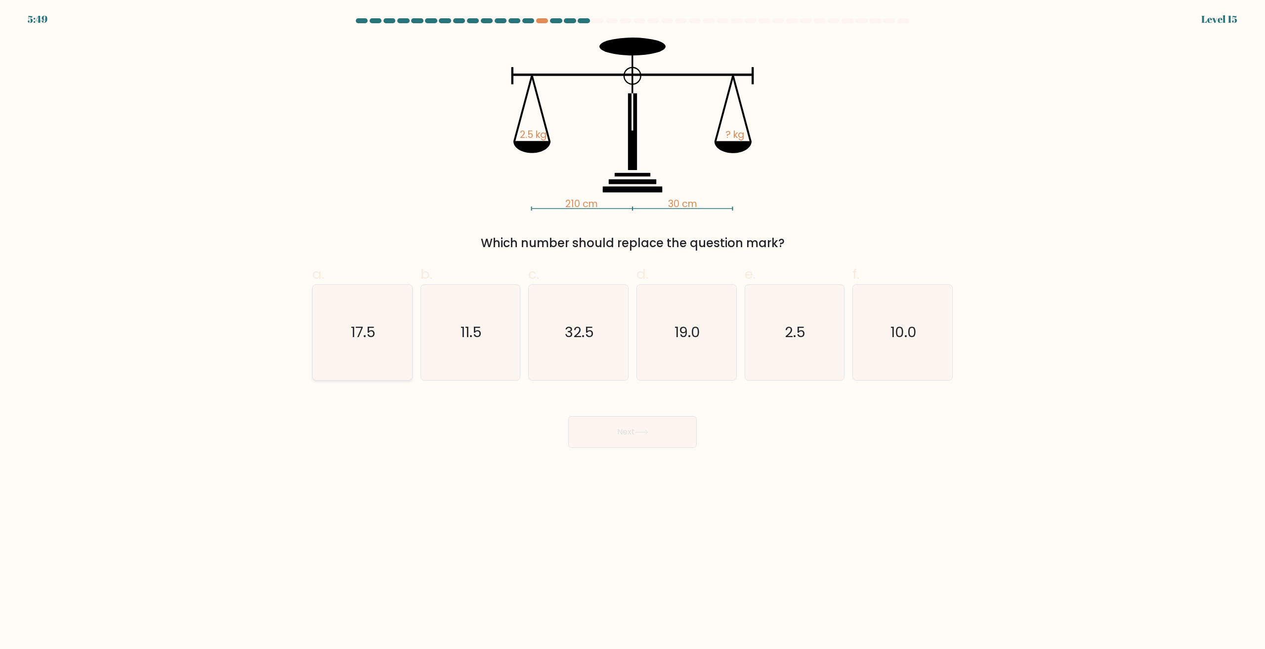
click at [379, 352] on icon "17.5" at bounding box center [362, 332] width 95 height 95
click at [633, 331] on input "a. 17.5" at bounding box center [633, 328] width 0 height 6
radio input "true"
click at [629, 431] on button "Next" at bounding box center [632, 432] width 129 height 32
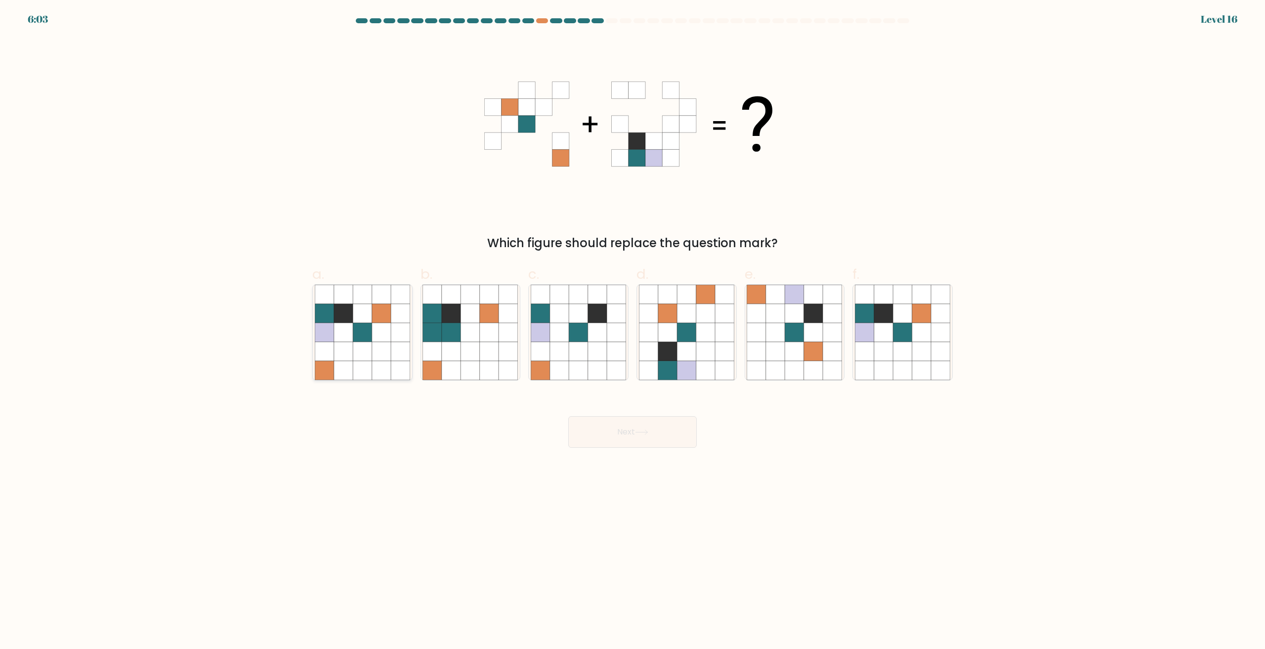
click at [392, 368] on icon at bounding box center [400, 370] width 19 height 19
click at [633, 331] on input "a." at bounding box center [633, 328] width 0 height 6
radio input "true"
click at [641, 425] on button "Next" at bounding box center [632, 432] width 129 height 32
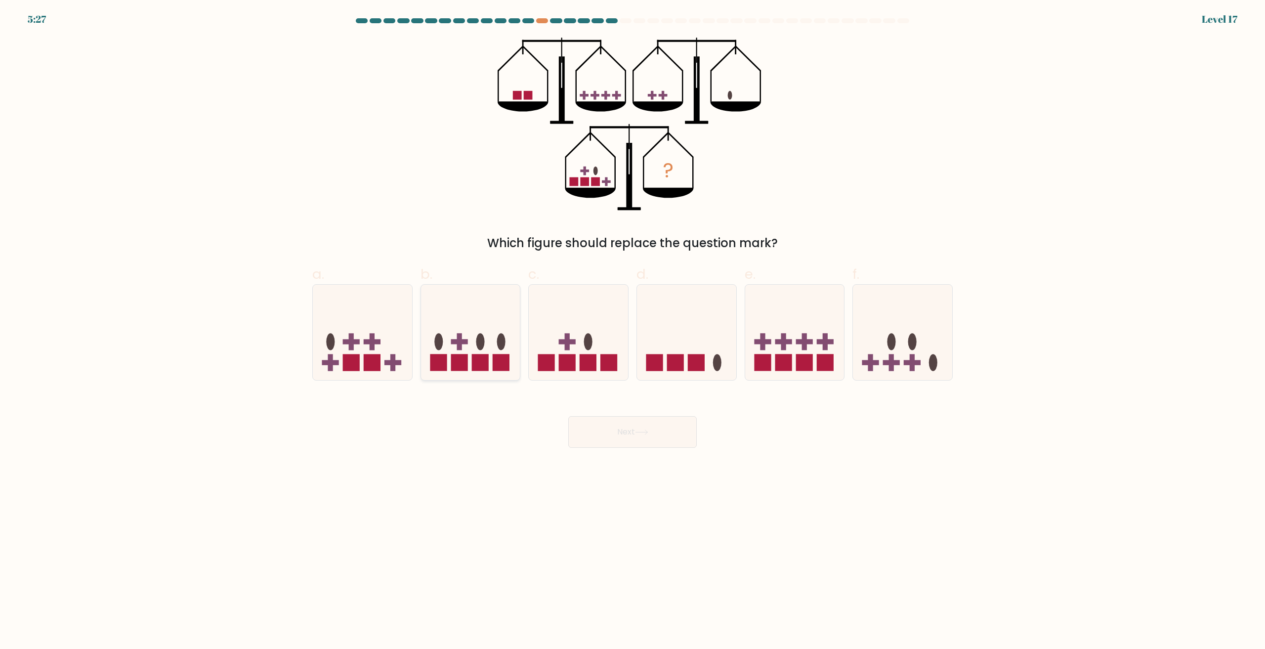
click at [479, 337] on ellipse at bounding box center [480, 341] width 8 height 17
click at [633, 331] on input "b." at bounding box center [633, 328] width 0 height 6
radio input "true"
click at [628, 426] on button "Next" at bounding box center [632, 432] width 129 height 32
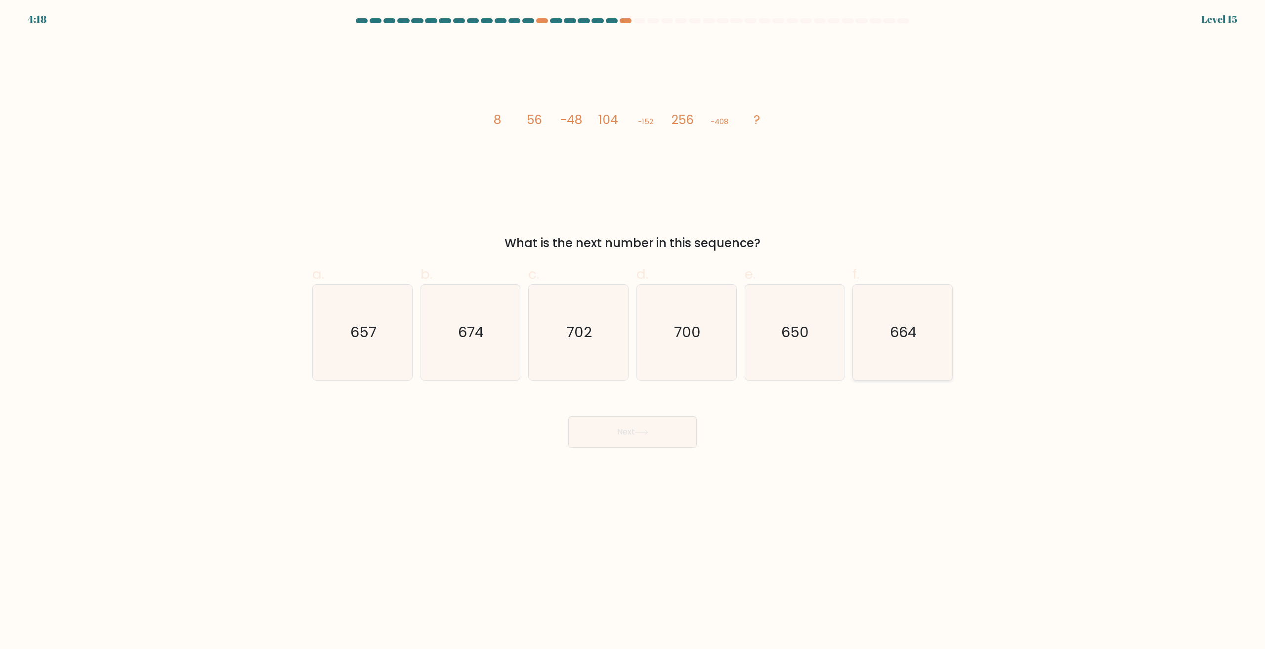
click at [871, 355] on icon "664" at bounding box center [902, 332] width 95 height 95
click at [633, 331] on input "f. 664" at bounding box center [633, 328] width 0 height 6
radio input "true"
click at [668, 430] on button "Next" at bounding box center [632, 432] width 129 height 32
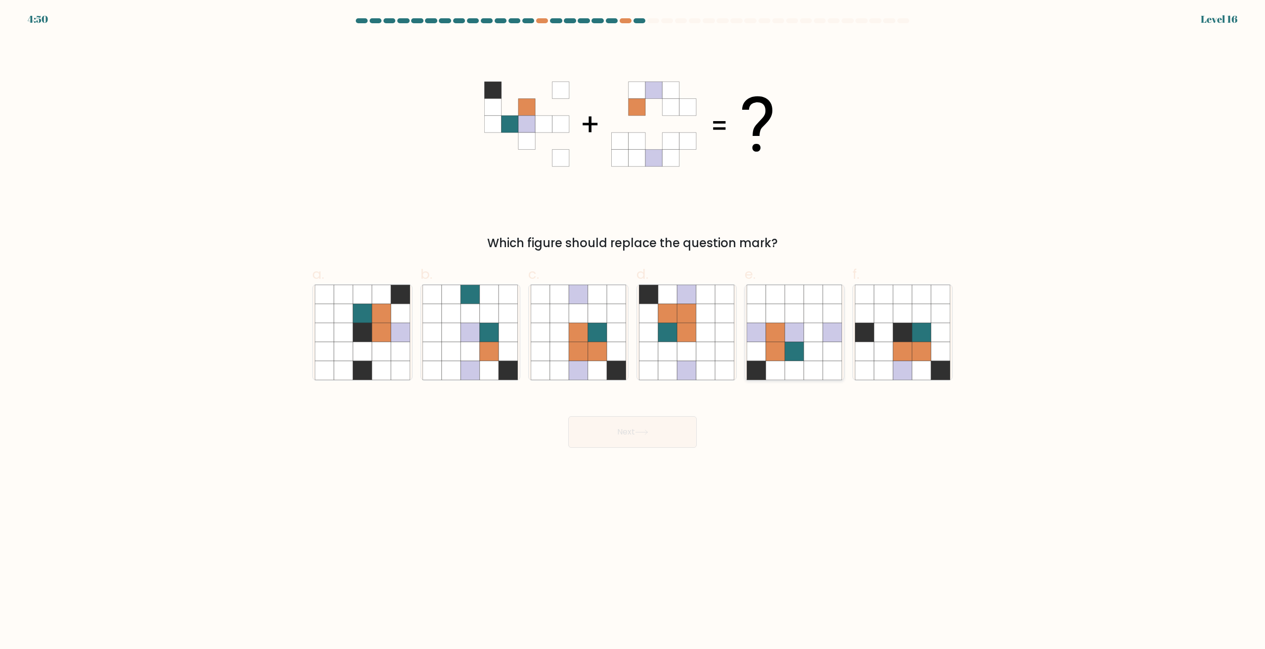
click at [794, 350] on icon at bounding box center [794, 351] width 19 height 19
click at [633, 331] on input "e." at bounding box center [633, 328] width 0 height 6
radio input "true"
click at [644, 429] on button "Next" at bounding box center [632, 432] width 129 height 32
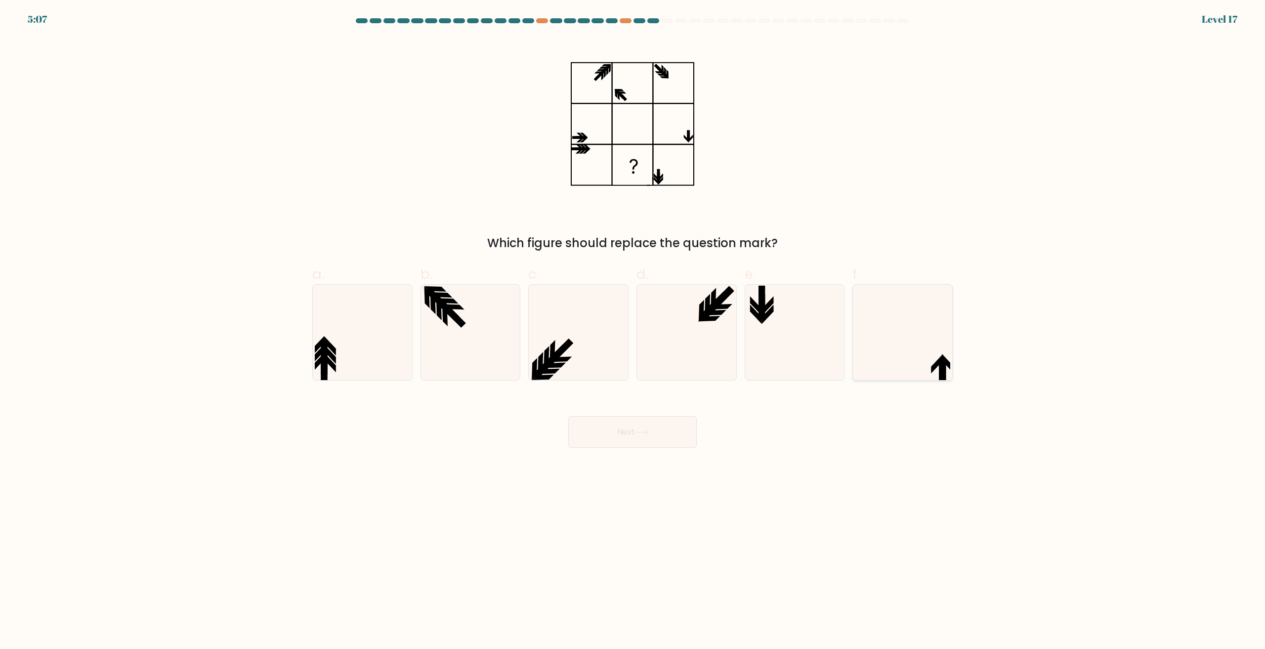
click at [895, 333] on icon at bounding box center [902, 332] width 95 height 95
click at [633, 331] on input "f." at bounding box center [633, 328] width 0 height 6
radio input "true"
click at [644, 433] on icon at bounding box center [642, 432] width 12 height 4
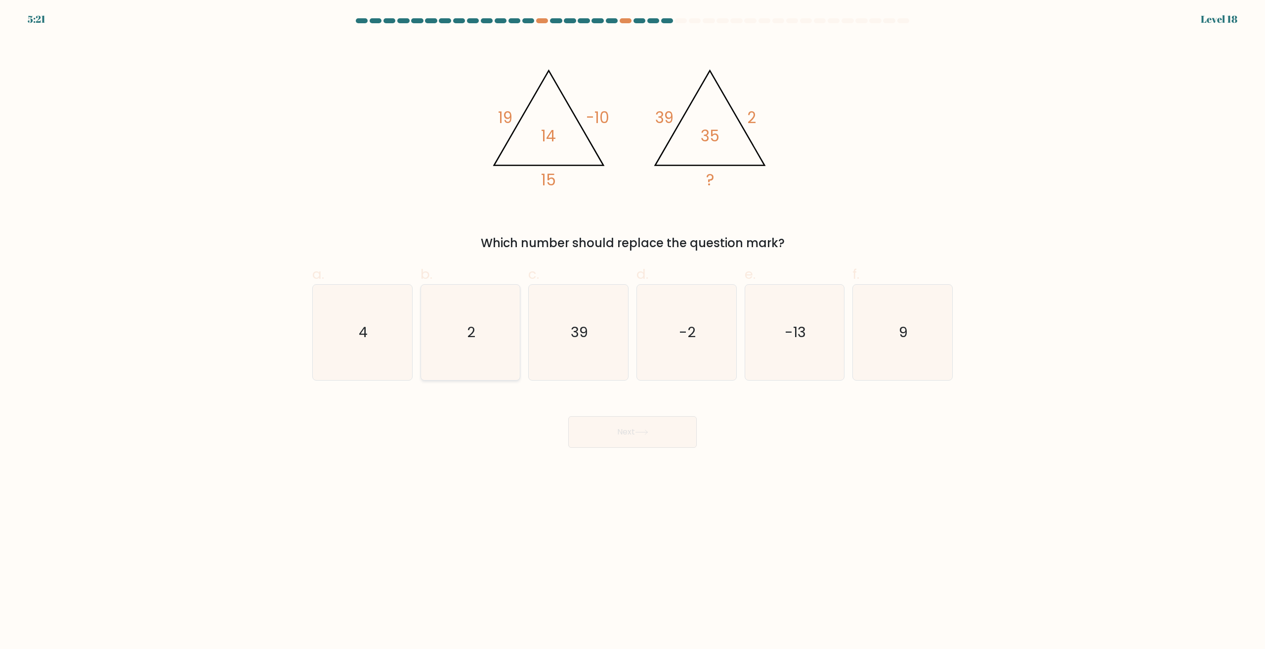
click at [436, 346] on icon "2" at bounding box center [470, 332] width 95 height 95
click at [633, 331] on input "b. 2" at bounding box center [633, 328] width 0 height 6
radio input "true"
click at [662, 434] on button "Next" at bounding box center [632, 432] width 129 height 32
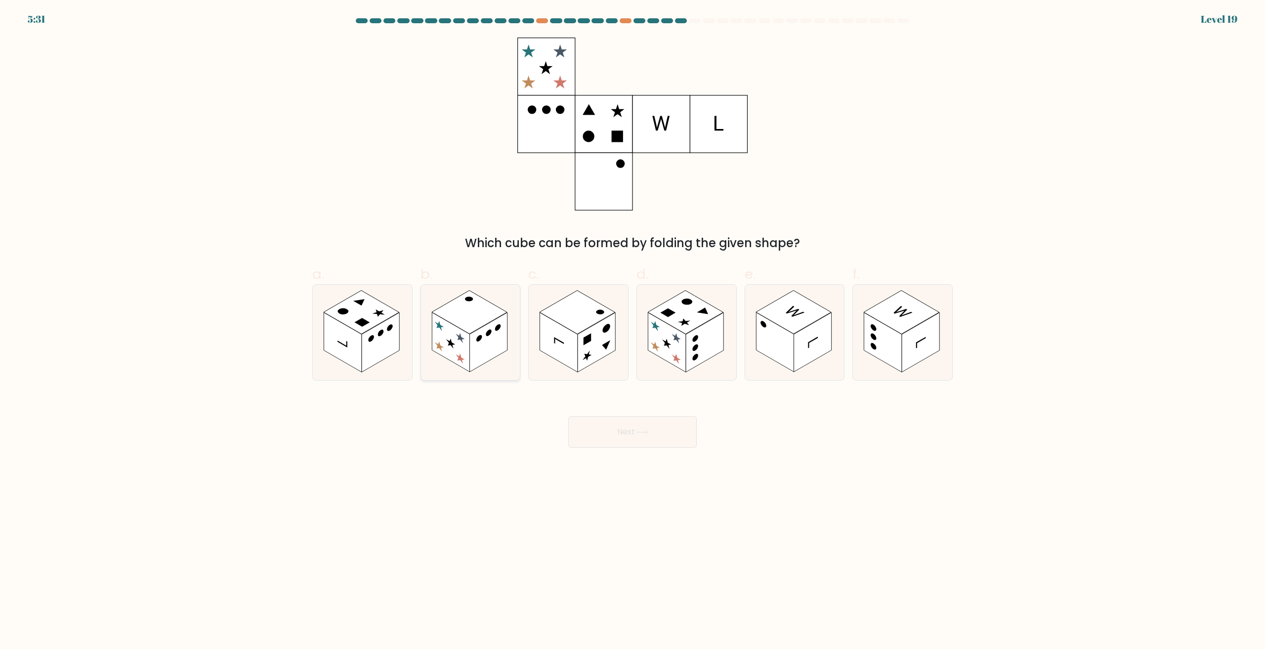
click at [495, 330] on circle at bounding box center [498, 327] width 6 height 9
click at [633, 330] on input "b." at bounding box center [633, 328] width 0 height 6
radio input "true"
click at [634, 414] on div "Next" at bounding box center [632, 419] width 652 height 55
click at [639, 436] on button "Next" at bounding box center [632, 432] width 129 height 32
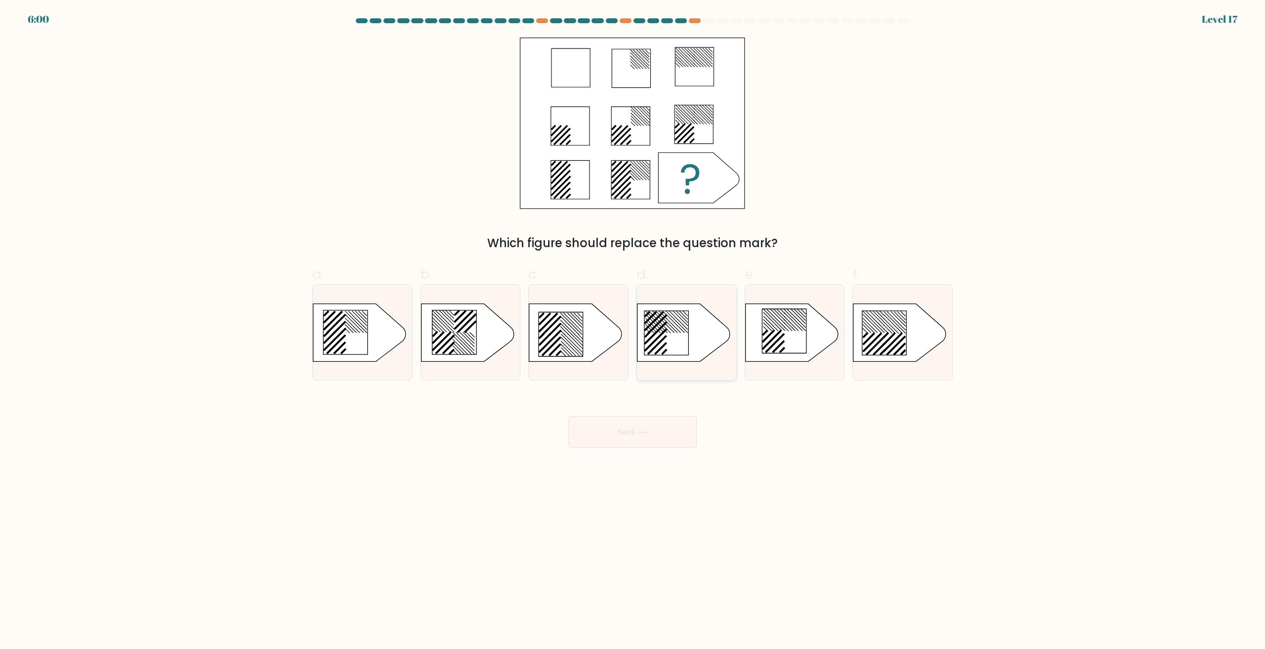
click at [708, 352] on icon at bounding box center [684, 333] width 93 height 58
click at [633, 331] on input "d." at bounding box center [633, 328] width 0 height 6
radio input "true"
click at [676, 438] on button "Next" at bounding box center [632, 432] width 129 height 32
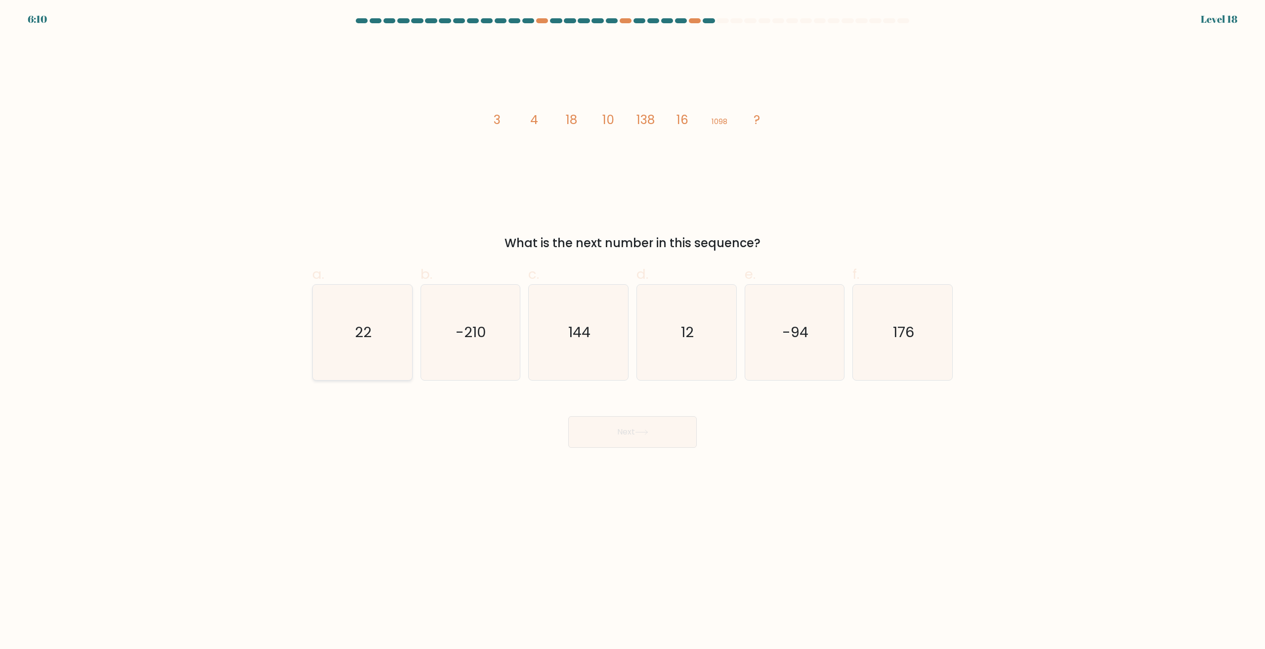
drag, startPoint x: 310, startPoint y: 348, endPoint x: 330, endPoint y: 350, distance: 19.9
click at [310, 348] on div "a. 22" at bounding box center [362, 322] width 108 height 117
click at [335, 347] on icon "22" at bounding box center [362, 332] width 95 height 95
click at [633, 331] on input "a. 22" at bounding box center [633, 328] width 0 height 6
radio input "true"
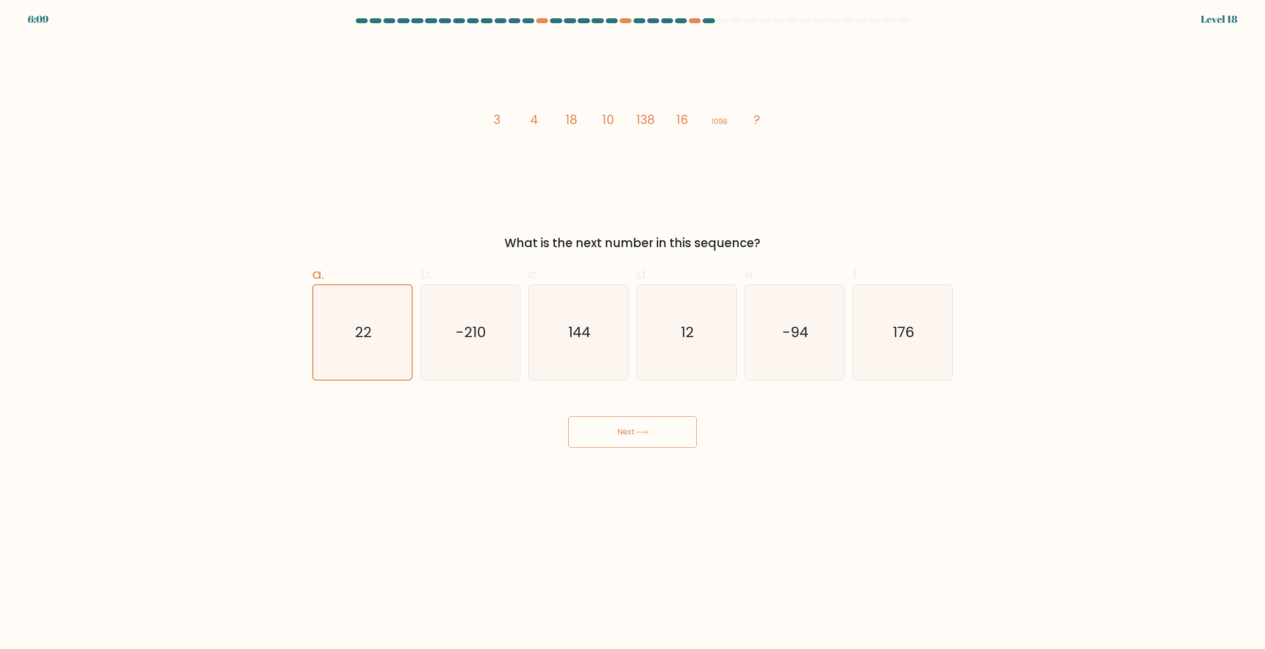
click at [643, 433] on icon at bounding box center [642, 432] width 12 height 4
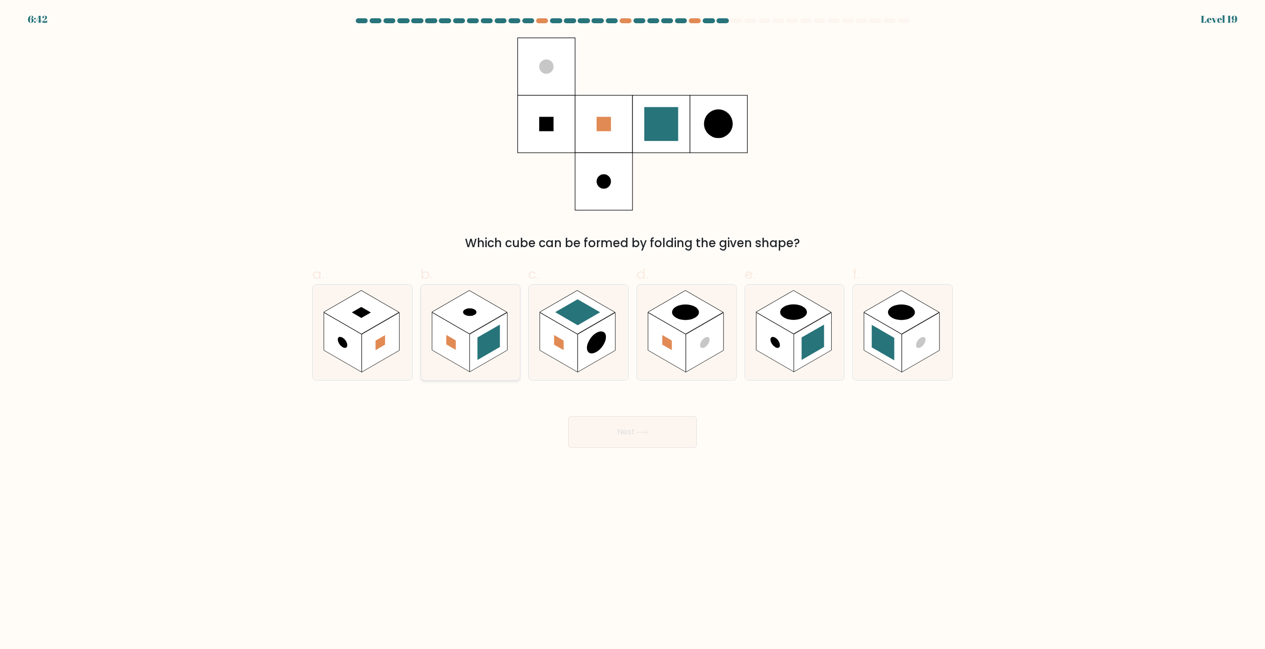
click at [468, 342] on rect at bounding box center [451, 343] width 38 height 60
click at [633, 331] on input "b." at bounding box center [633, 328] width 0 height 6
radio input "true"
click at [666, 459] on body "6:42 Level 19" at bounding box center [632, 324] width 1265 height 649
click at [659, 425] on button "Next" at bounding box center [632, 432] width 129 height 32
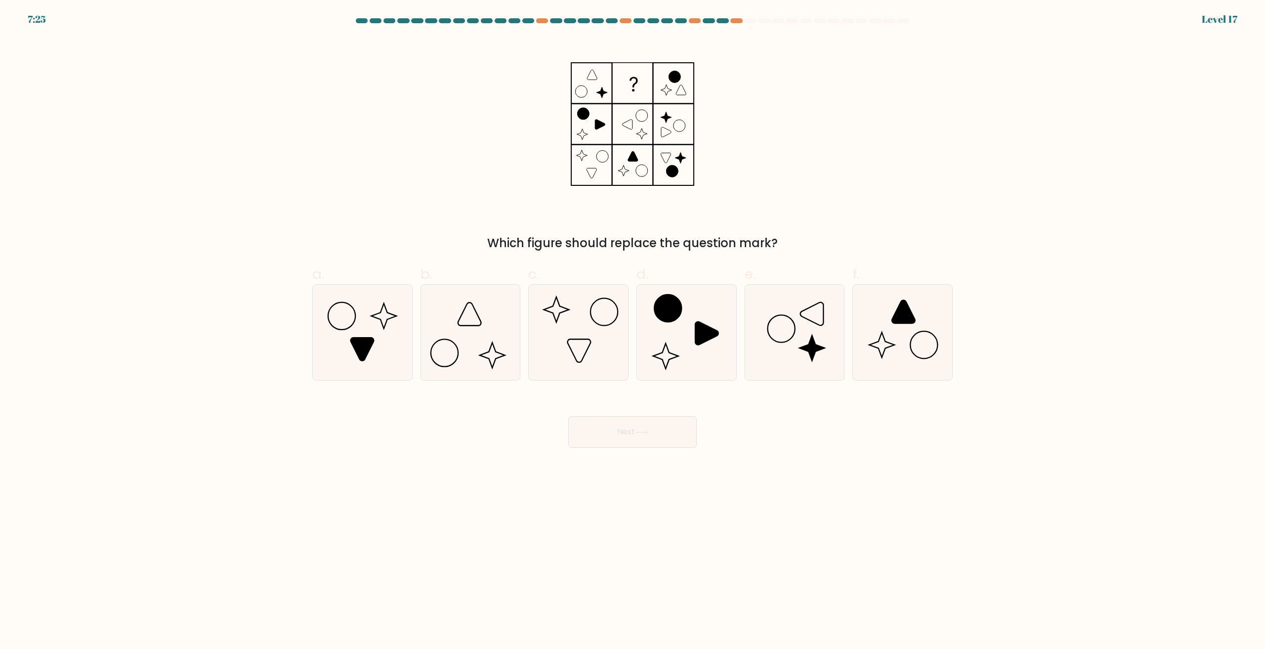
click at [659, 360] on icon at bounding box center [686, 332] width 95 height 95
click at [633, 331] on input "d." at bounding box center [633, 328] width 0 height 6
radio input "true"
click at [668, 401] on div "Next" at bounding box center [632, 419] width 652 height 55
click at [664, 435] on button "Next" at bounding box center [632, 432] width 129 height 32
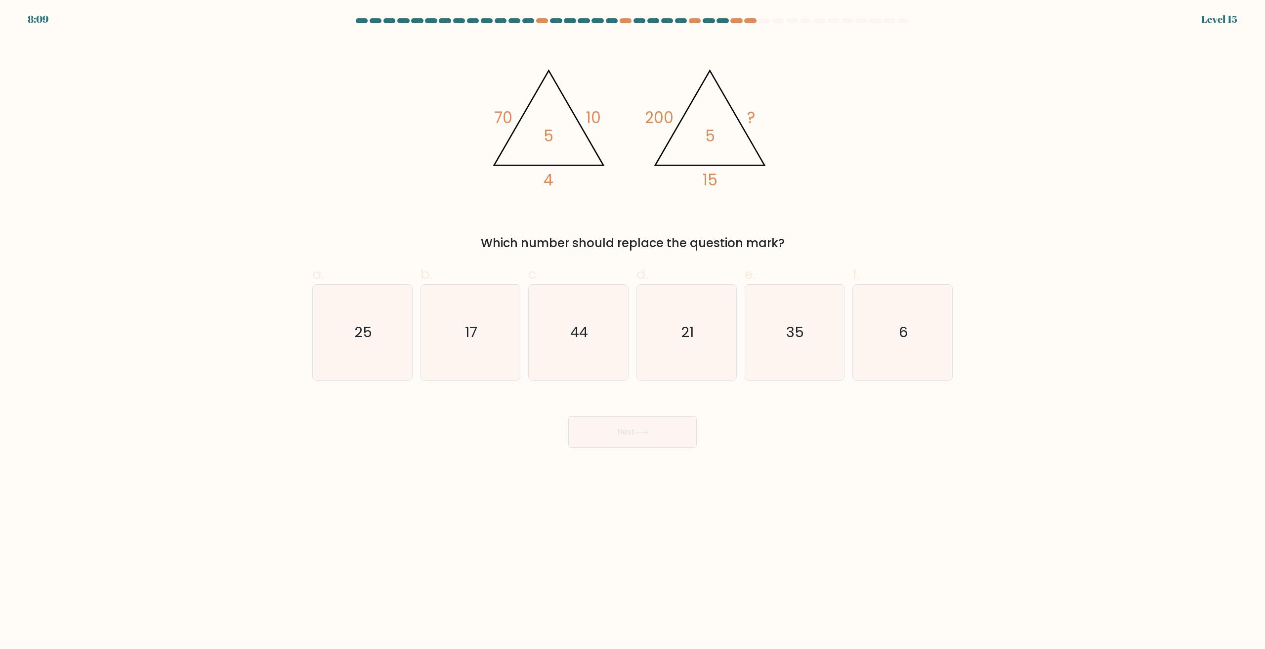
click at [651, 344] on icon "21" at bounding box center [686, 332] width 95 height 95
click at [633, 331] on input "d. 21" at bounding box center [633, 328] width 0 height 6
radio input "true"
click at [654, 427] on button "Next" at bounding box center [632, 432] width 129 height 32
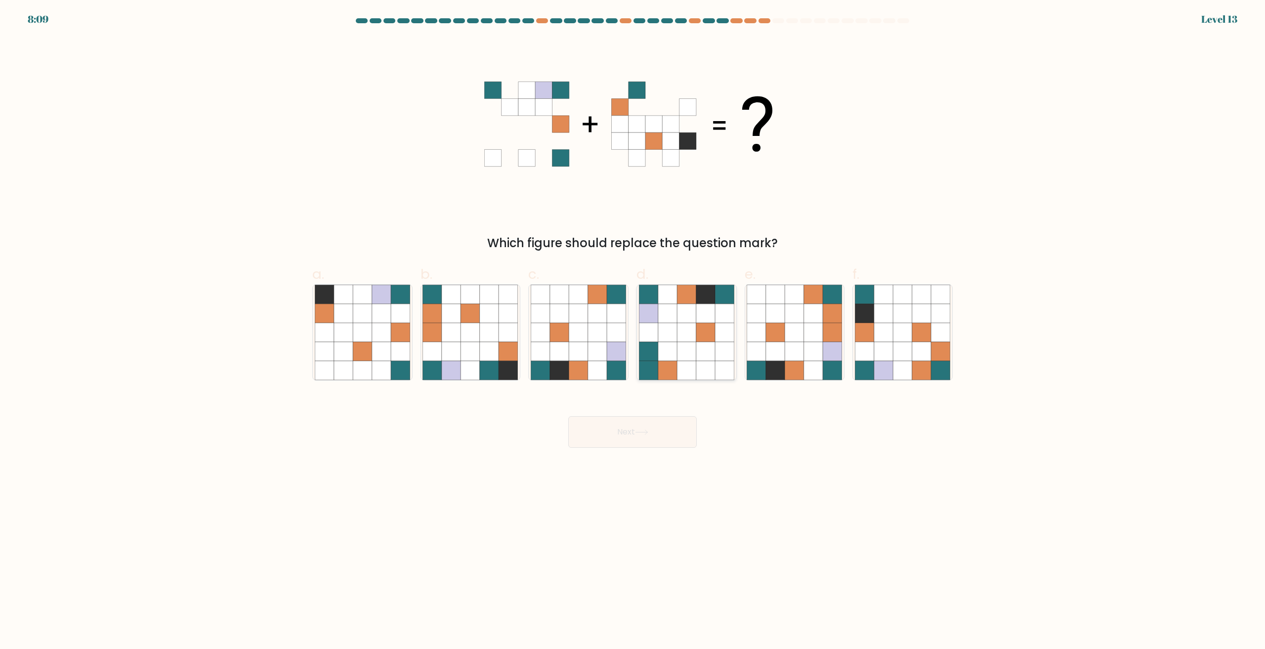
click at [655, 337] on icon at bounding box center [648, 332] width 19 height 19
click at [633, 331] on input "d." at bounding box center [633, 328] width 0 height 6
radio input "true"
click at [663, 417] on button "Next" at bounding box center [632, 432] width 129 height 32
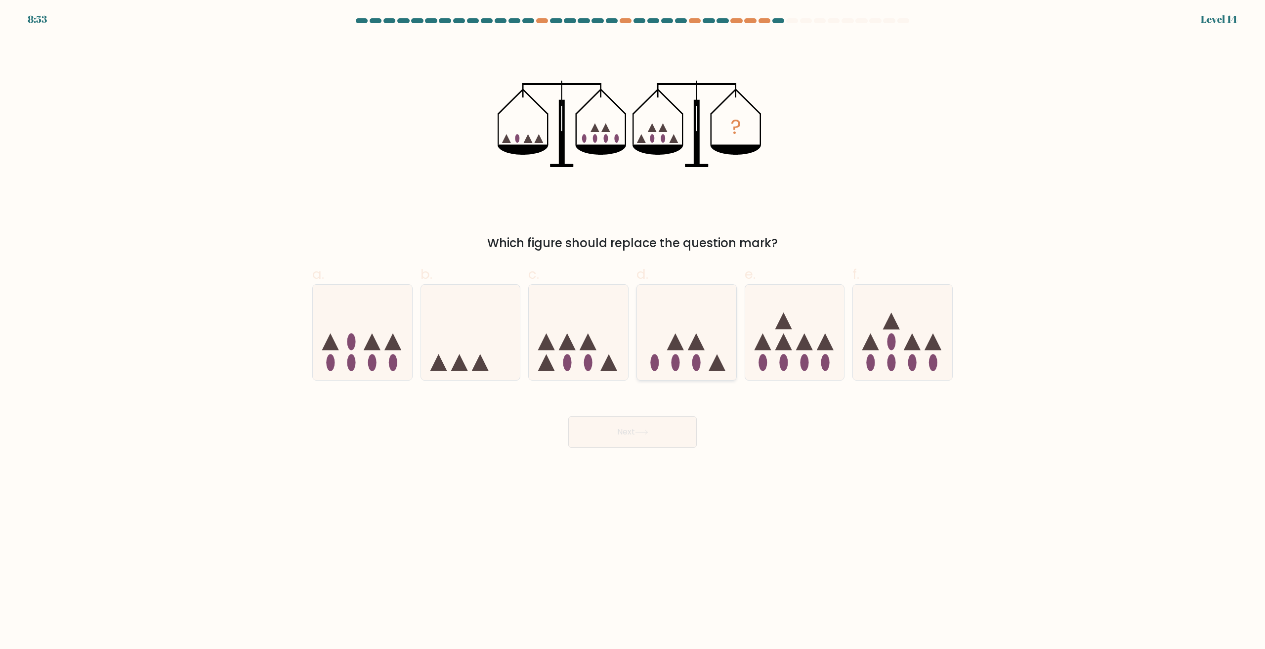
click at [666, 362] on icon at bounding box center [686, 333] width 99 height 82
click at [633, 331] on input "d." at bounding box center [633, 328] width 0 height 6
radio input "true"
click at [657, 423] on button "Next" at bounding box center [632, 432] width 129 height 32
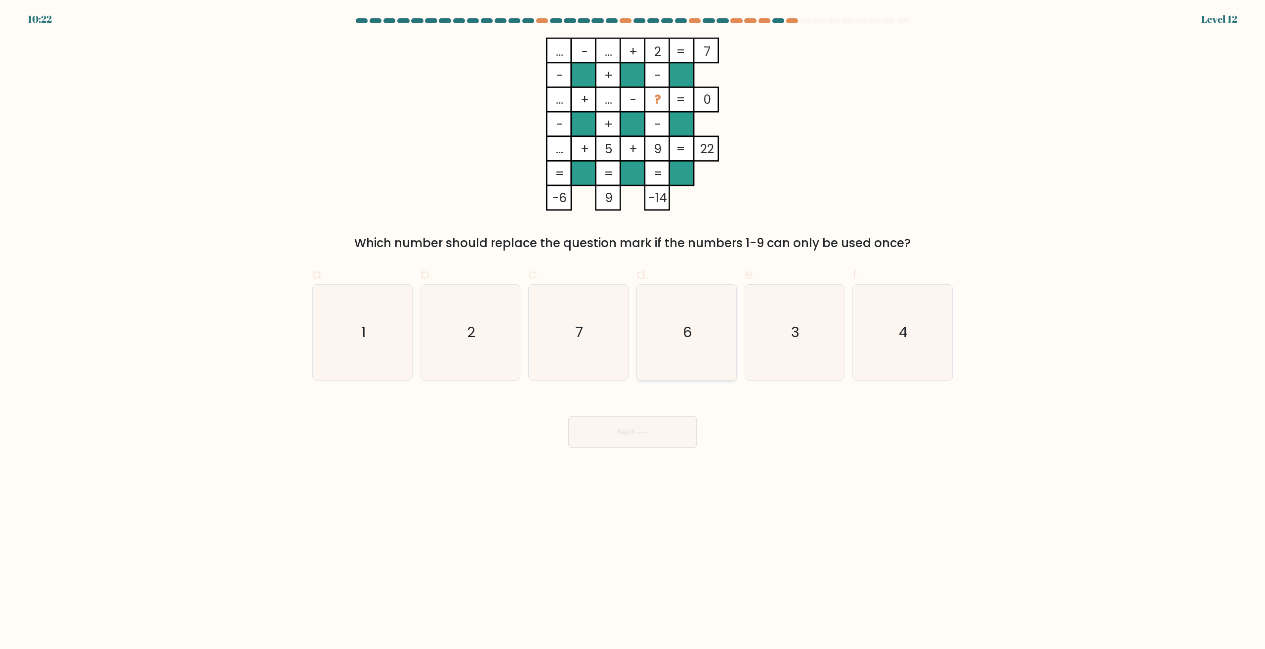
drag, startPoint x: 649, startPoint y: 339, endPoint x: 646, endPoint y: 420, distance: 81.1
click at [649, 342] on icon "6" at bounding box center [686, 332] width 95 height 95
click at [633, 331] on input "d. 6" at bounding box center [633, 328] width 0 height 6
radio input "true"
drag, startPoint x: 646, startPoint y: 420, endPoint x: 645, endPoint y: 414, distance: 5.5
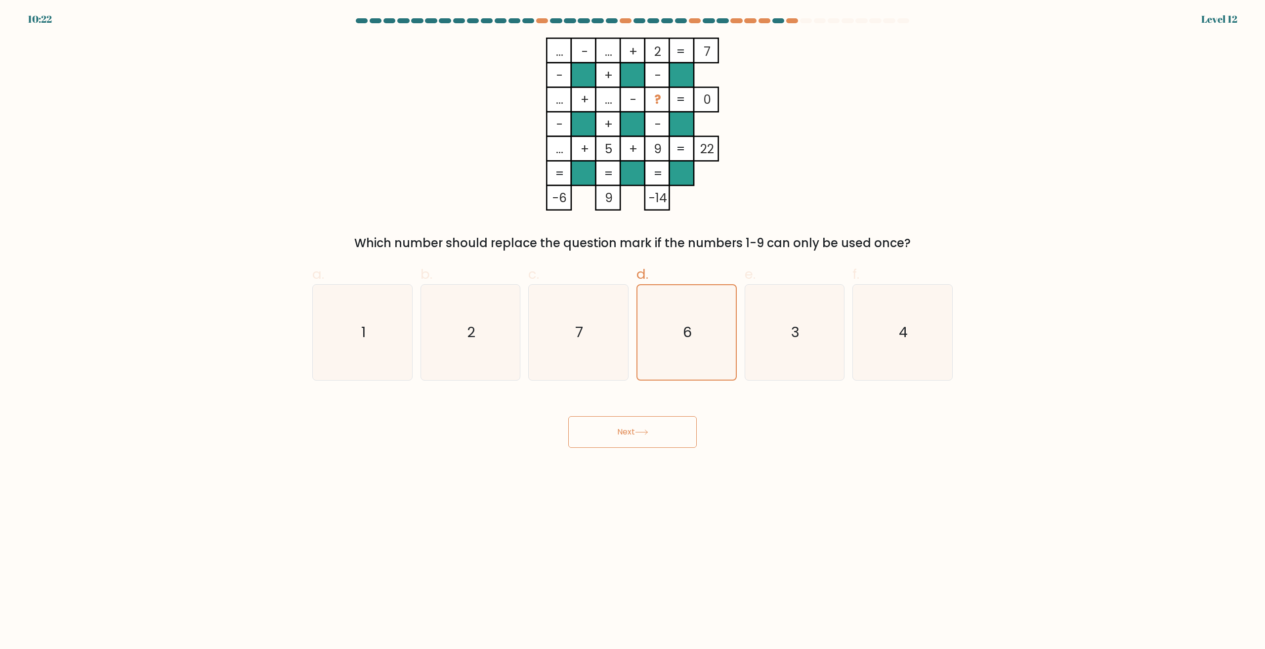
click at [645, 420] on button "Next" at bounding box center [632, 432] width 129 height 32
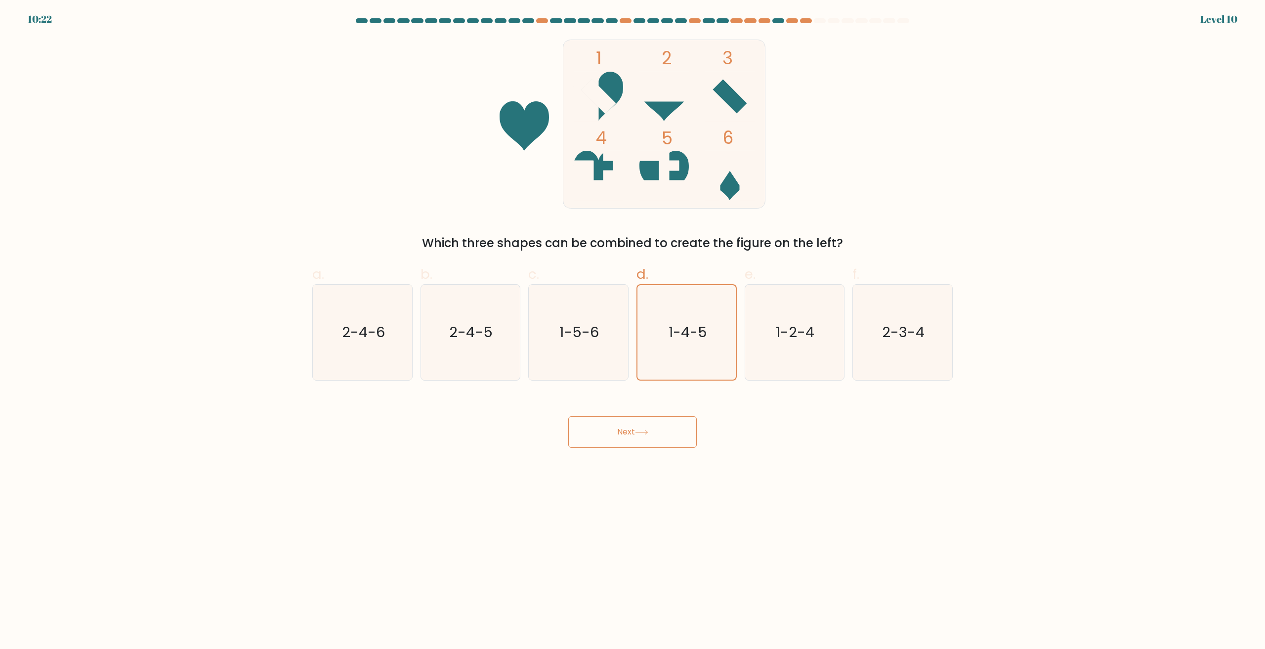
click at [659, 396] on div "Next" at bounding box center [632, 419] width 652 height 55
drag, startPoint x: 681, startPoint y: 313, endPoint x: 664, endPoint y: 386, distance: 74.1
click at [680, 316] on icon "1-4-5" at bounding box center [687, 332] width 94 height 94
click at [633, 325] on input "d. 1-4-5" at bounding box center [633, 328] width 0 height 6
click at [651, 421] on button "Next" at bounding box center [632, 432] width 129 height 32
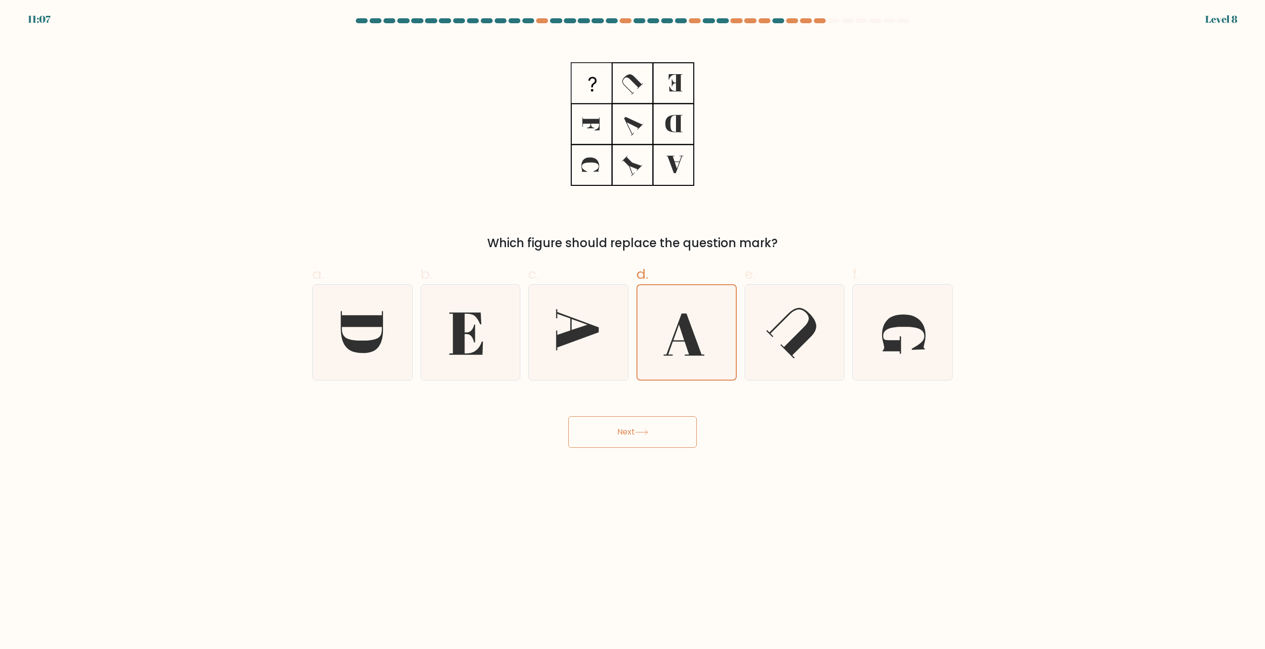
click at [666, 403] on div "Next" at bounding box center [632, 419] width 652 height 55
click at [677, 312] on icon at bounding box center [687, 332] width 94 height 94
click at [633, 325] on input "d." at bounding box center [633, 328] width 0 height 6
click at [652, 424] on button "Next" at bounding box center [632, 432] width 129 height 32
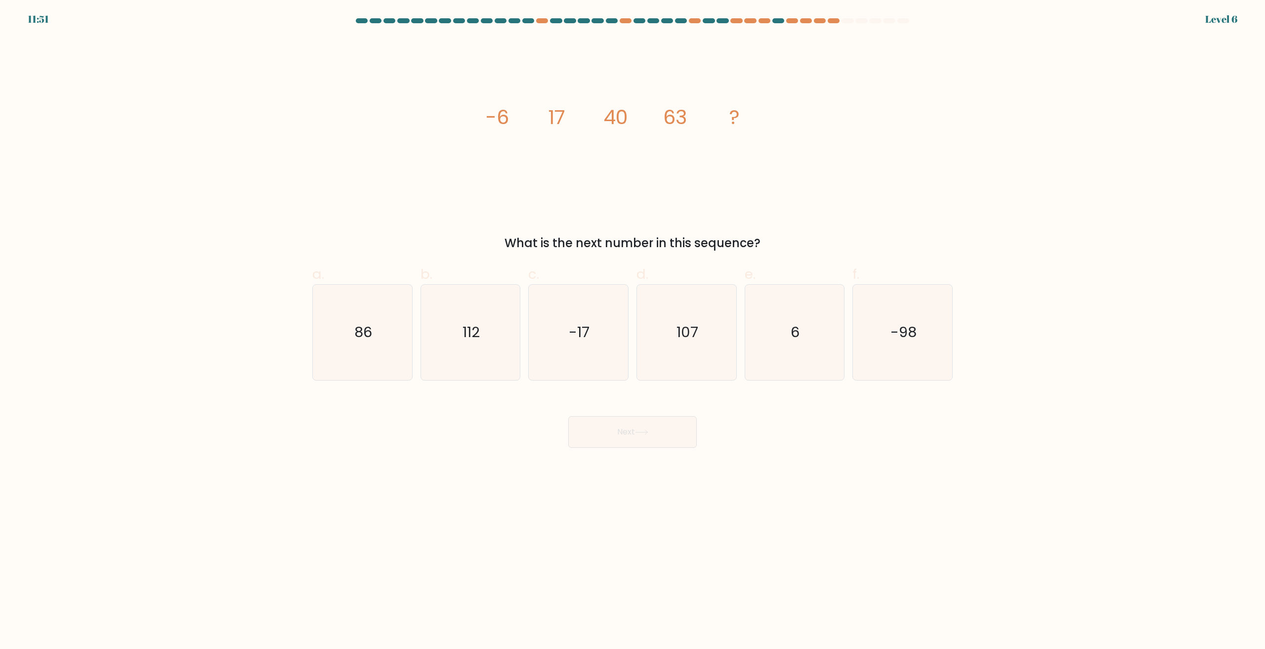
click at [671, 350] on icon "107" at bounding box center [686, 332] width 95 height 95
click at [633, 331] on input "d. 107" at bounding box center [633, 328] width 0 height 6
radio input "true"
click at [655, 425] on button "Next" at bounding box center [632, 432] width 129 height 32
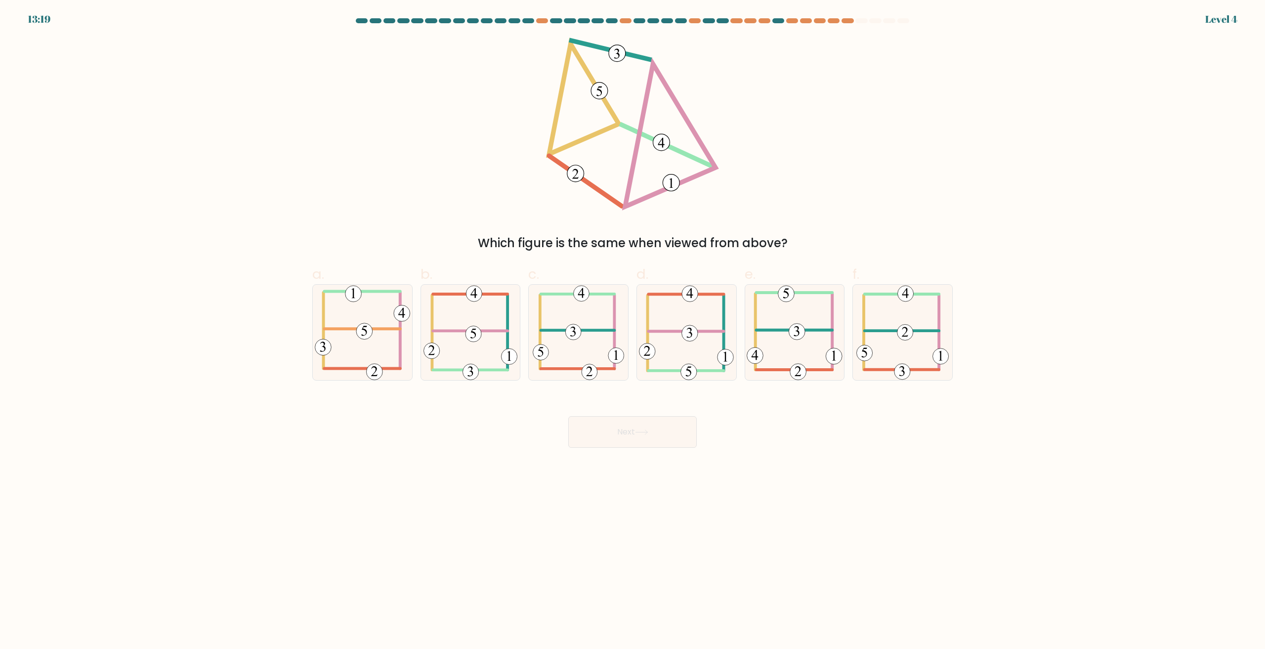
click at [679, 349] on icon at bounding box center [686, 332] width 95 height 95
click at [633, 331] on input "d." at bounding box center [633, 328] width 0 height 6
radio input "true"
click at [660, 436] on button "Next" at bounding box center [632, 432] width 129 height 32
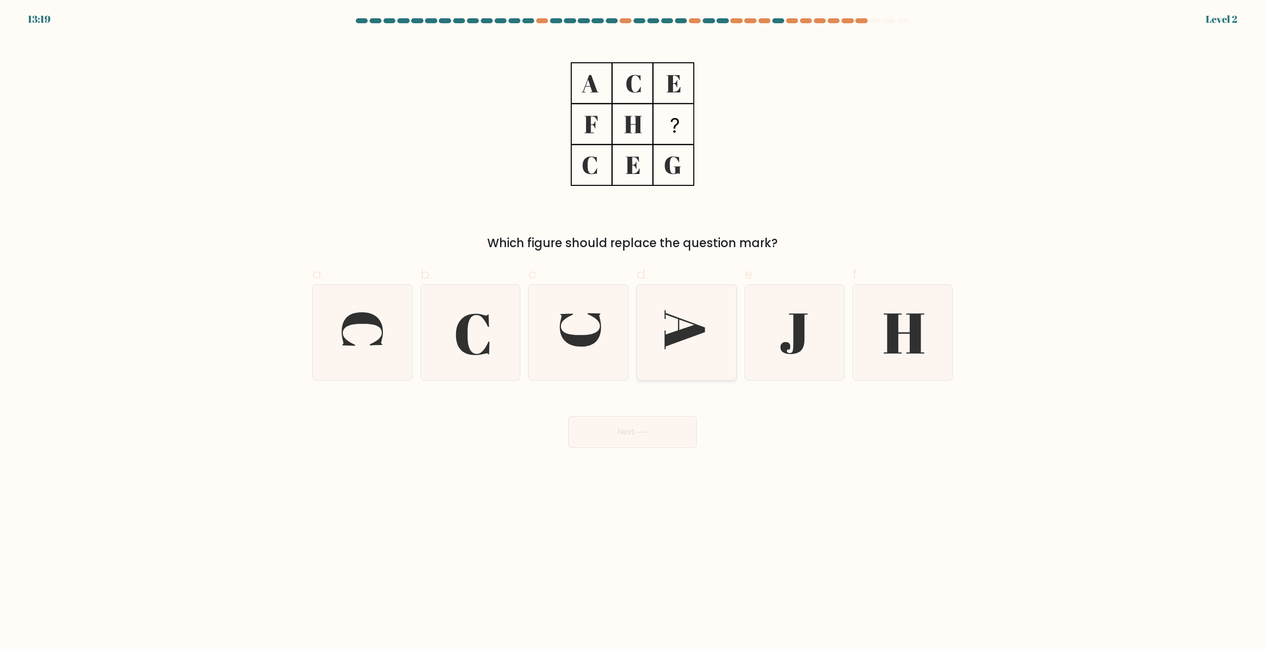
click at [667, 376] on icon at bounding box center [686, 332] width 95 height 95
click at [633, 331] on input "d." at bounding box center [633, 328] width 0 height 6
radio input "true"
click at [652, 426] on button "Next" at bounding box center [632, 432] width 129 height 32
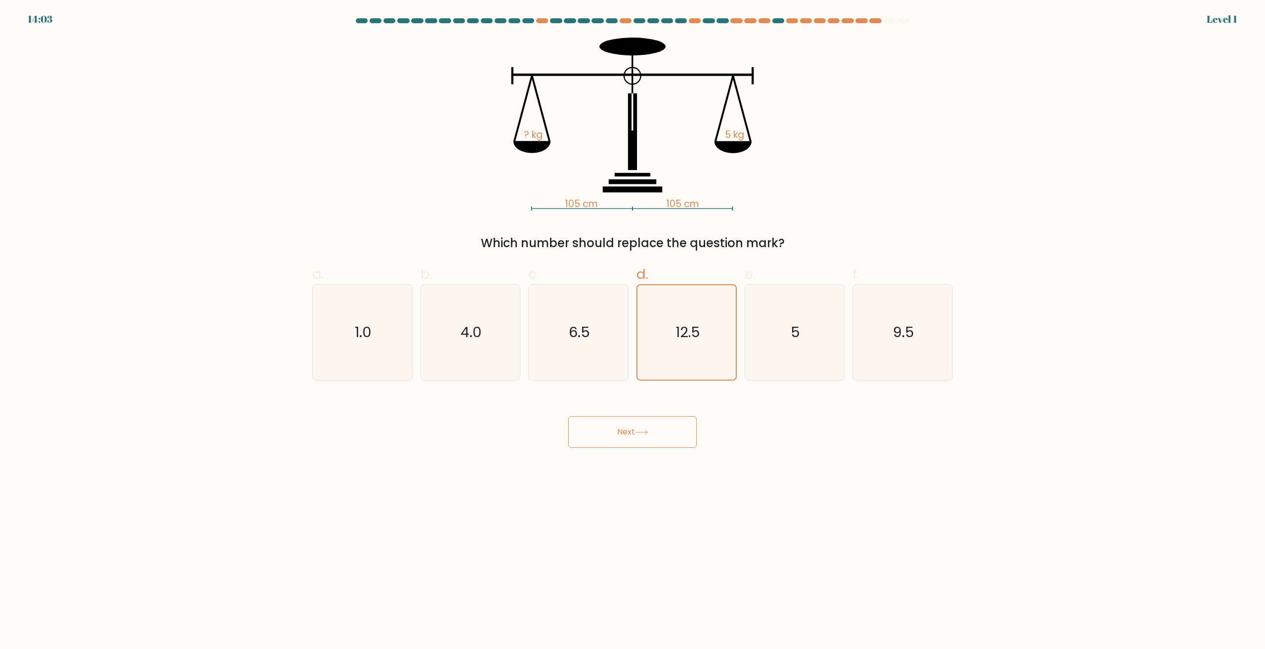
click at [656, 414] on div "Next" at bounding box center [632, 419] width 652 height 55
click at [680, 319] on icon "12.5" at bounding box center [687, 332] width 94 height 94
click at [633, 325] on input "d. 12.5" at bounding box center [633, 328] width 0 height 6
click at [659, 437] on button "Next" at bounding box center [632, 432] width 129 height 32
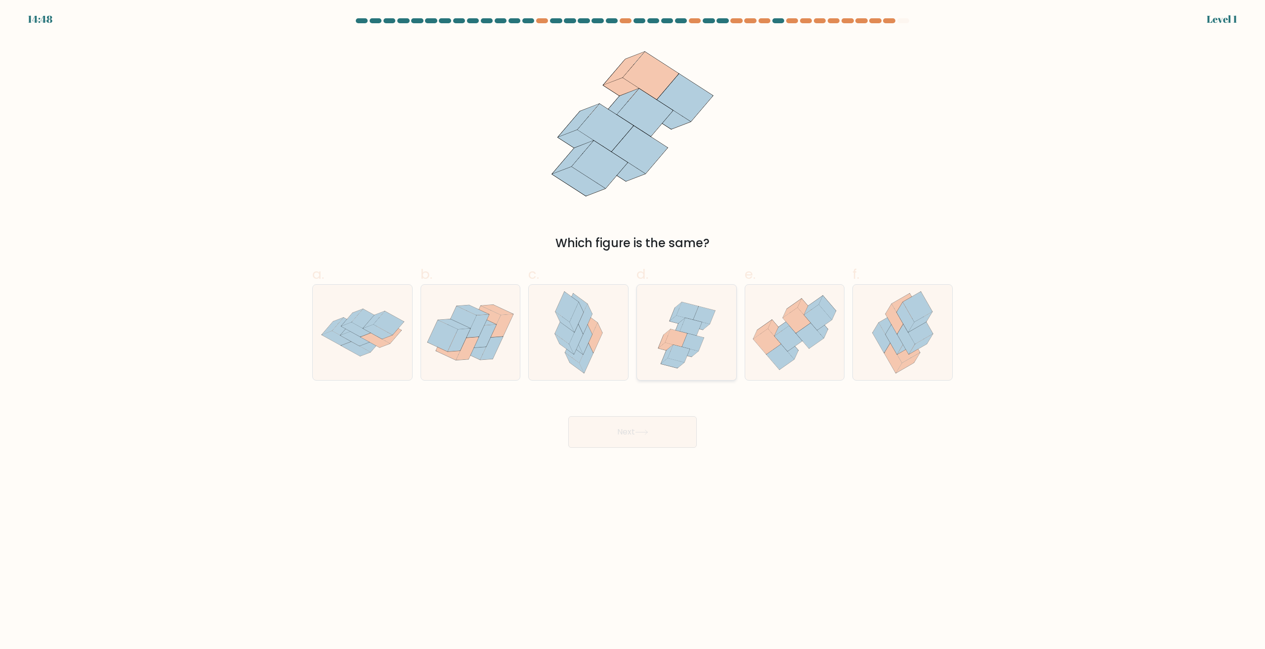
drag, startPoint x: 687, startPoint y: 325, endPoint x: 666, endPoint y: 416, distance: 93.3
click at [686, 328] on icon at bounding box center [691, 327] width 22 height 18
click at [633, 328] on input "d." at bounding box center [633, 328] width 0 height 6
radio input "true"
click at [661, 425] on button "Next" at bounding box center [632, 432] width 129 height 32
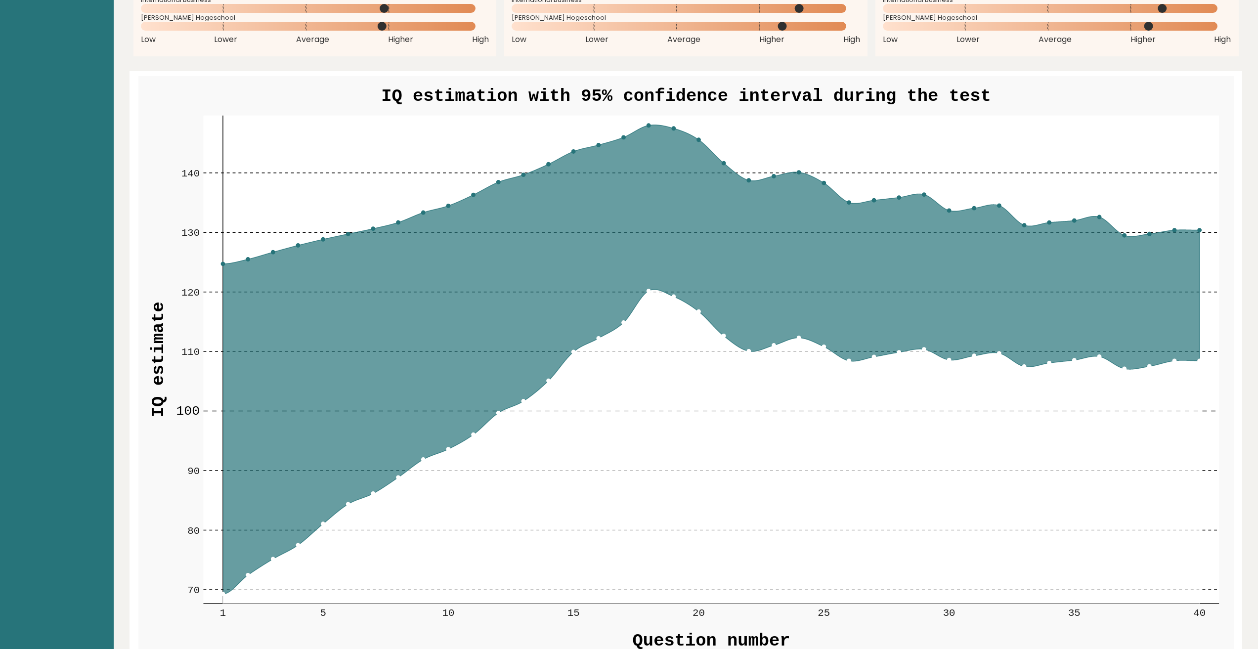
scroll to position [1186, 0]
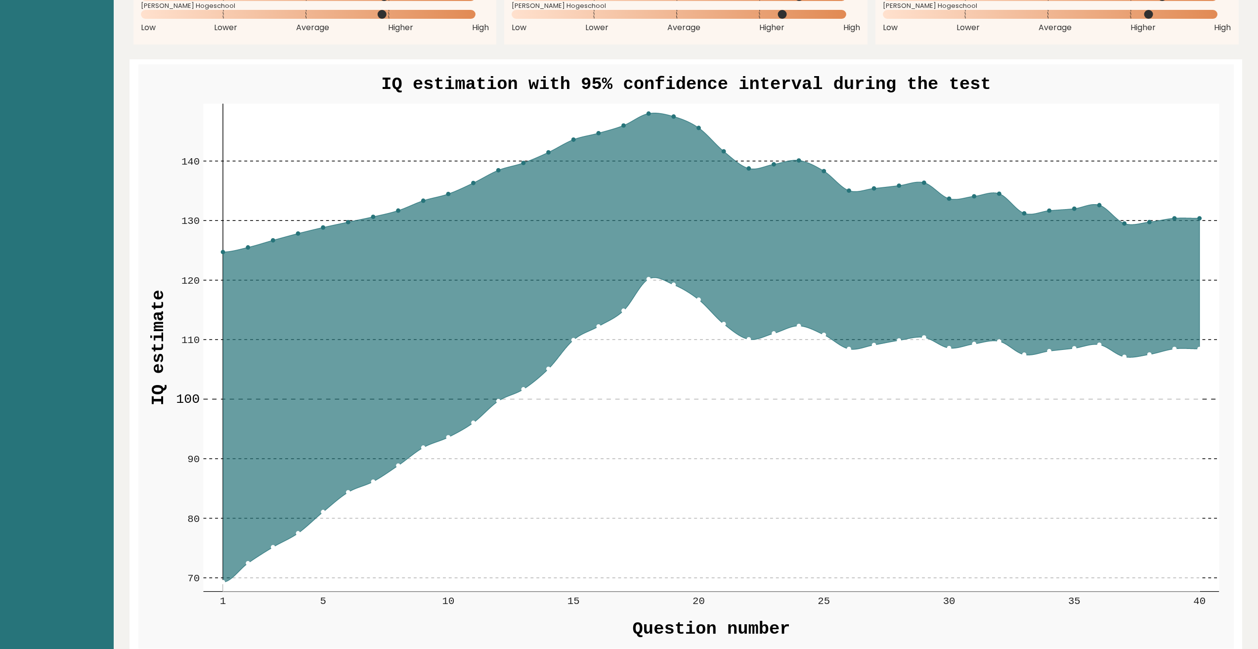
click at [649, 112] on circle at bounding box center [648, 113] width 3 height 3
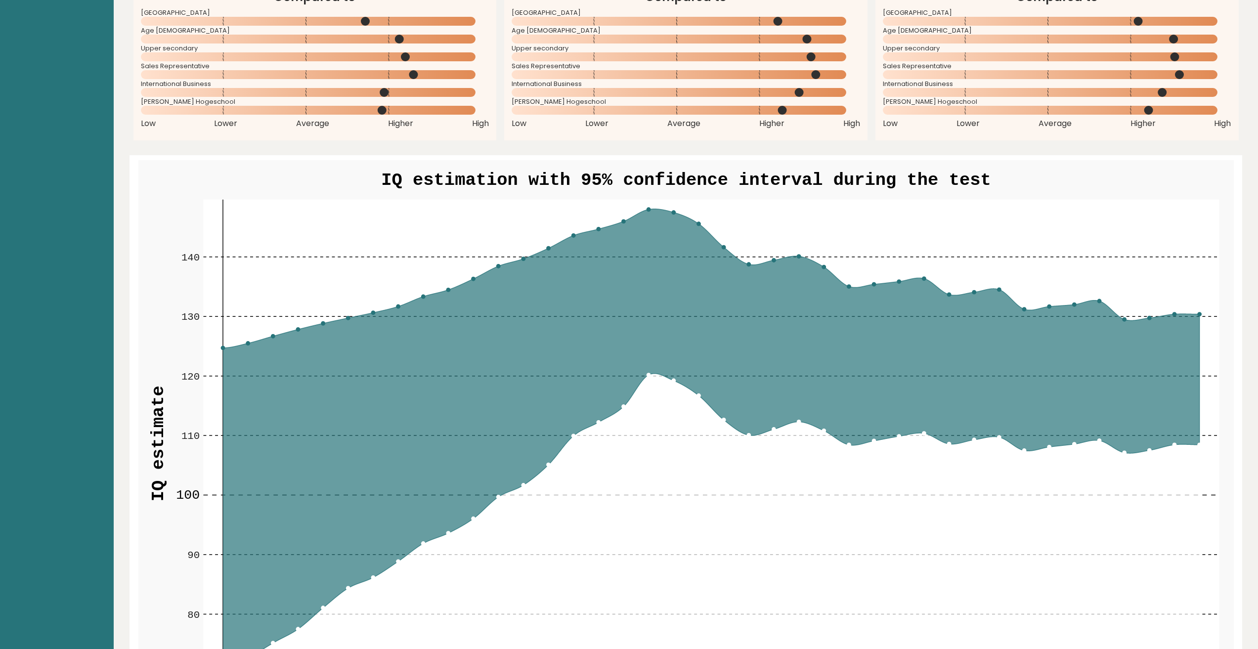
scroll to position [1038, 0]
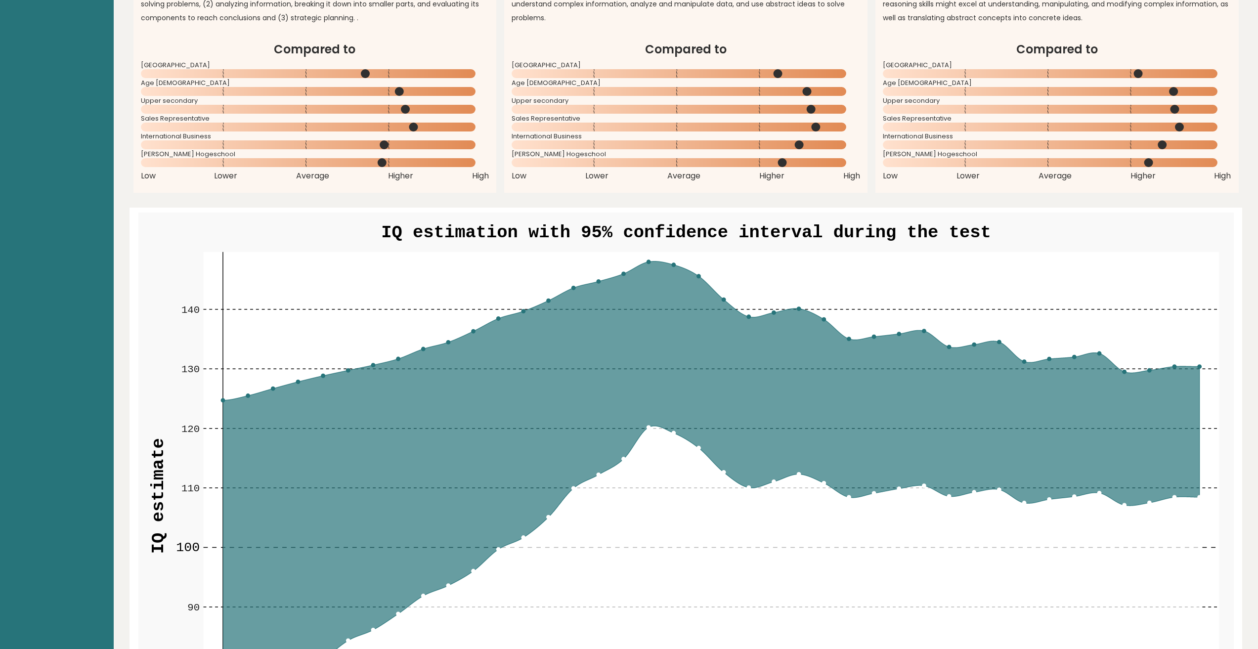
click at [647, 262] on circle at bounding box center [648, 261] width 3 height 3
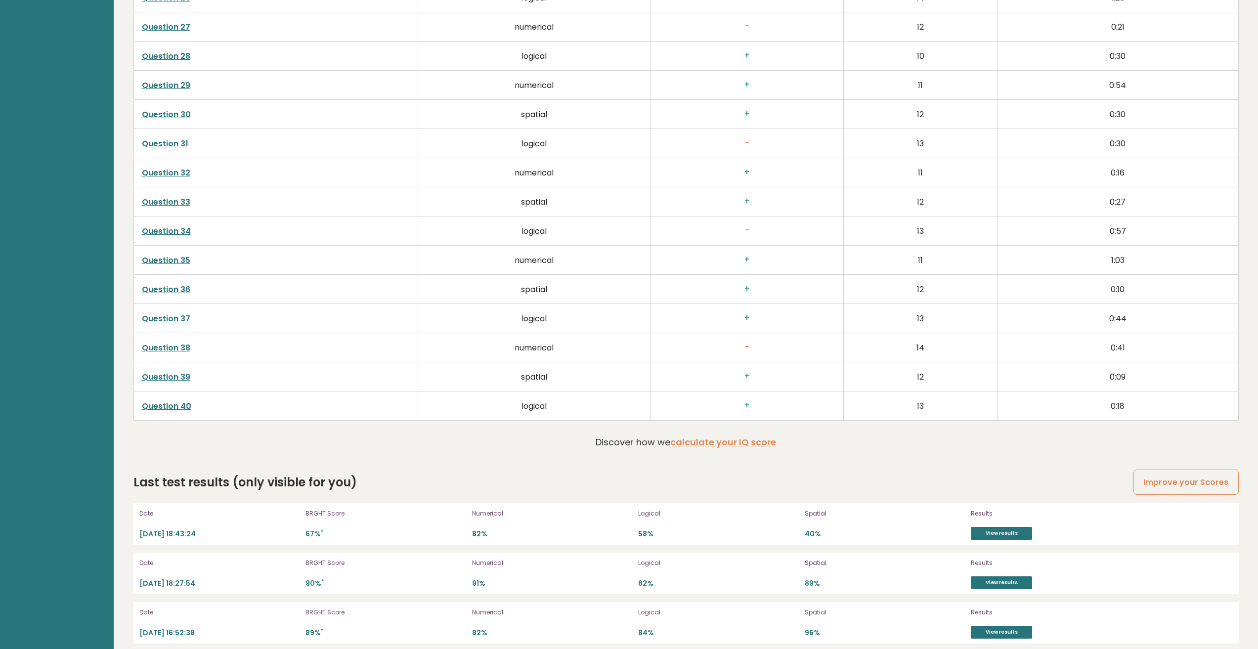
scroll to position [2698, 0]
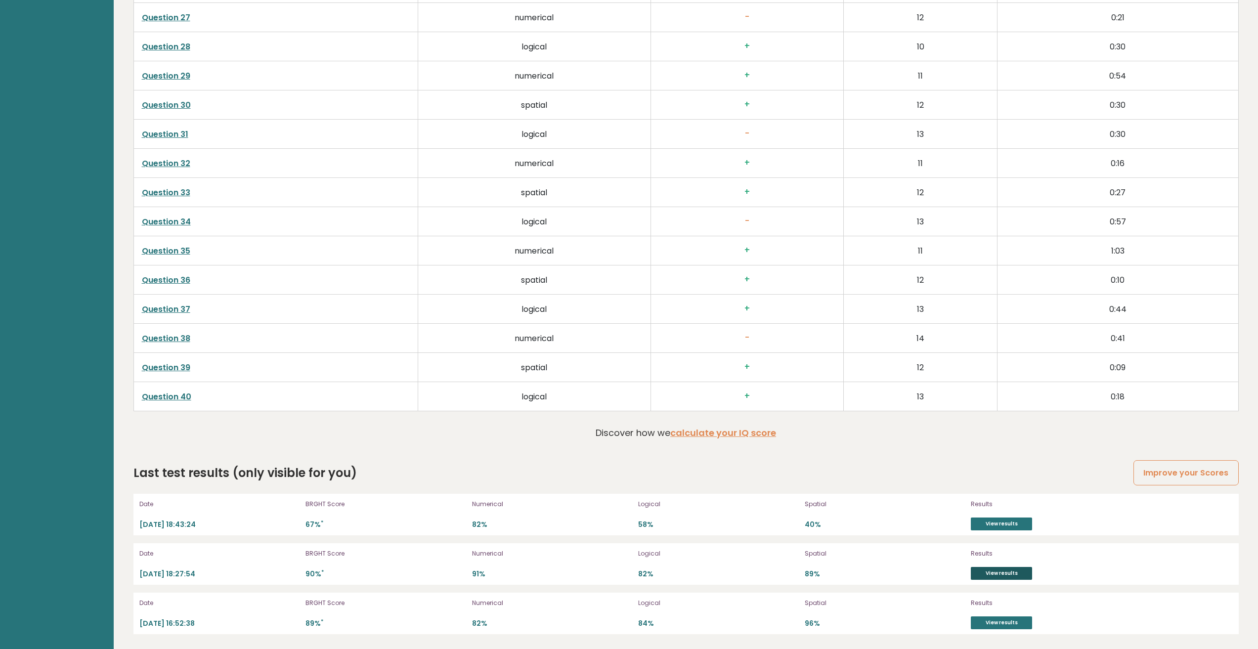
click at [1001, 576] on link "View results" at bounding box center [1001, 573] width 61 height 13
click at [1012, 523] on link "View results" at bounding box center [1001, 524] width 61 height 13
click at [1000, 624] on link "View results" at bounding box center [1001, 622] width 61 height 13
click at [996, 519] on link "View results" at bounding box center [1001, 524] width 61 height 13
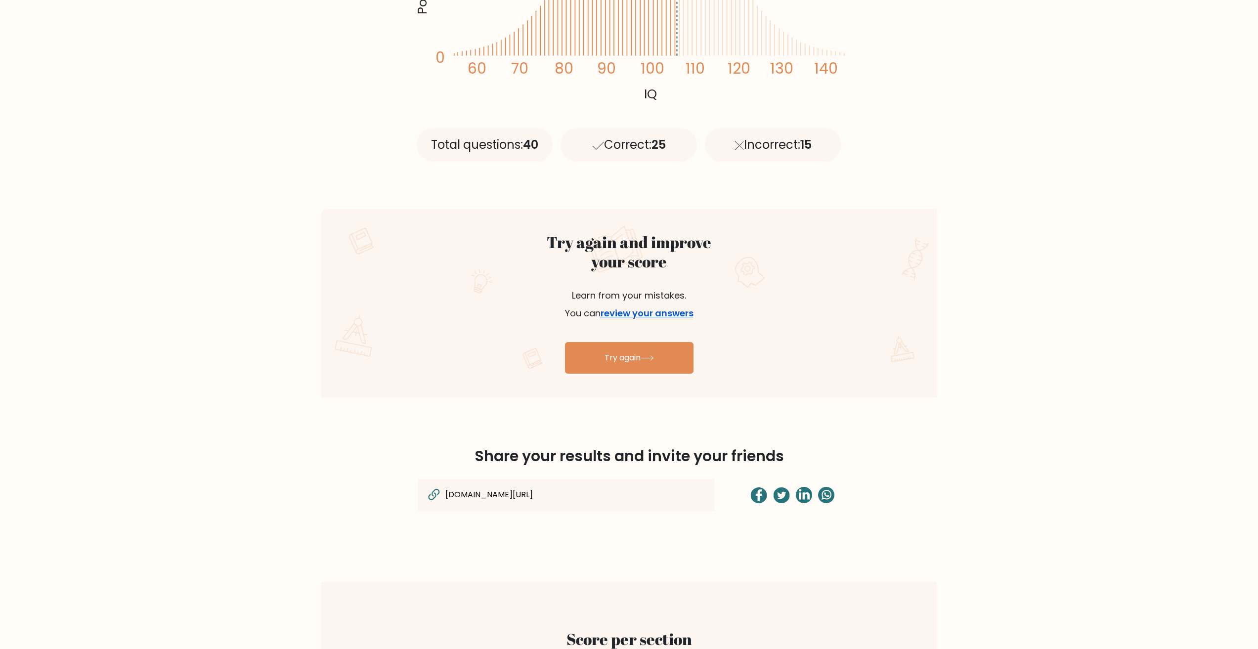
scroll to position [346, 0]
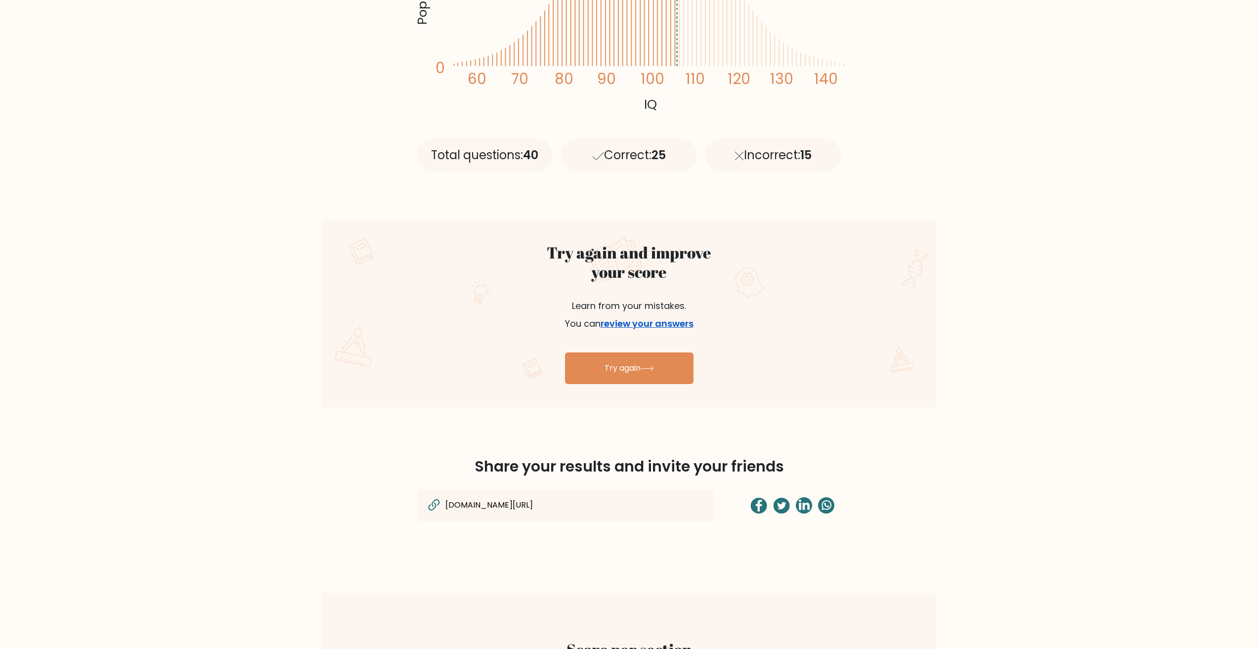
click at [675, 322] on link "review your answers" at bounding box center [647, 323] width 93 height 12
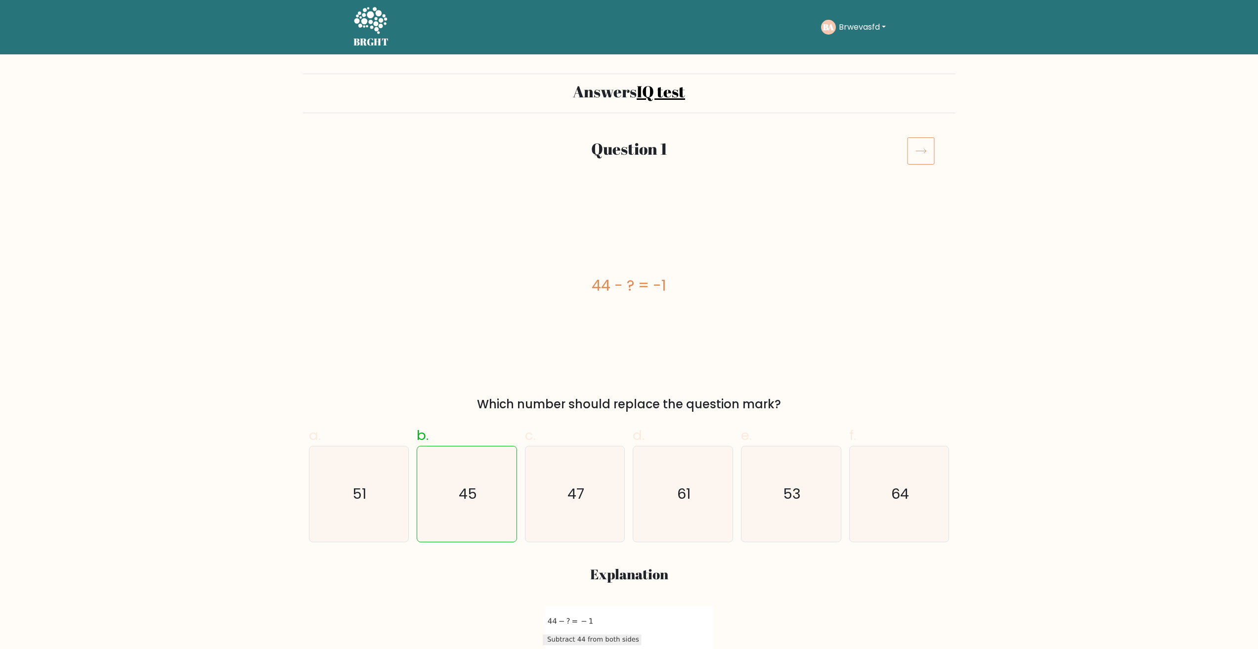
click at [921, 146] on icon at bounding box center [921, 151] width 28 height 28
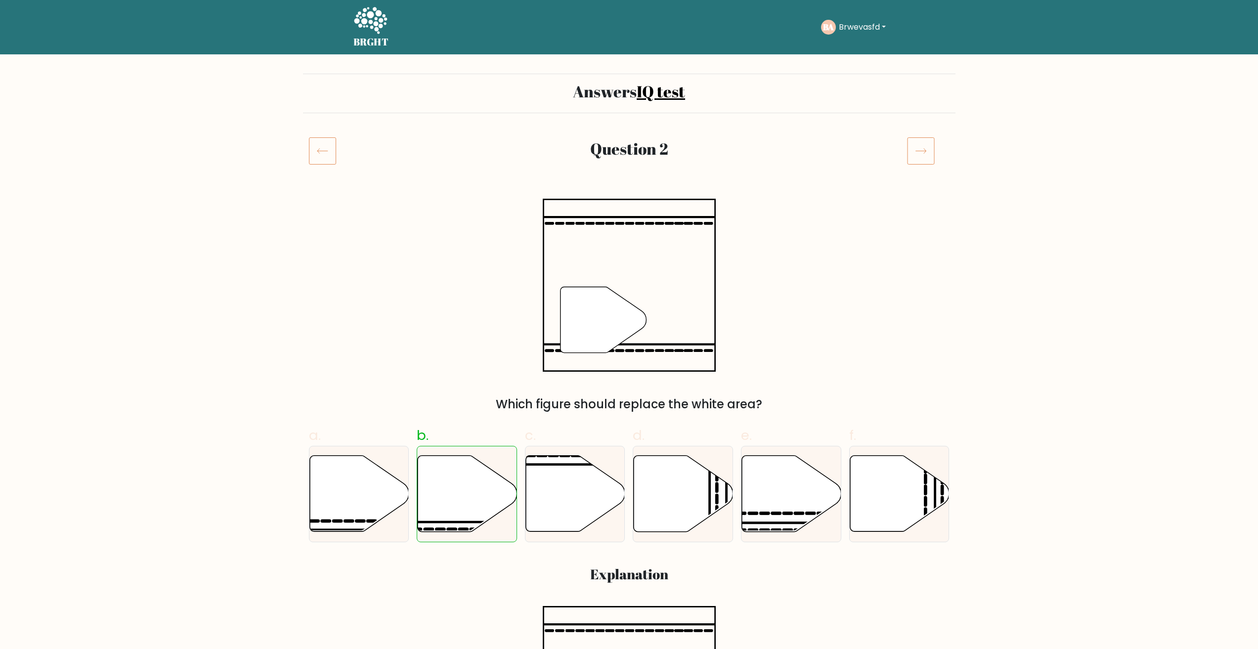
click at [921, 146] on icon at bounding box center [921, 151] width 28 height 28
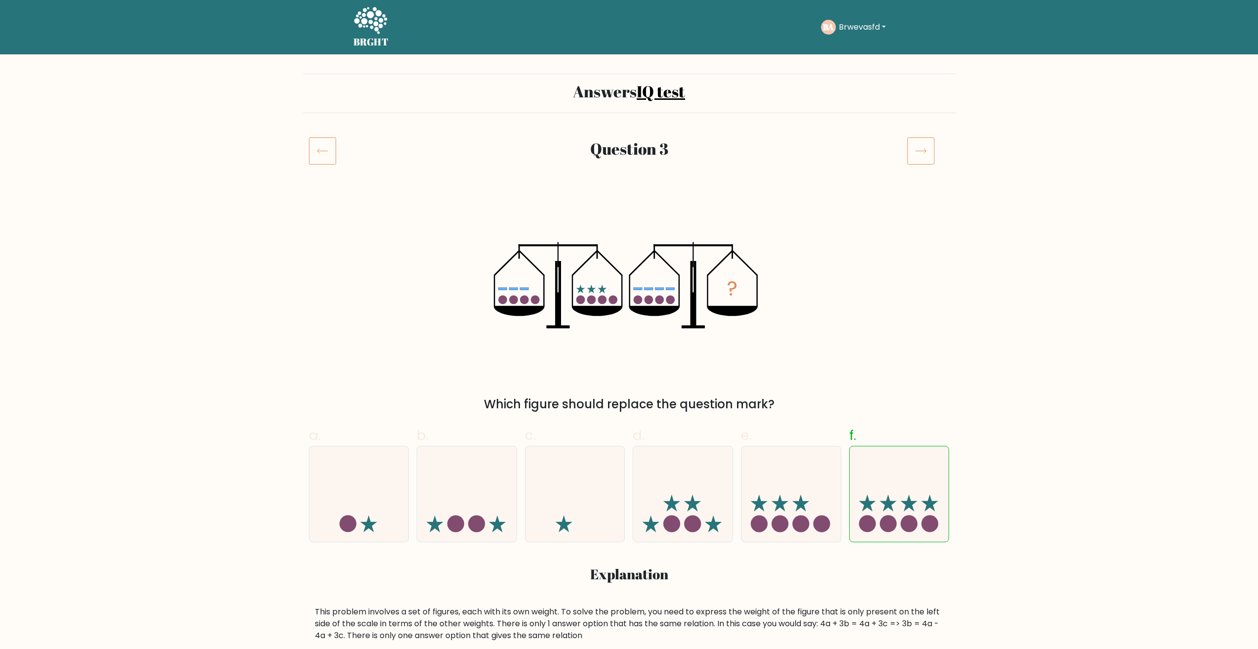
click at [921, 146] on icon at bounding box center [921, 151] width 28 height 28
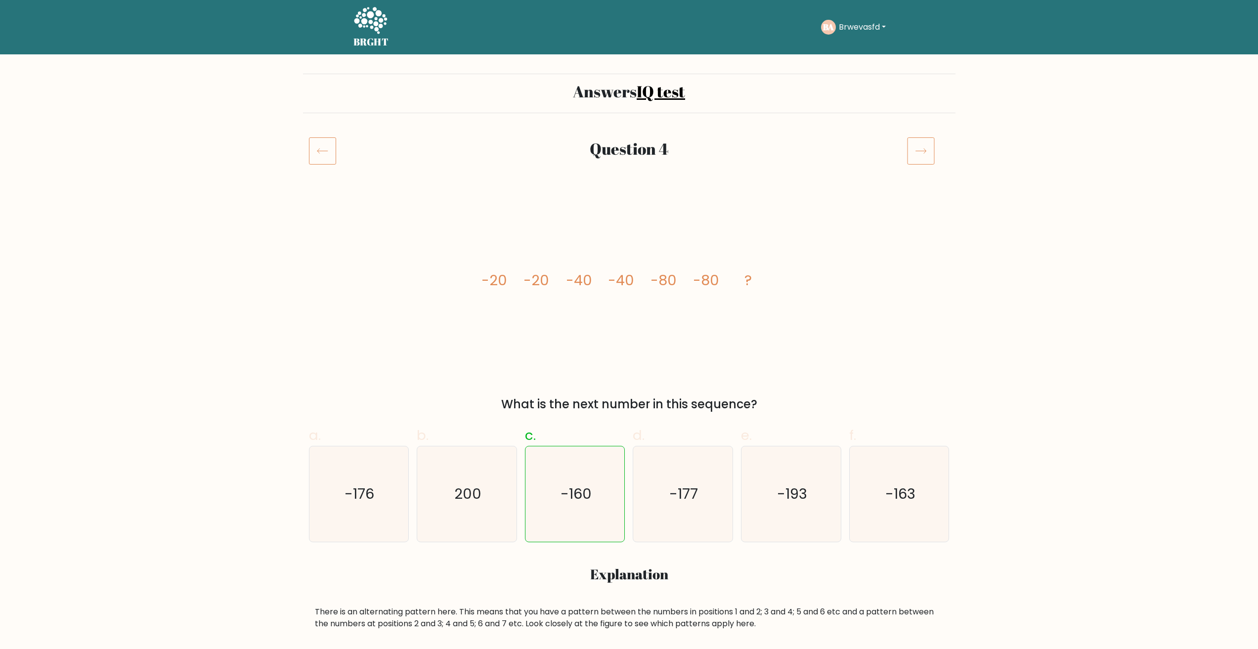
click at [922, 146] on icon at bounding box center [921, 151] width 28 height 28
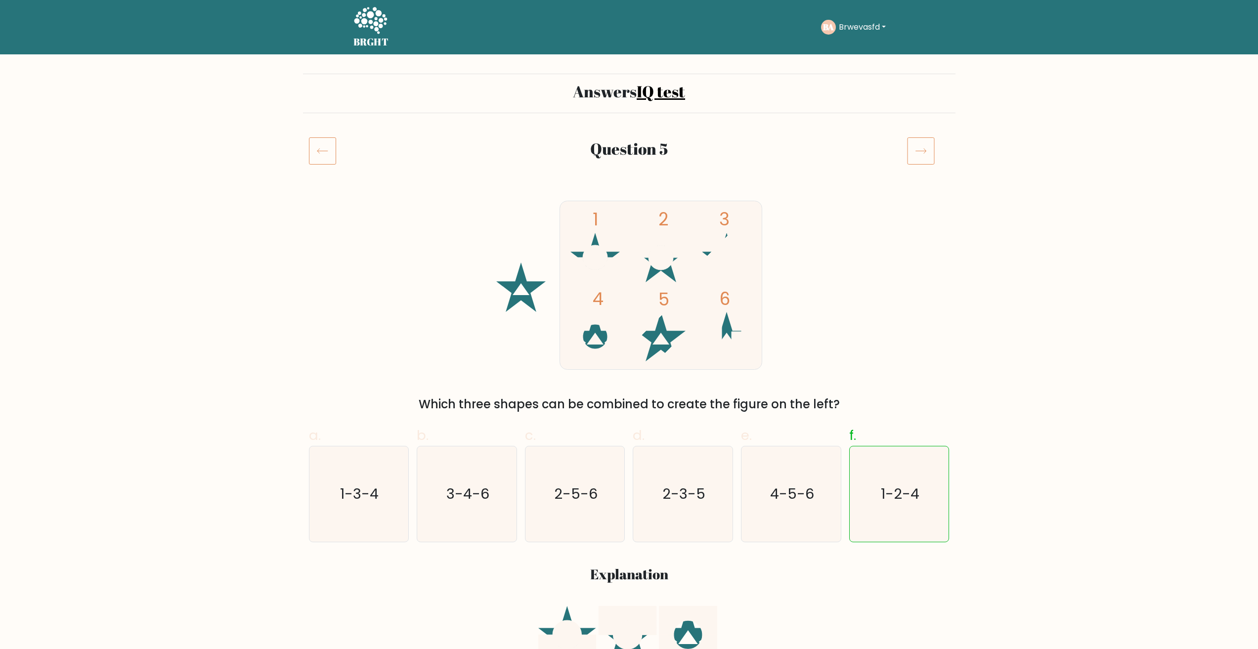
click at [922, 146] on icon at bounding box center [921, 151] width 28 height 28
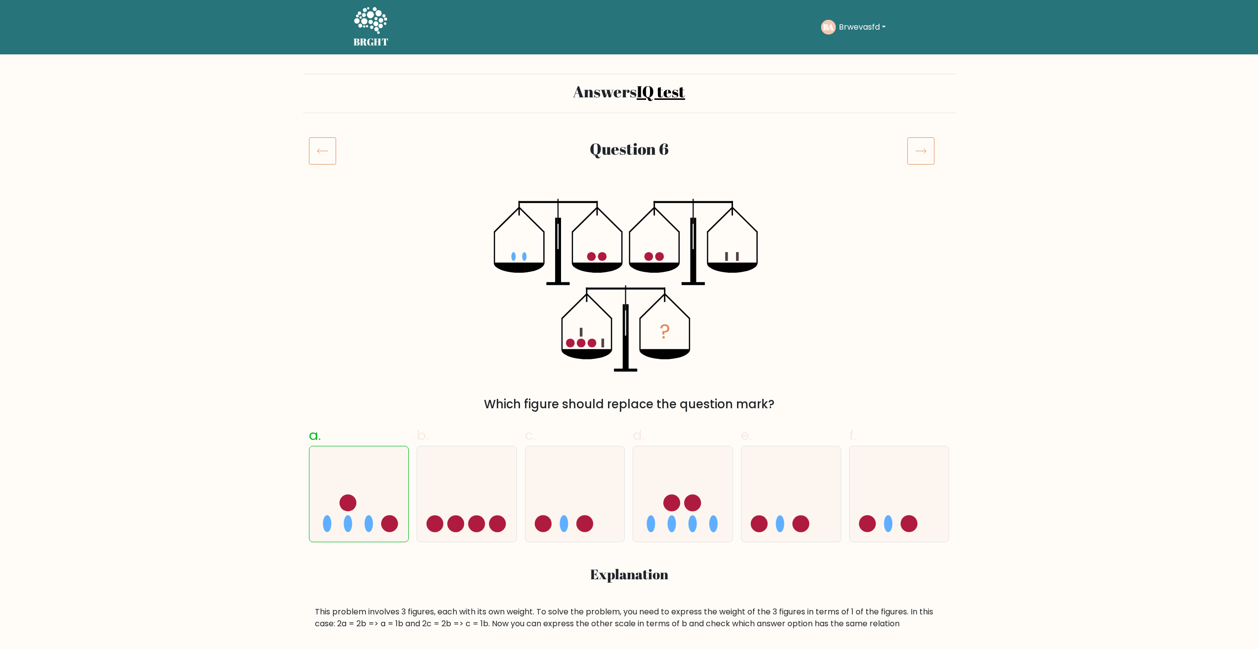
click at [922, 146] on icon at bounding box center [921, 151] width 28 height 28
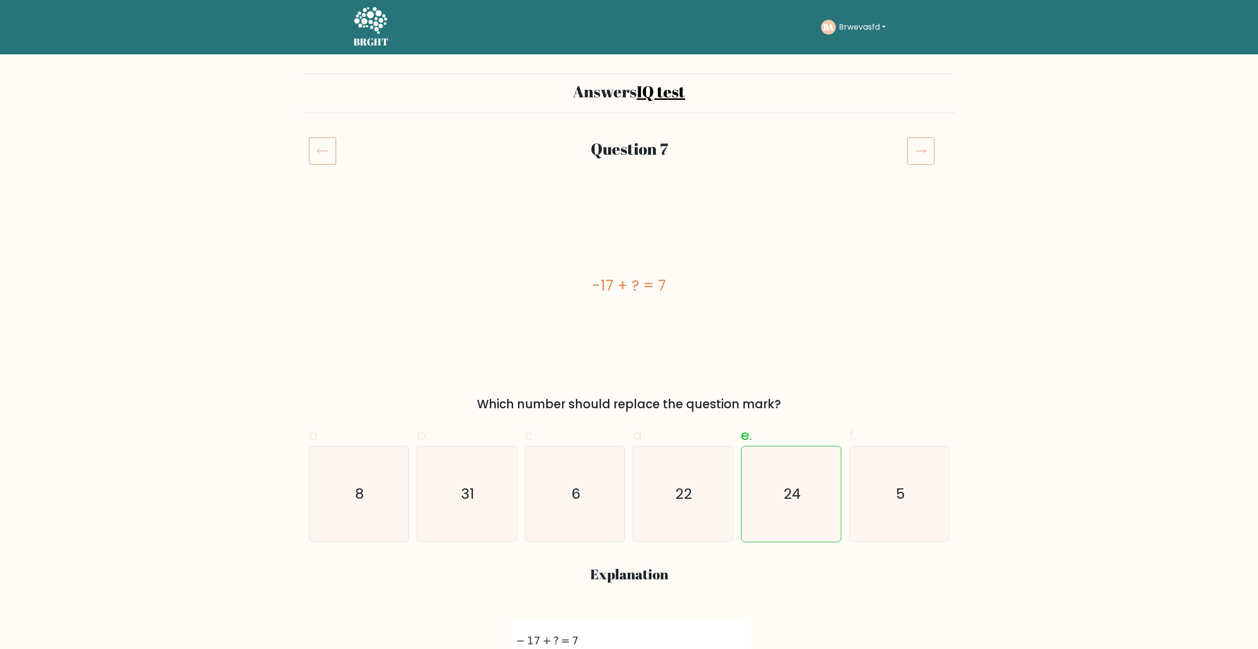
click at [922, 146] on icon at bounding box center [921, 151] width 28 height 28
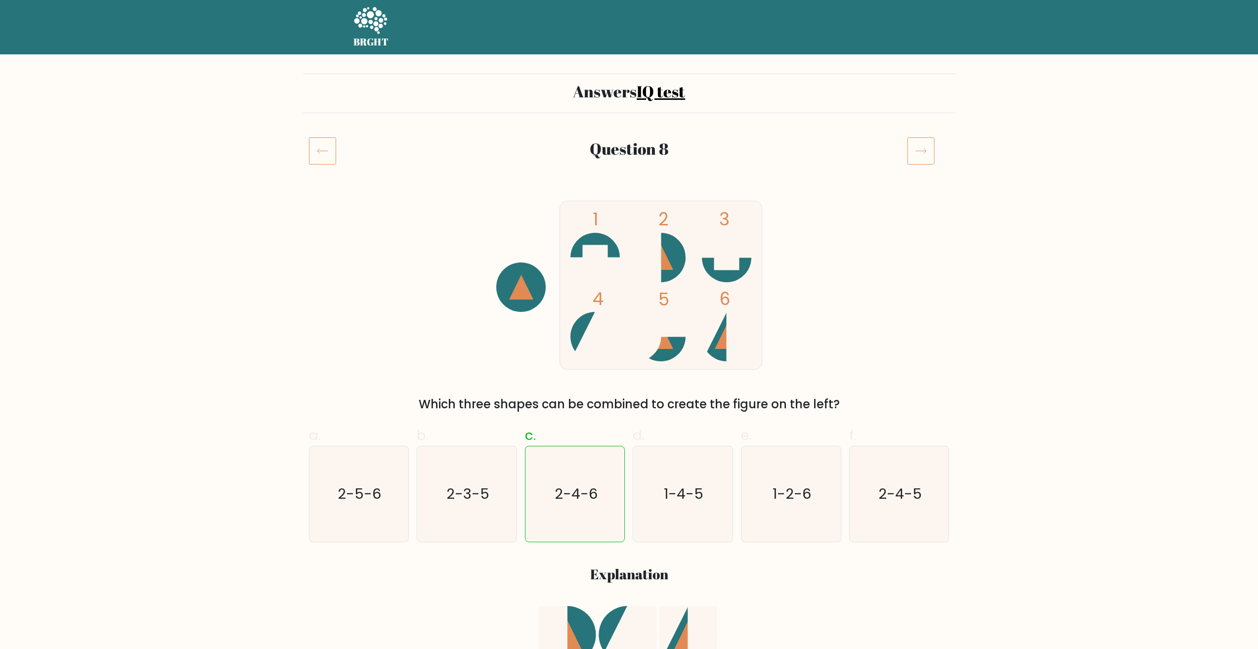
click at [922, 146] on icon at bounding box center [921, 151] width 28 height 28
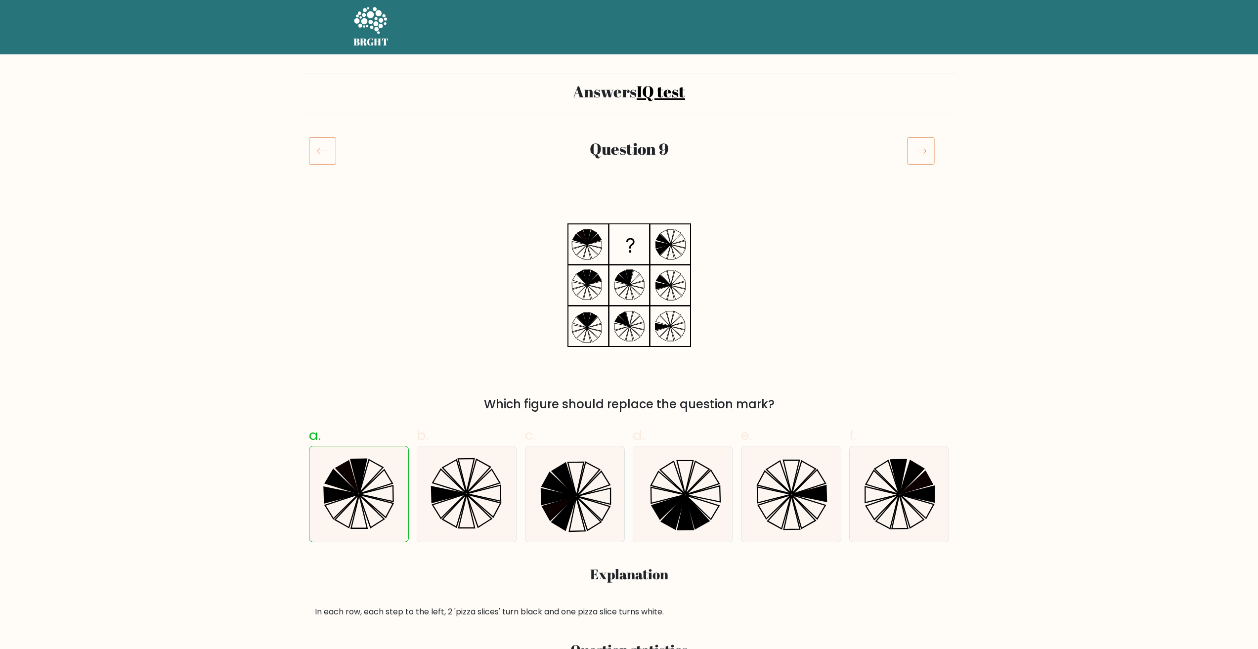
click at [922, 146] on icon at bounding box center [921, 151] width 28 height 28
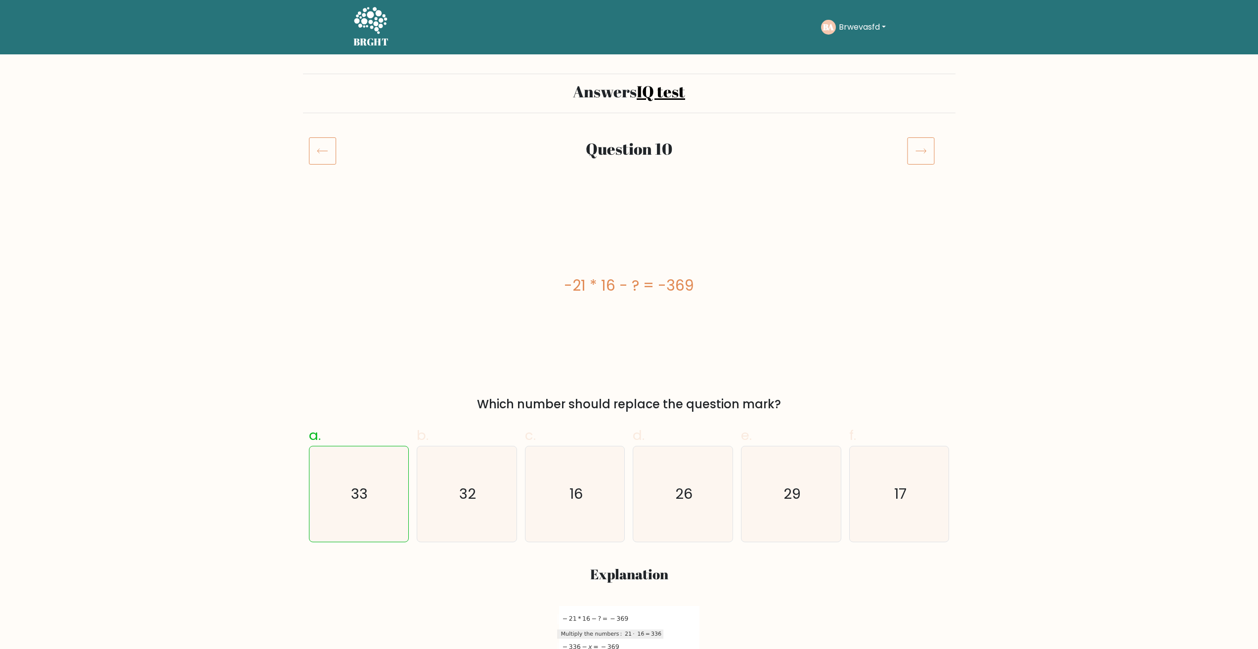
click at [922, 146] on icon at bounding box center [921, 151] width 28 height 28
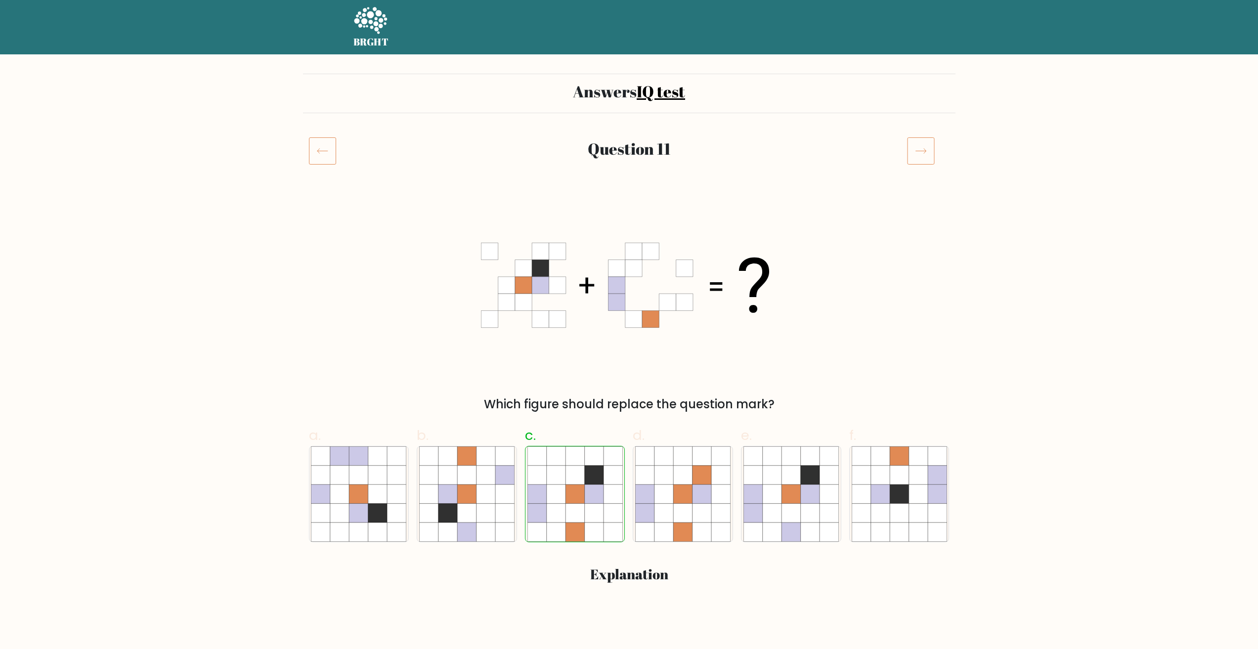
click at [922, 146] on icon at bounding box center [921, 151] width 28 height 28
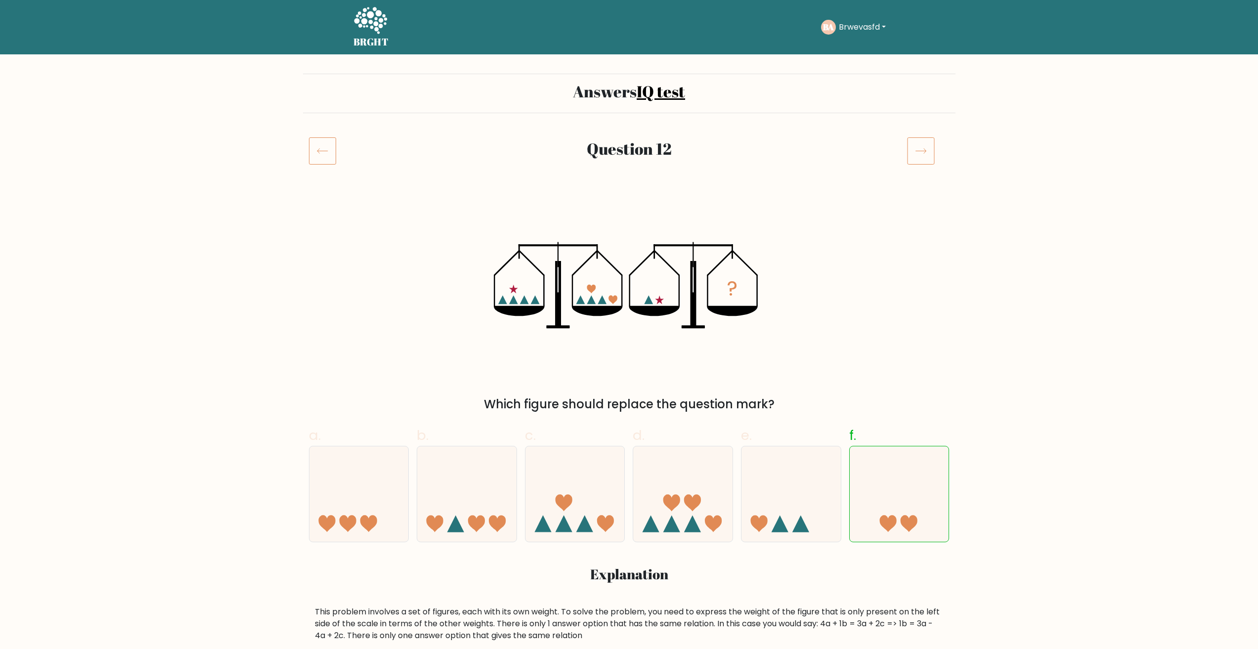
click at [922, 146] on icon at bounding box center [921, 151] width 28 height 28
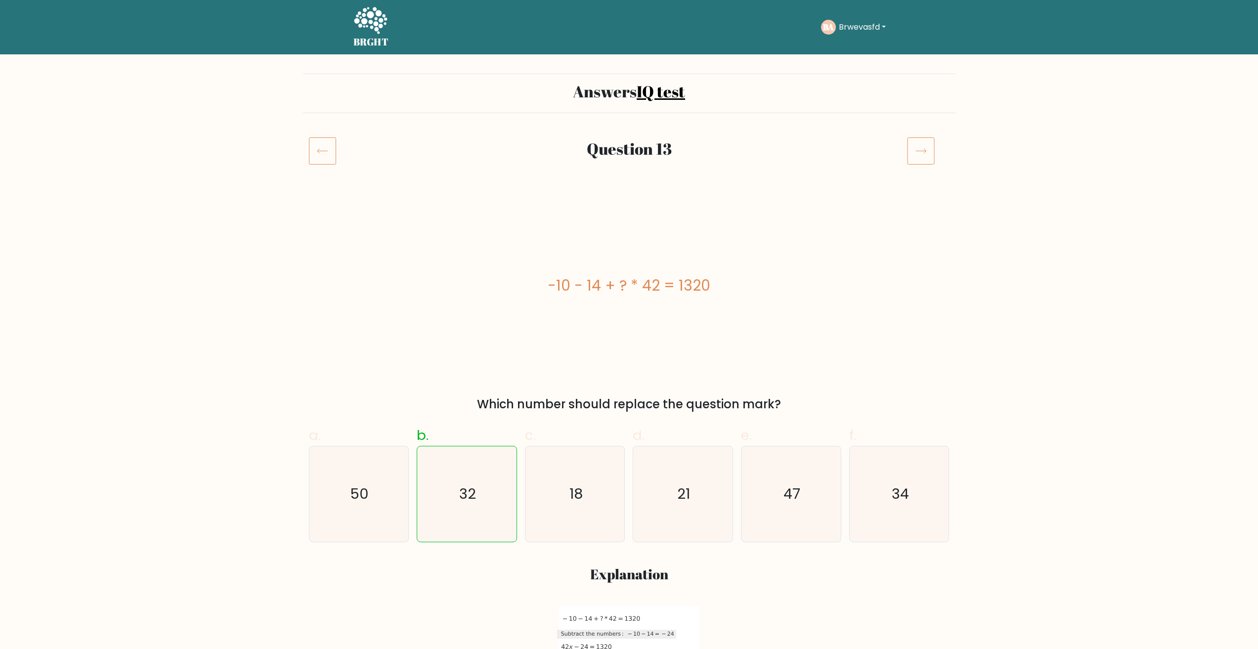
click at [922, 146] on icon at bounding box center [921, 151] width 28 height 28
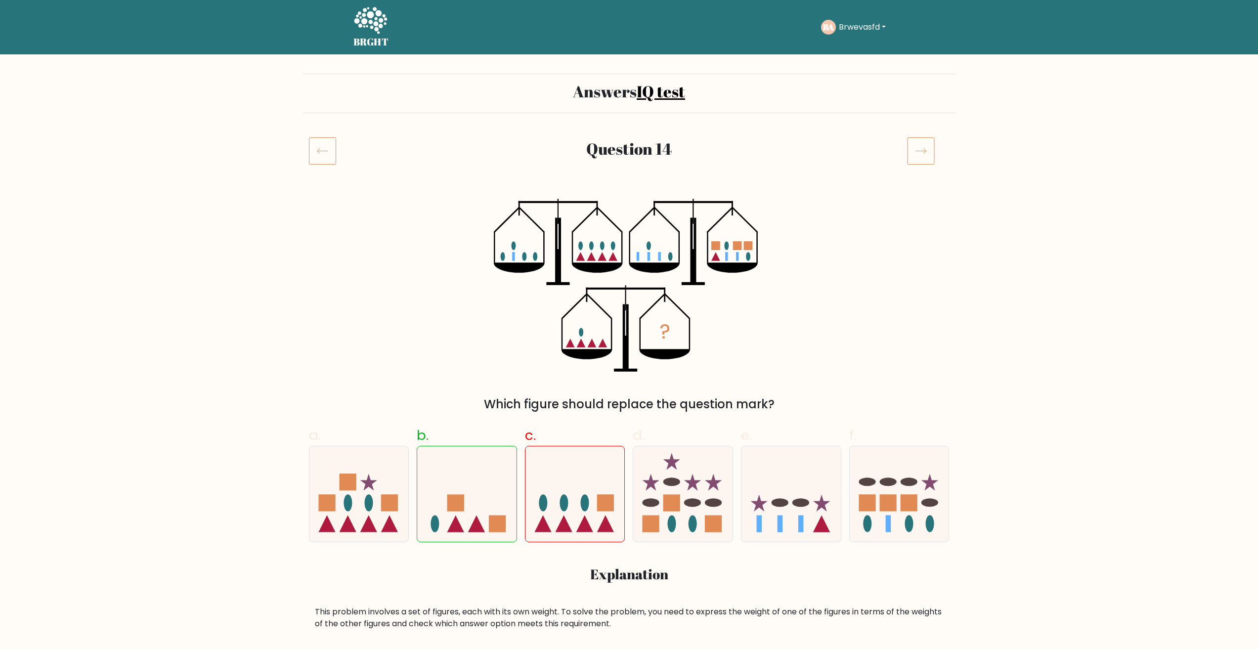
click at [924, 143] on icon at bounding box center [921, 151] width 28 height 28
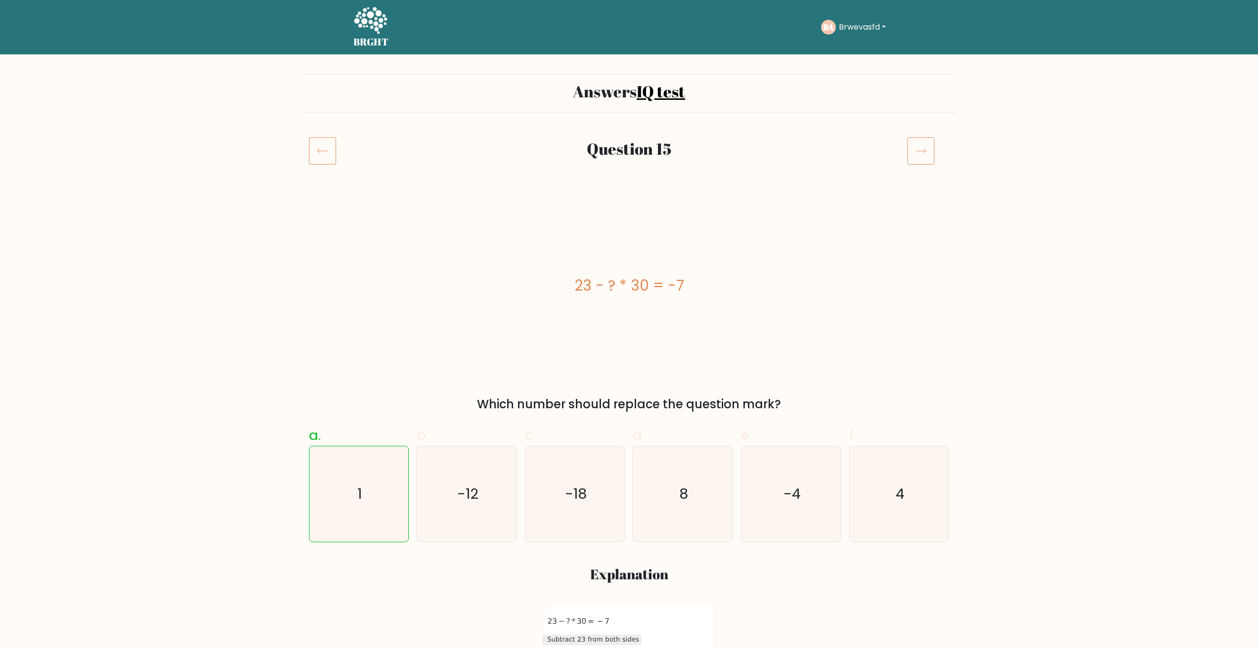
click at [920, 162] on icon at bounding box center [921, 151] width 28 height 28
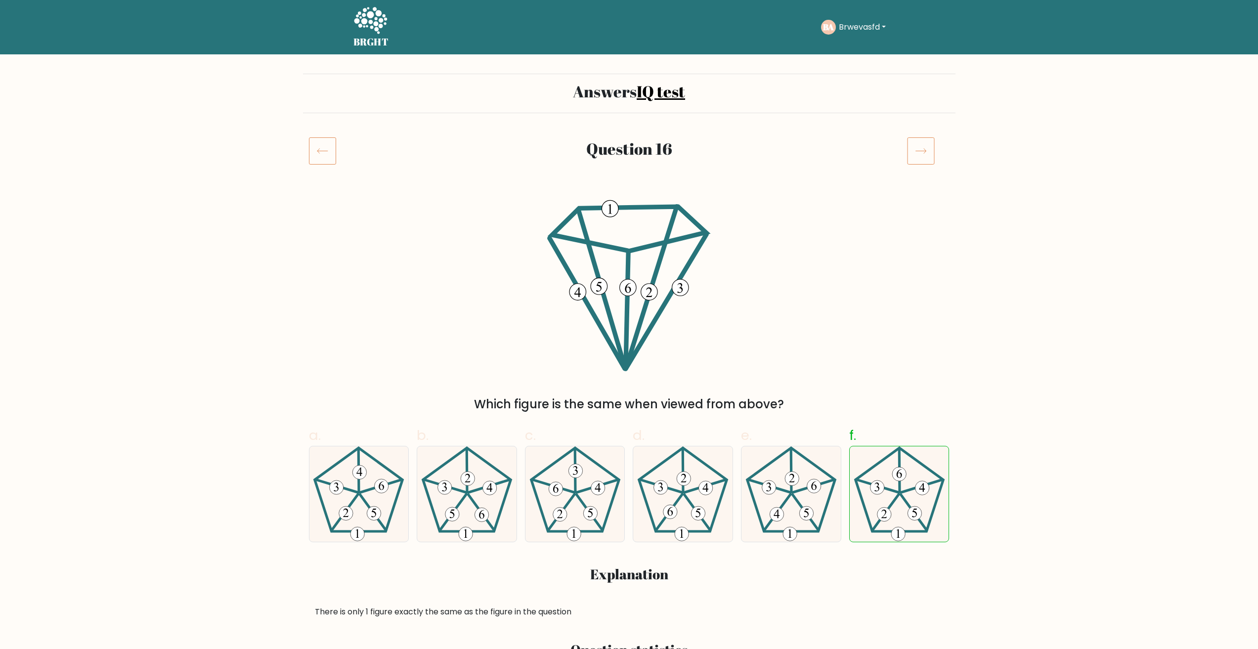
click at [920, 137] on icon at bounding box center [921, 151] width 28 height 28
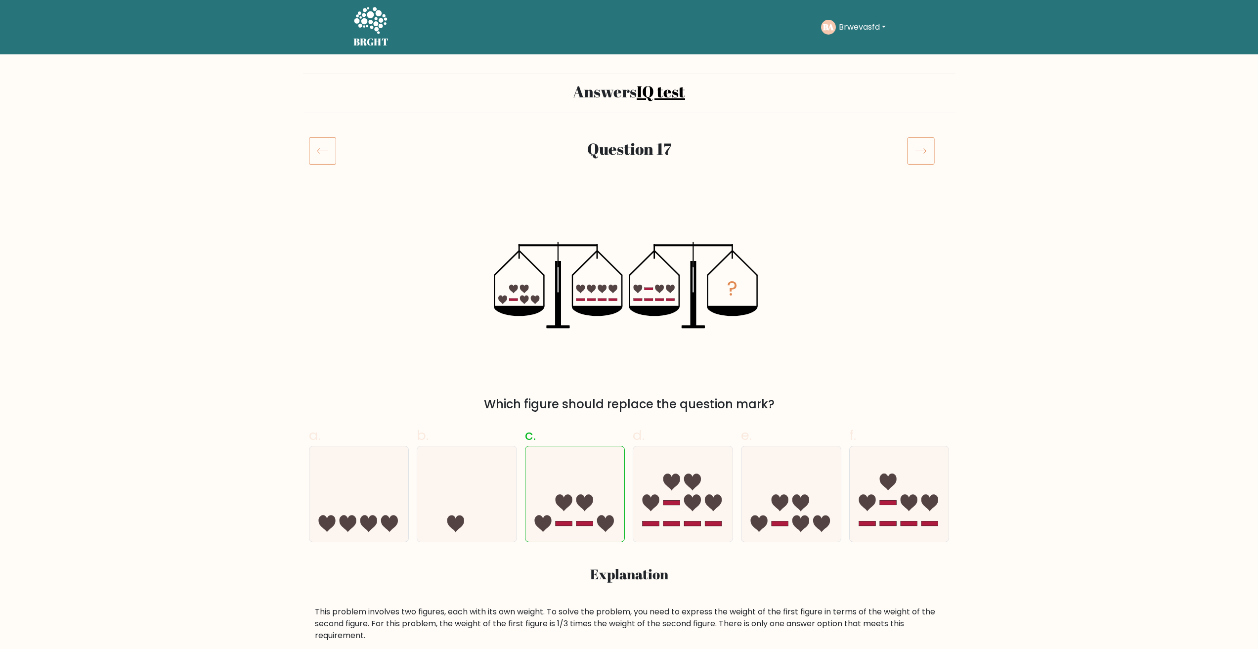
click at [923, 146] on icon at bounding box center [921, 151] width 28 height 28
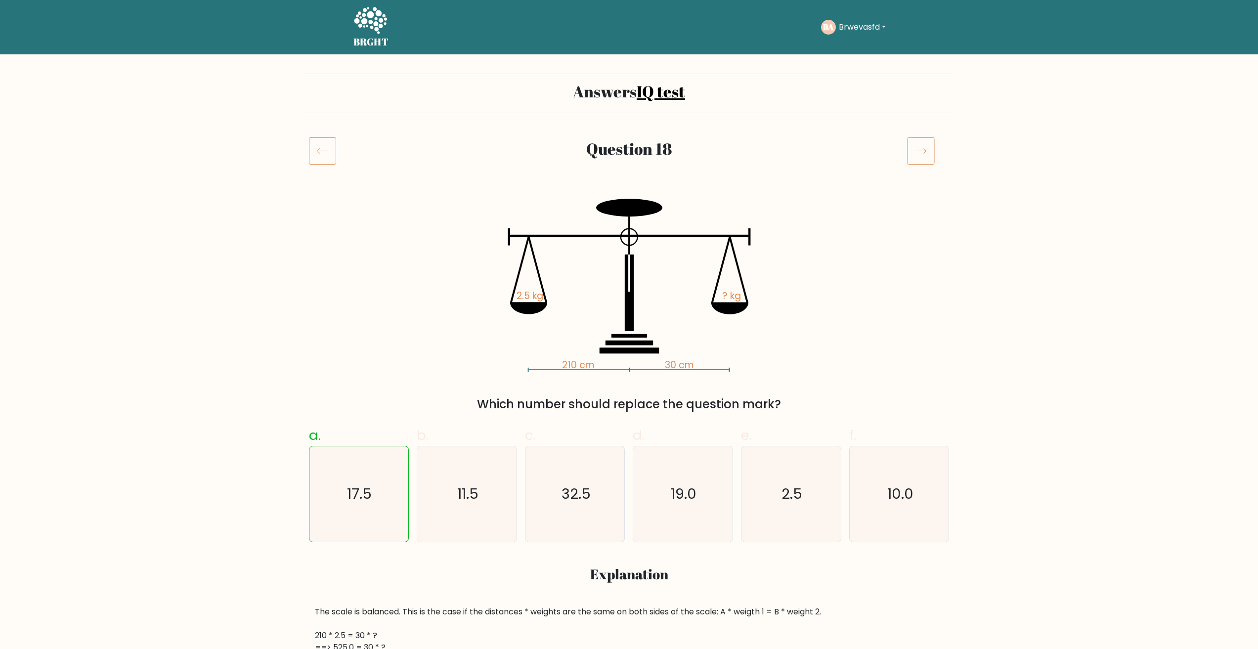
click at [913, 146] on icon at bounding box center [921, 151] width 28 height 28
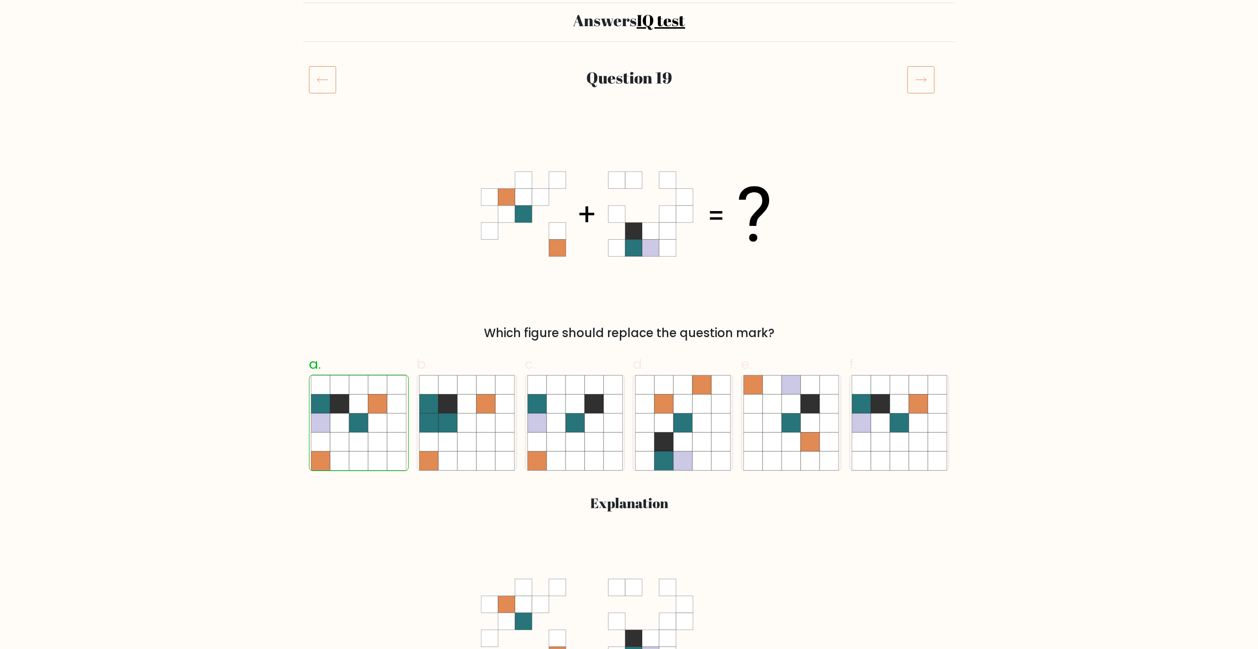
scroll to position [49, 0]
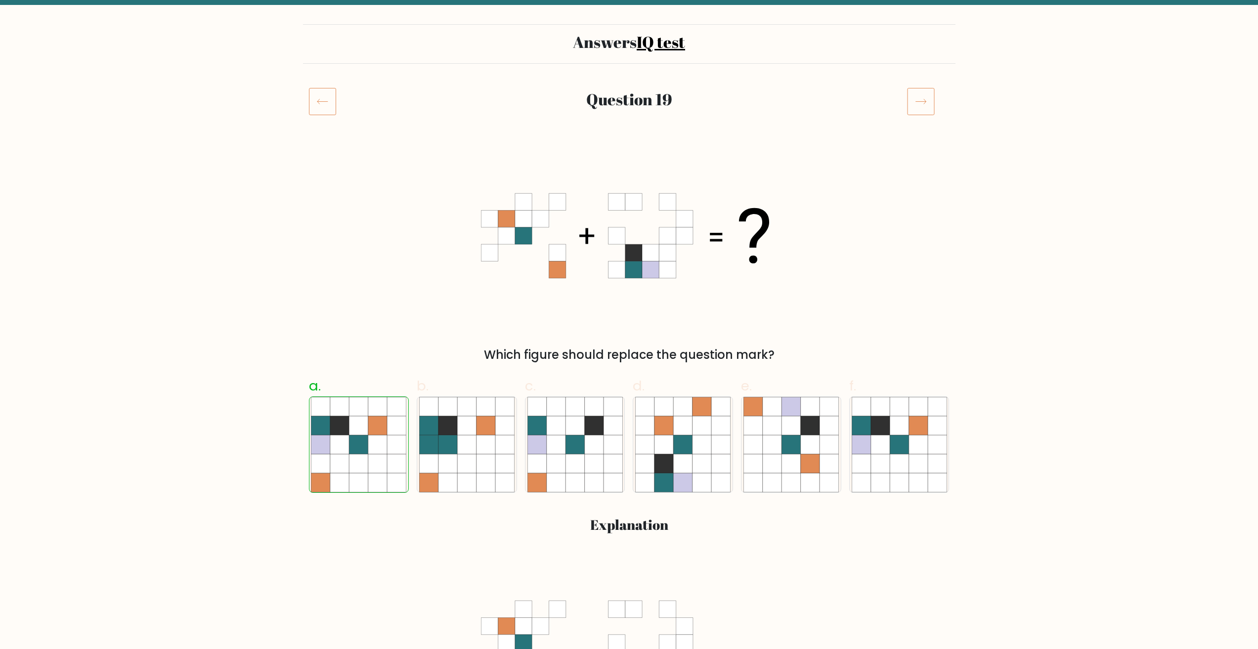
click at [928, 104] on icon at bounding box center [921, 101] width 28 height 28
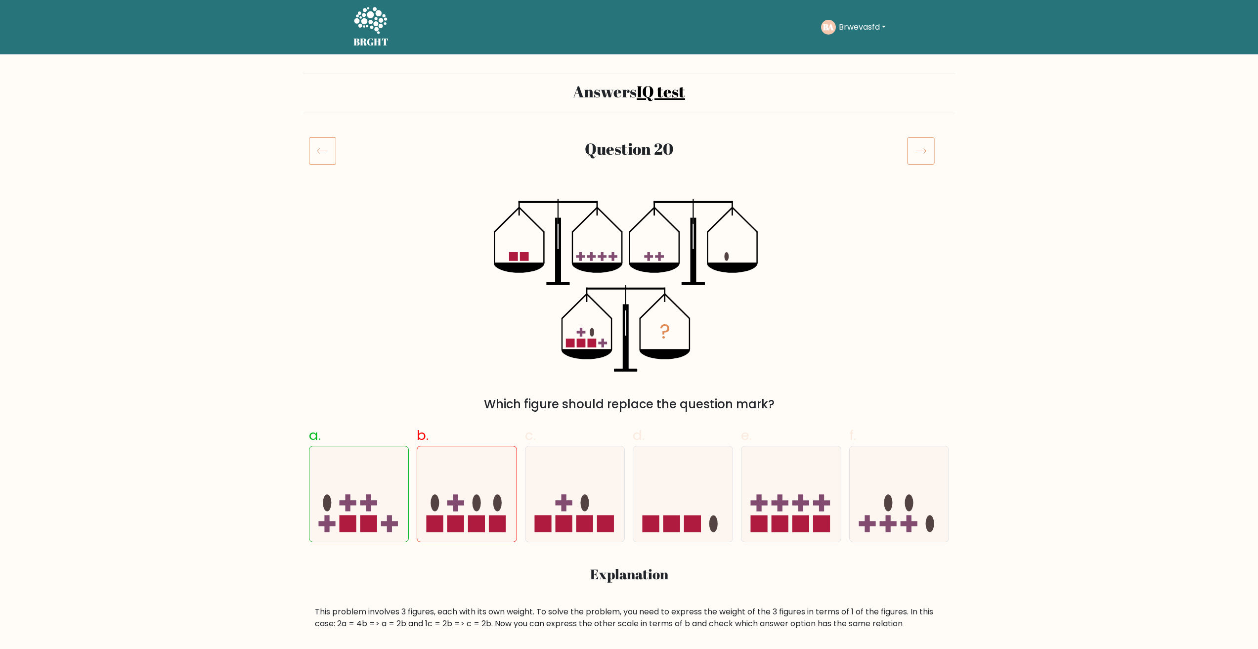
click at [928, 156] on icon at bounding box center [921, 151] width 28 height 28
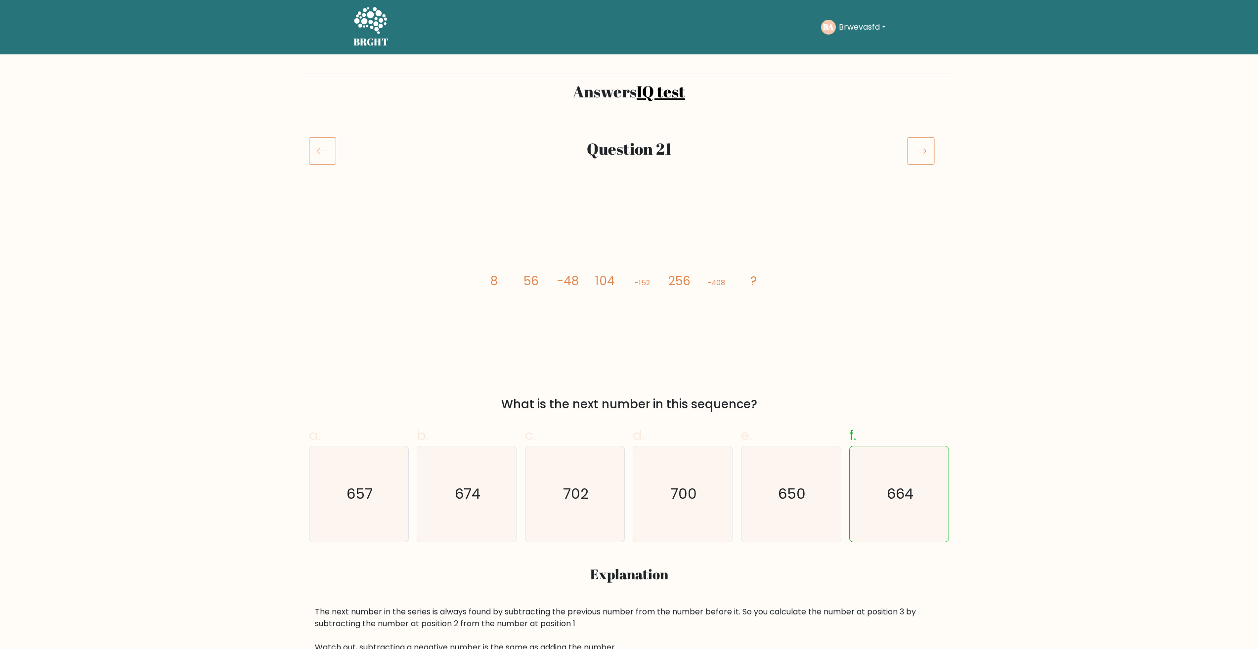
click at [921, 145] on icon at bounding box center [921, 151] width 28 height 28
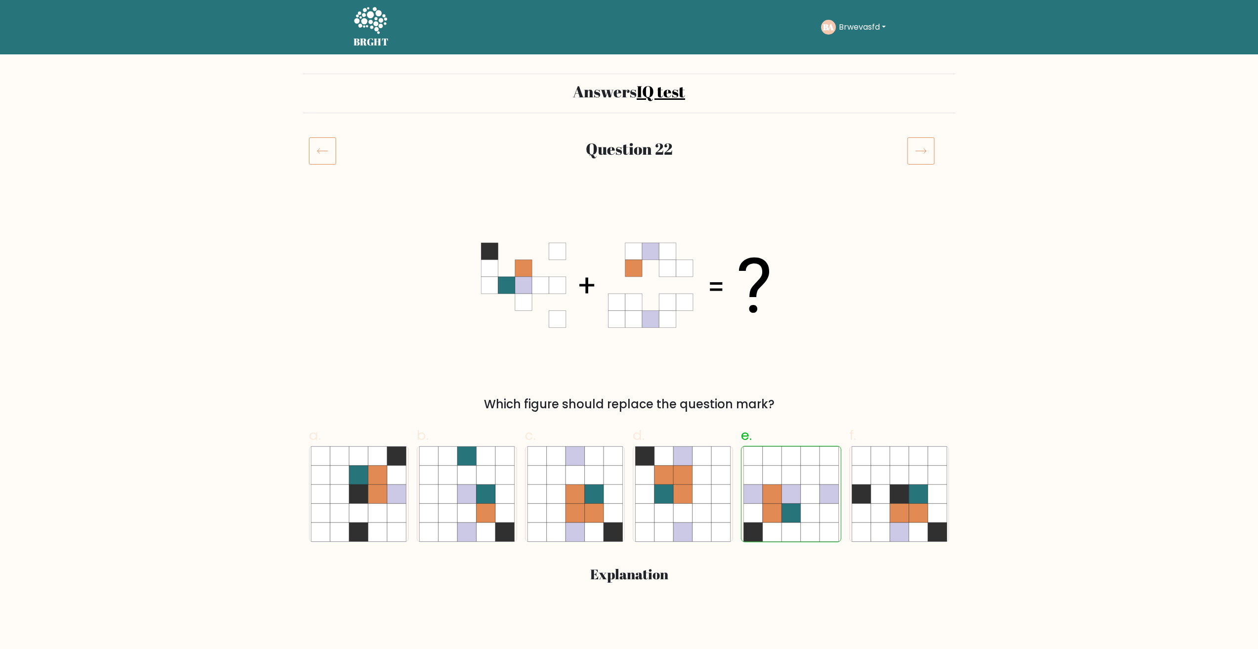
click at [936, 154] on div at bounding box center [928, 151] width 54 height 28
drag, startPoint x: 924, startPoint y: 149, endPoint x: 924, endPoint y: 161, distance: 11.9
click at [924, 149] on icon at bounding box center [921, 151] width 28 height 28
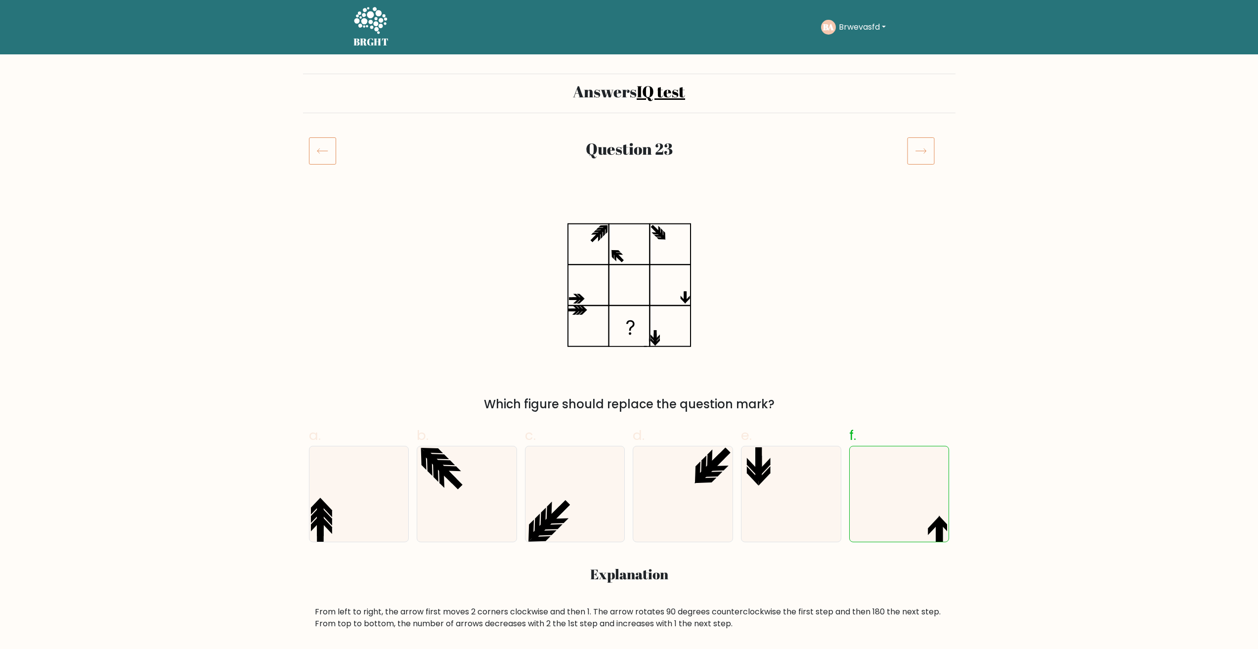
click at [927, 153] on icon at bounding box center [921, 151] width 28 height 28
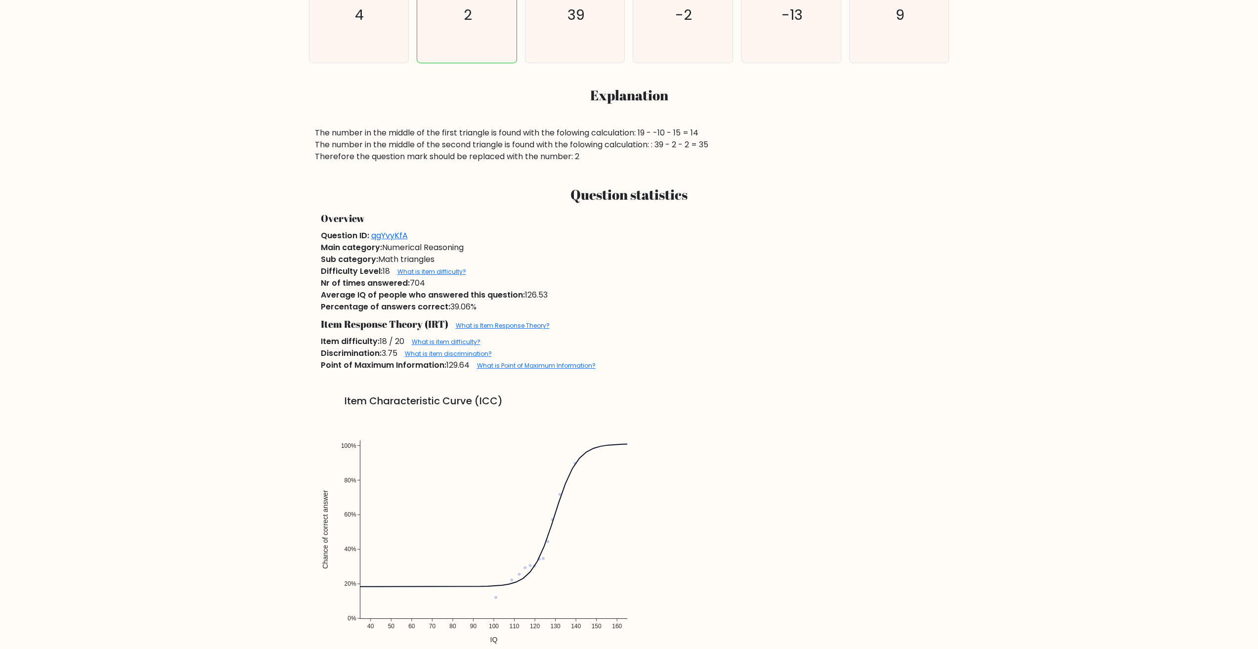
scroll to position [544, 0]
